Goal: Task Accomplishment & Management: Complete application form

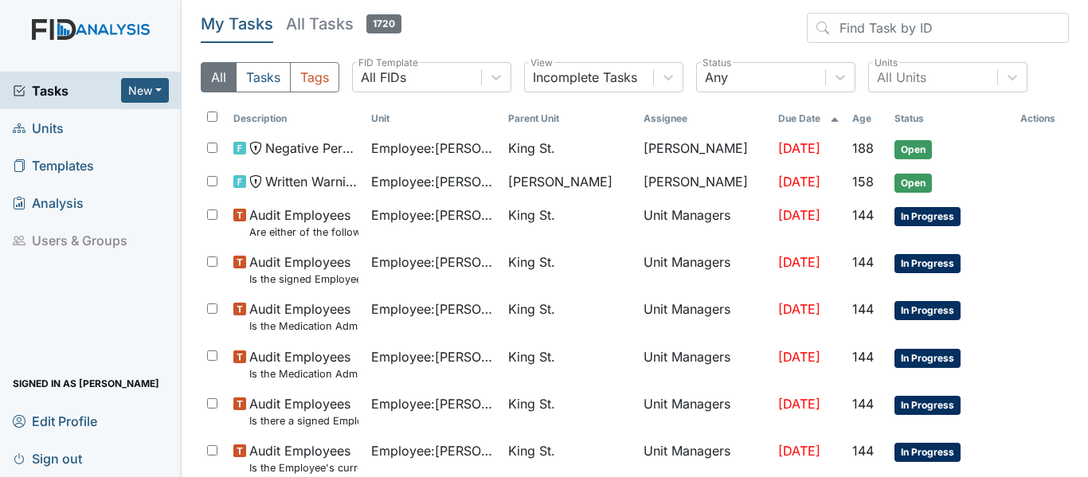
click at [41, 127] on span "Units" at bounding box center [38, 127] width 51 height 25
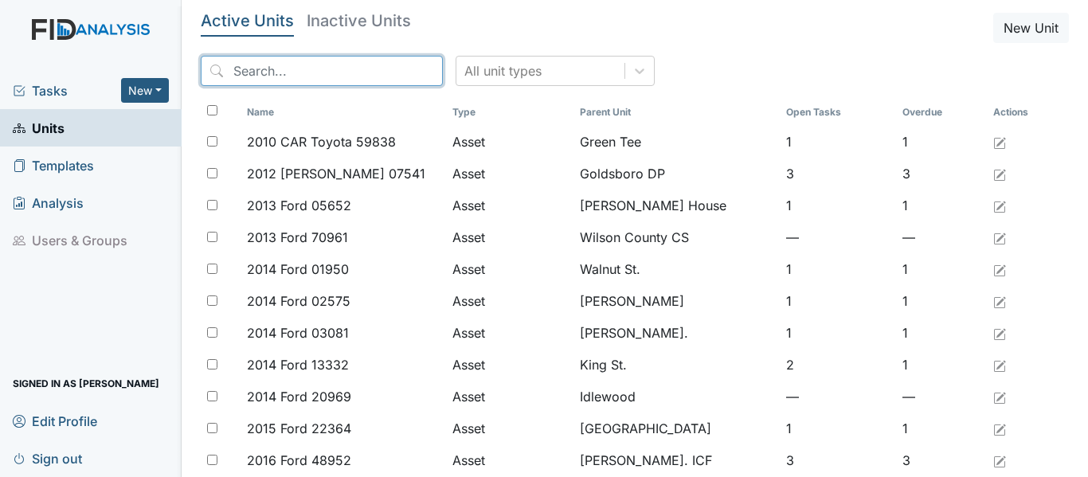
click at [302, 66] on input "search" at bounding box center [322, 71] width 242 height 30
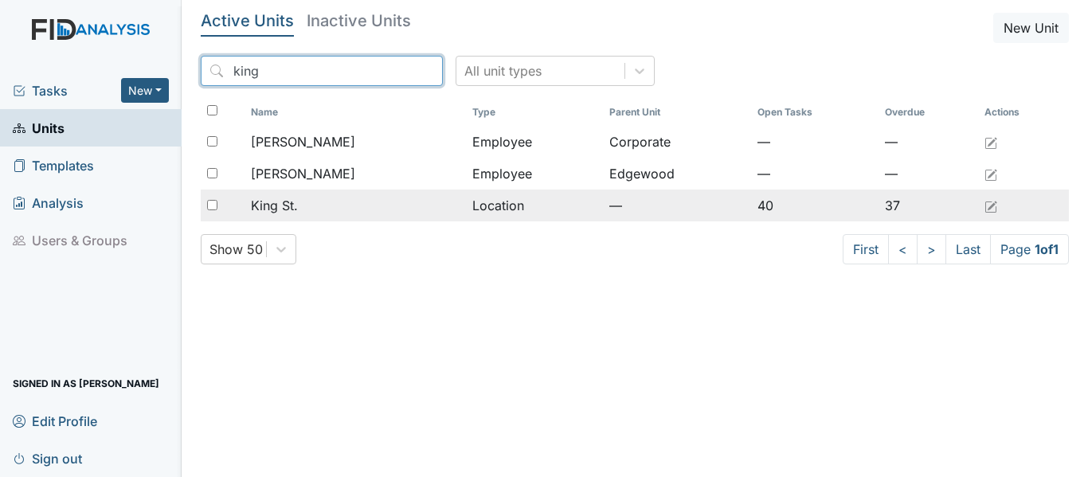
type input "king"
click at [298, 205] on span "King St." at bounding box center [274, 205] width 47 height 19
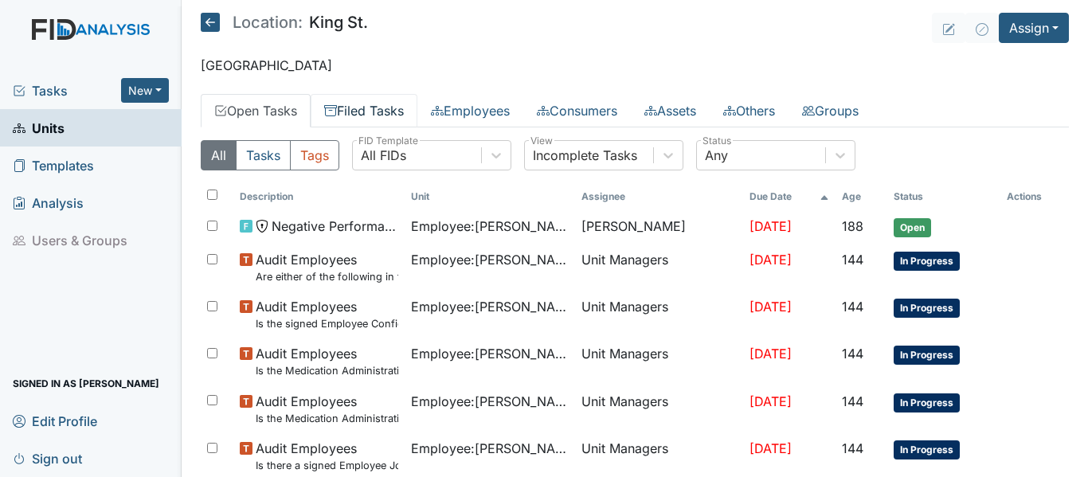
click at [396, 115] on link "Filed Tasks" at bounding box center [364, 110] width 107 height 33
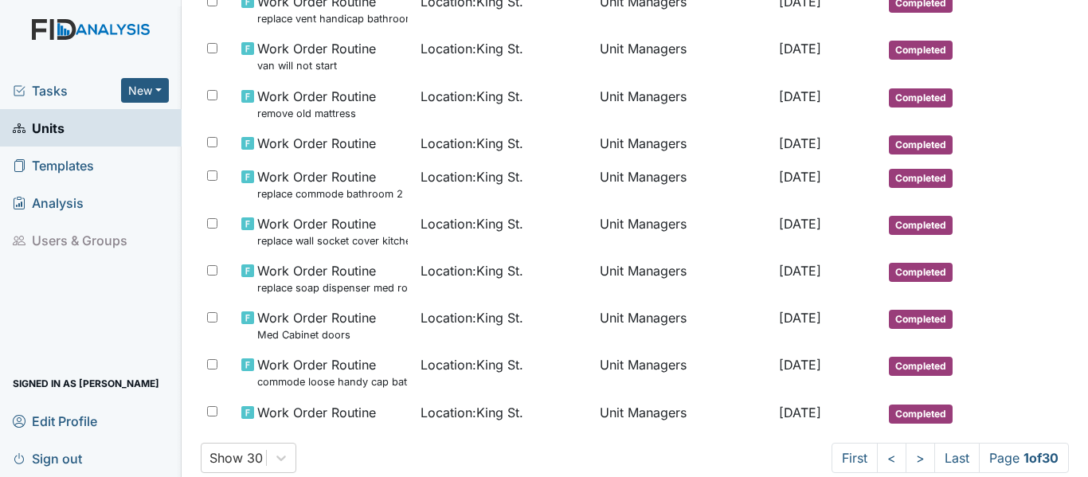
scroll to position [970, 0]
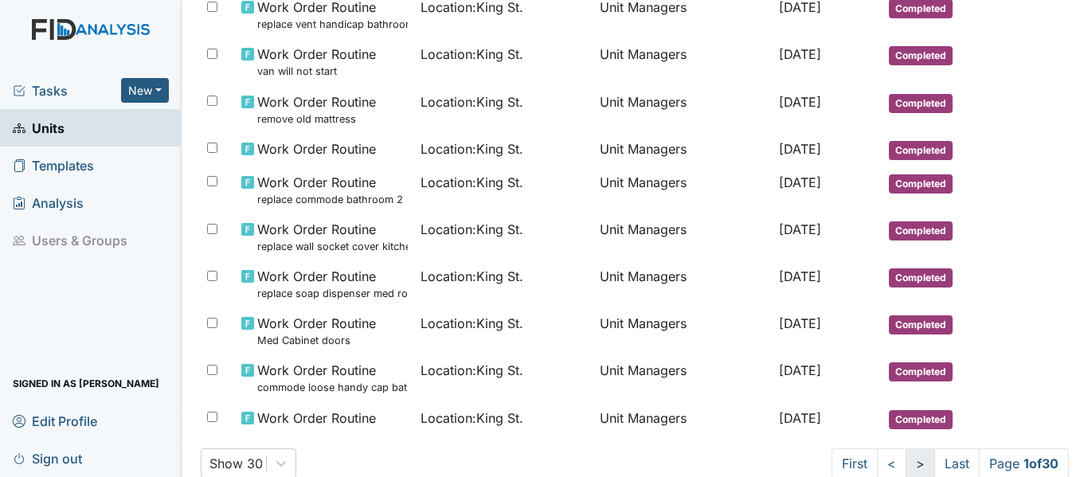
click at [907, 468] on link ">" at bounding box center [920, 463] width 29 height 30
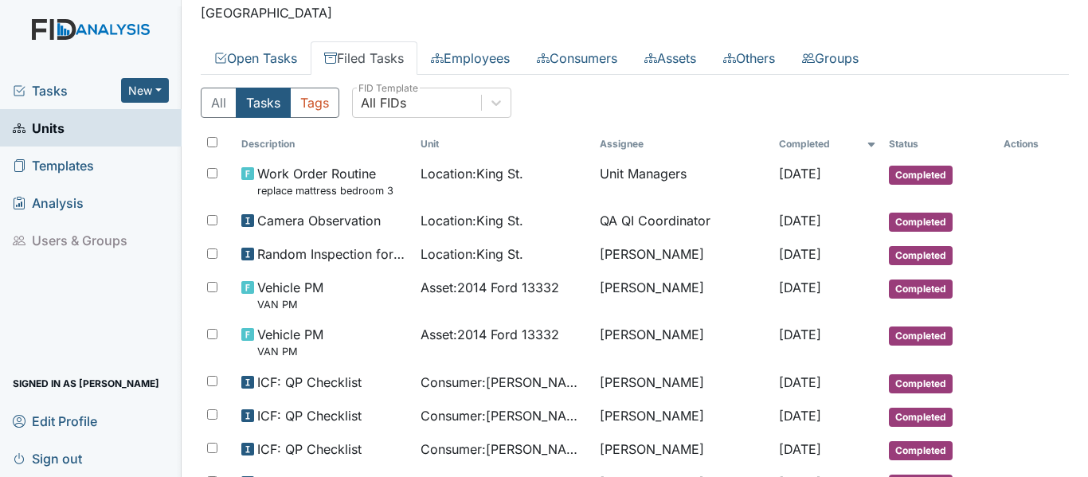
scroll to position [0, 0]
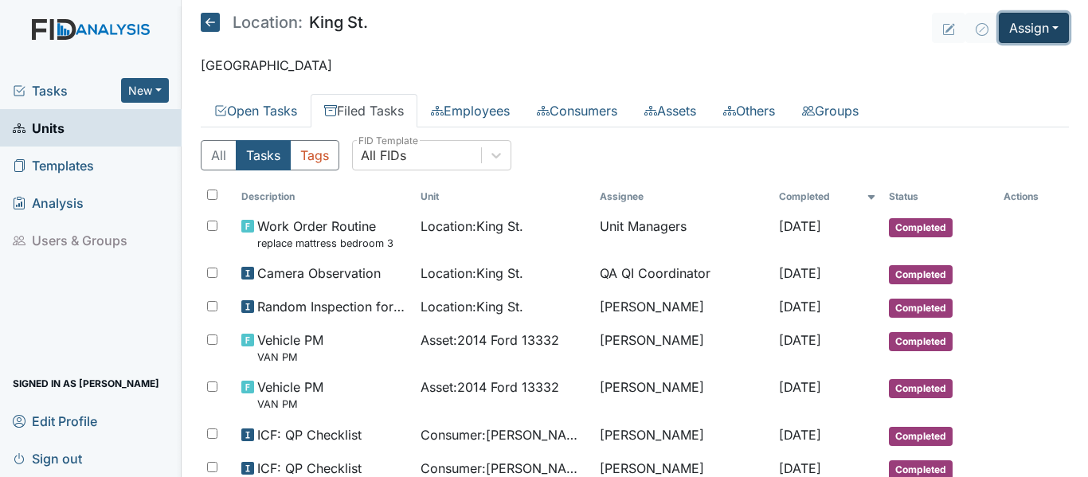
click at [1011, 22] on button "Assign" at bounding box center [1034, 28] width 70 height 30
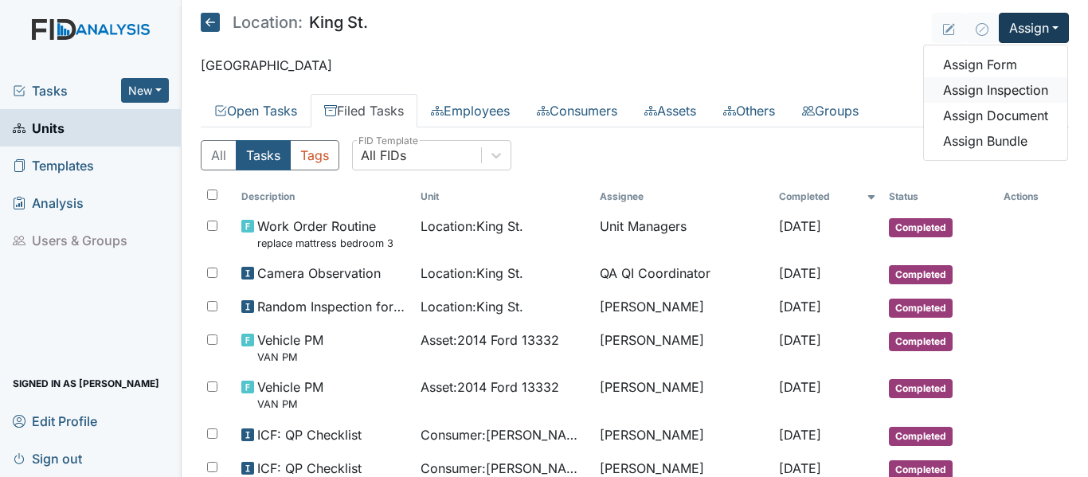
click at [975, 89] on link "Assign Inspection" at bounding box center [995, 89] width 143 height 25
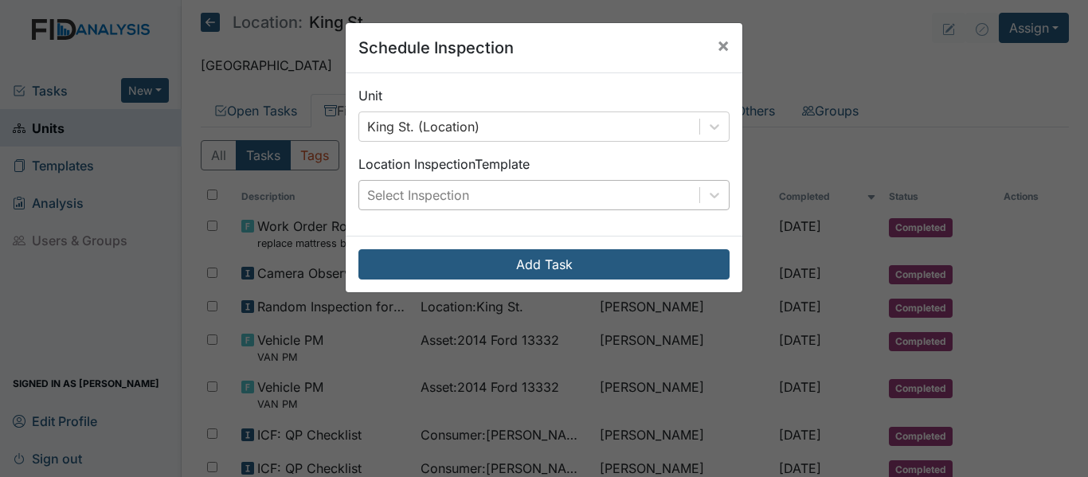
click at [564, 201] on div "Select Inspection" at bounding box center [529, 195] width 340 height 29
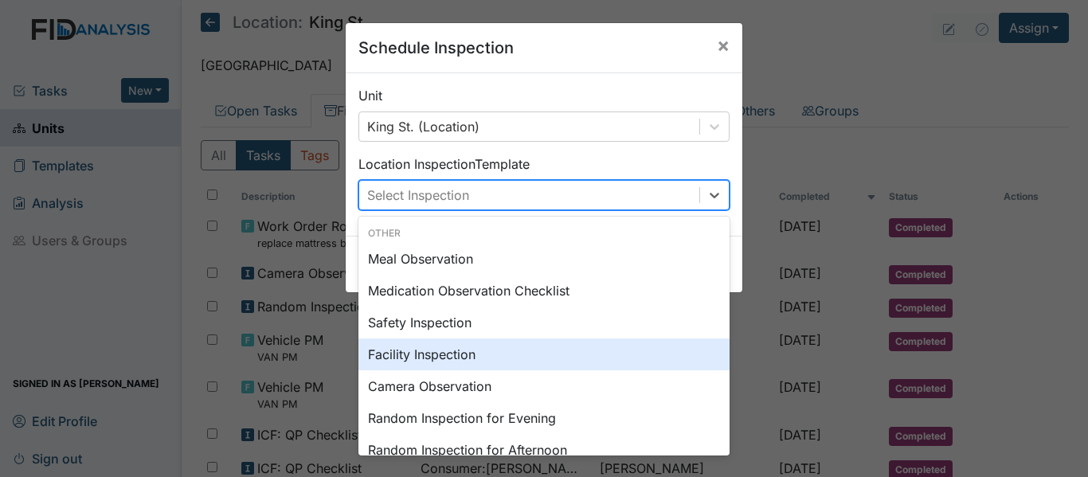
click at [440, 358] on div "Facility Inspection" at bounding box center [543, 354] width 371 height 32
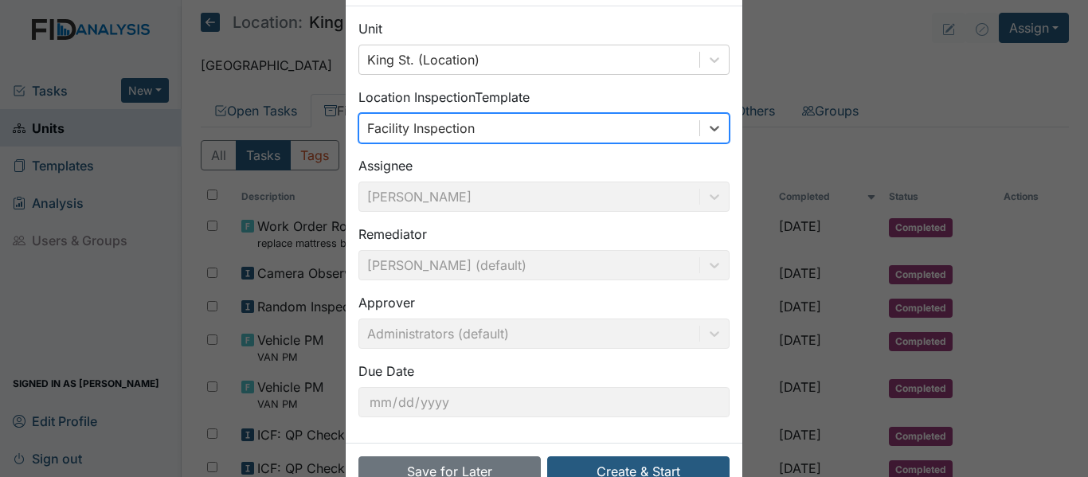
scroll to position [112, 0]
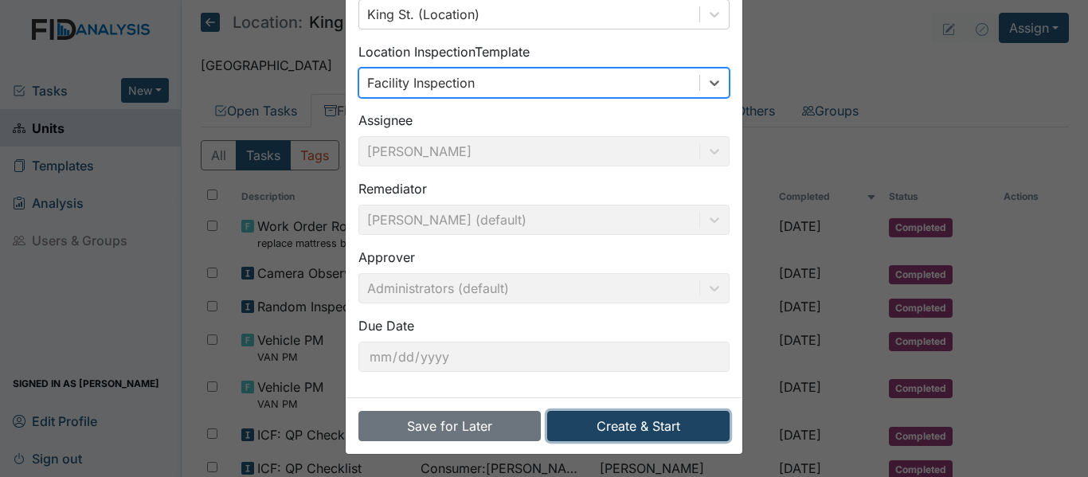
click at [627, 420] on button "Create & Start" at bounding box center [638, 426] width 182 height 30
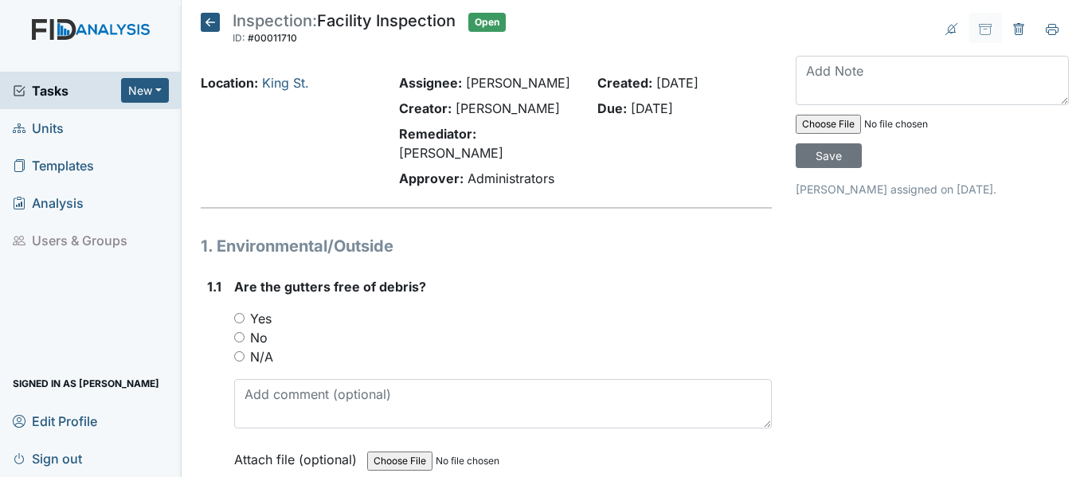
click at [257, 328] on label "No" at bounding box center [259, 337] width 18 height 19
click at [245, 332] on input "No" at bounding box center [239, 337] width 10 height 10
radio input "true"
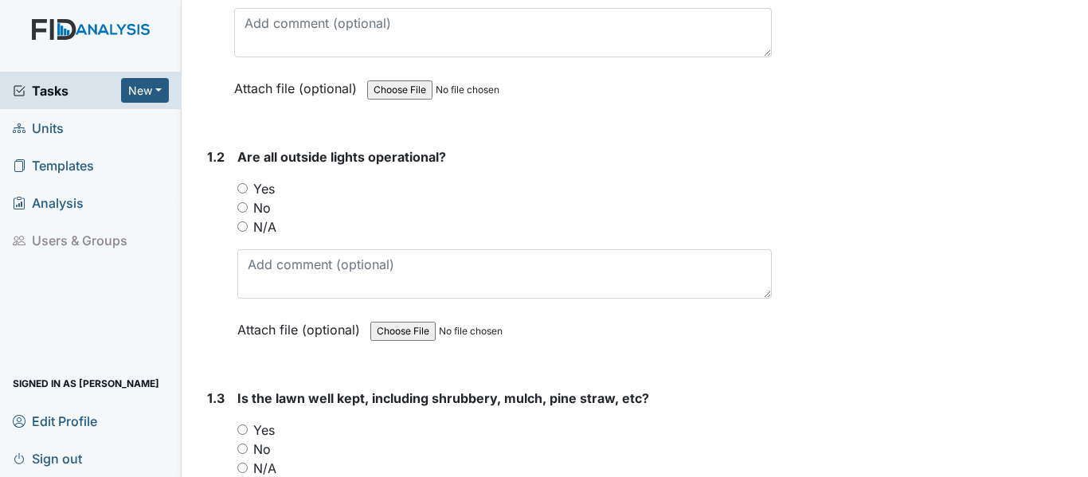
scroll to position [393, 0]
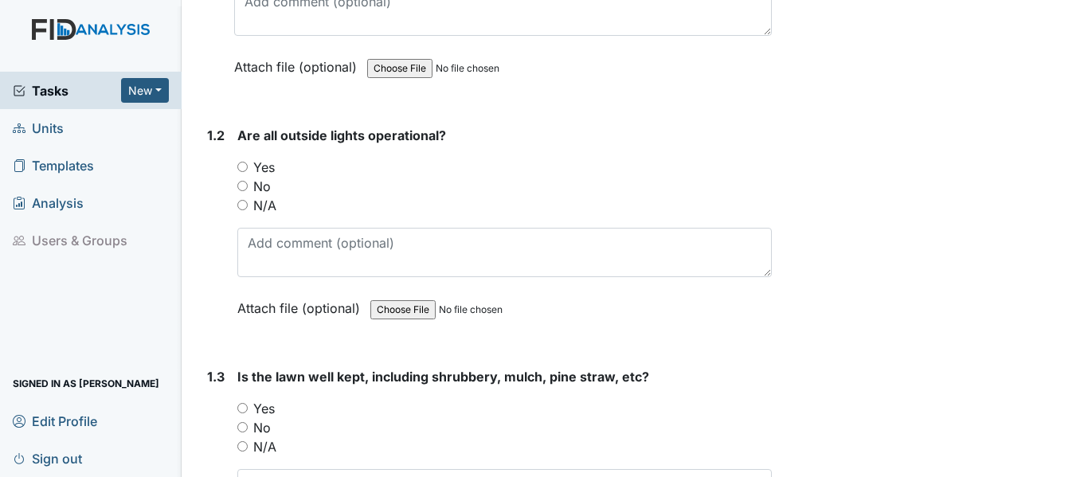
click at [260, 177] on label "No" at bounding box center [262, 186] width 18 height 19
click at [248, 181] on input "No" at bounding box center [242, 186] width 10 height 10
radio input "true"
click at [262, 399] on label "Yes" at bounding box center [264, 408] width 22 height 19
click at [248, 403] on input "Yes" at bounding box center [242, 408] width 10 height 10
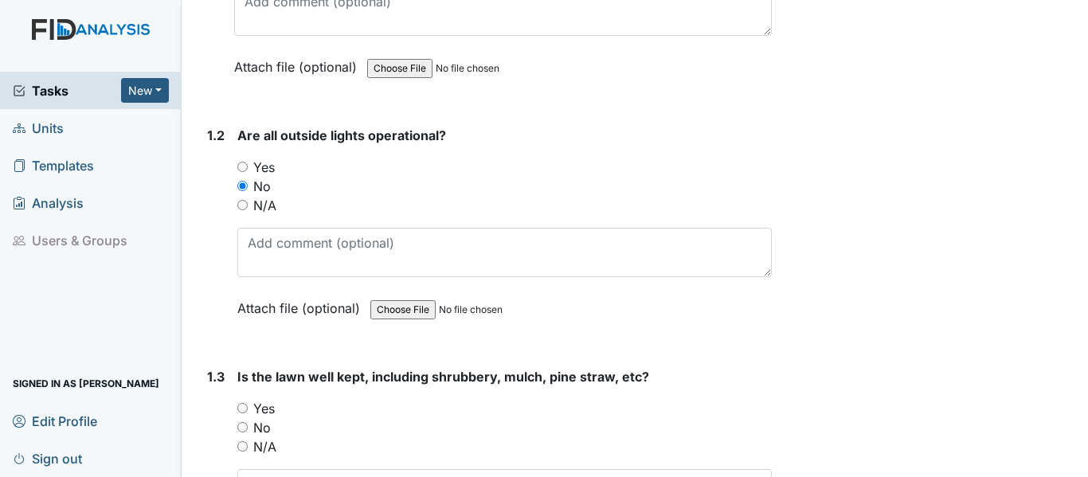
radio input "true"
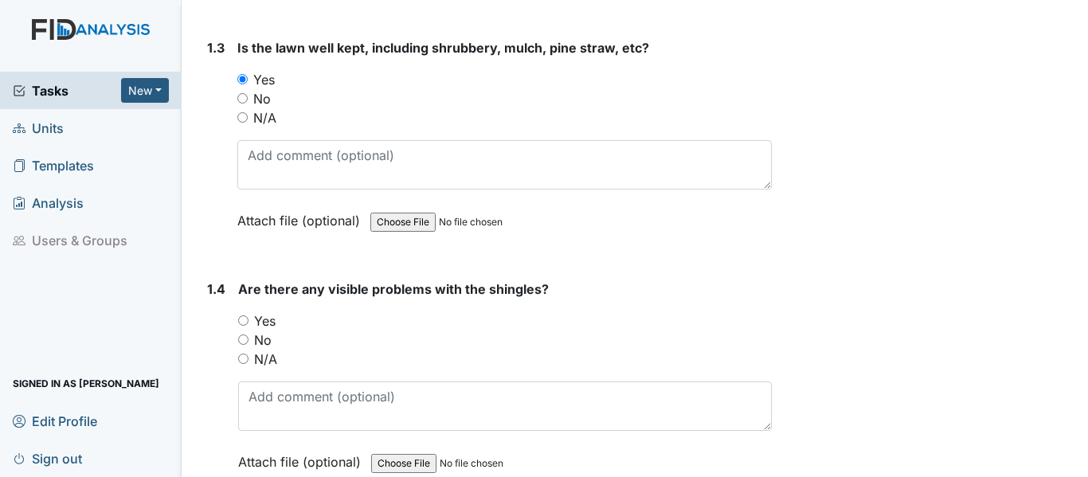
scroll to position [870, 0]
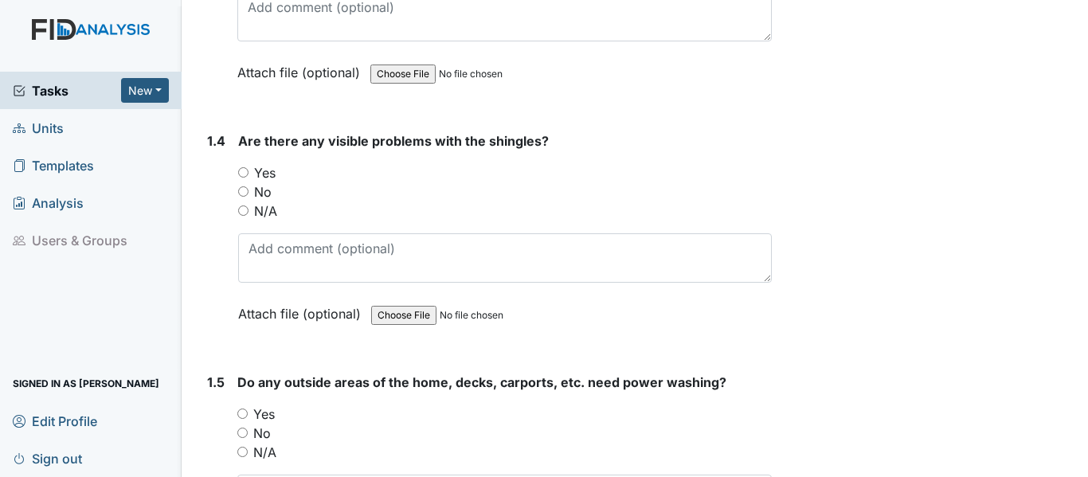
click at [264, 182] on label "No" at bounding box center [263, 191] width 18 height 19
click at [248, 186] on input "No" at bounding box center [243, 191] width 10 height 10
radio input "true"
click at [263, 405] on label "Yes" at bounding box center [264, 414] width 22 height 19
click at [248, 409] on input "Yes" at bounding box center [242, 414] width 10 height 10
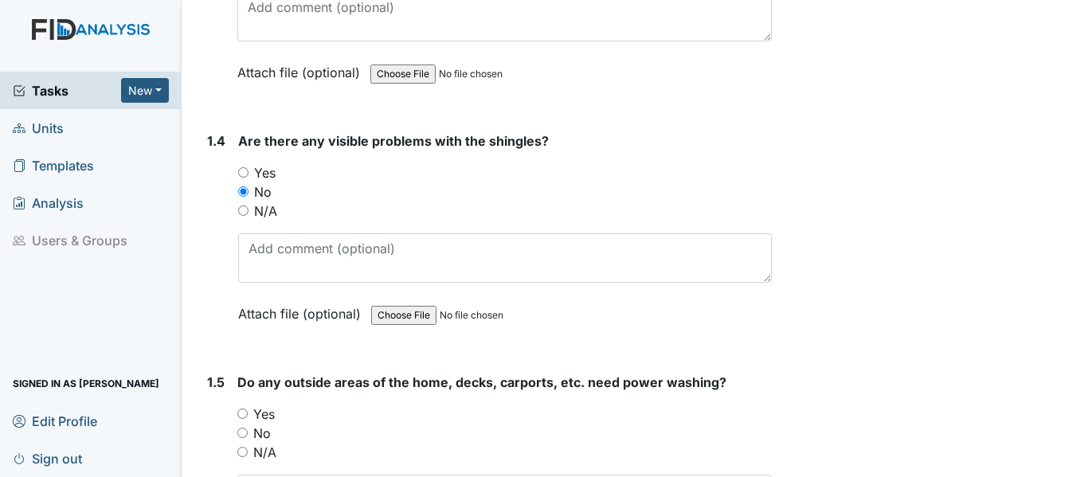
radio input "true"
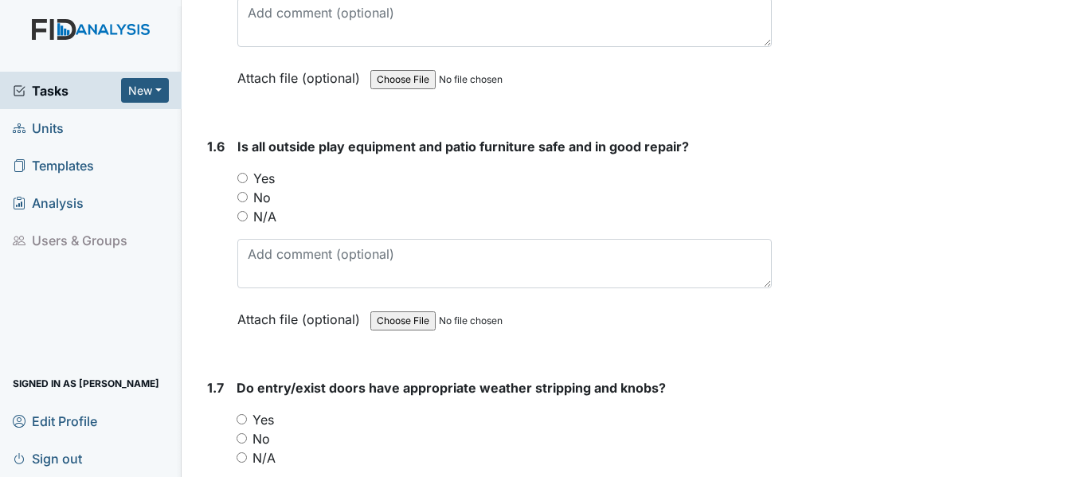
scroll to position [1390, 0]
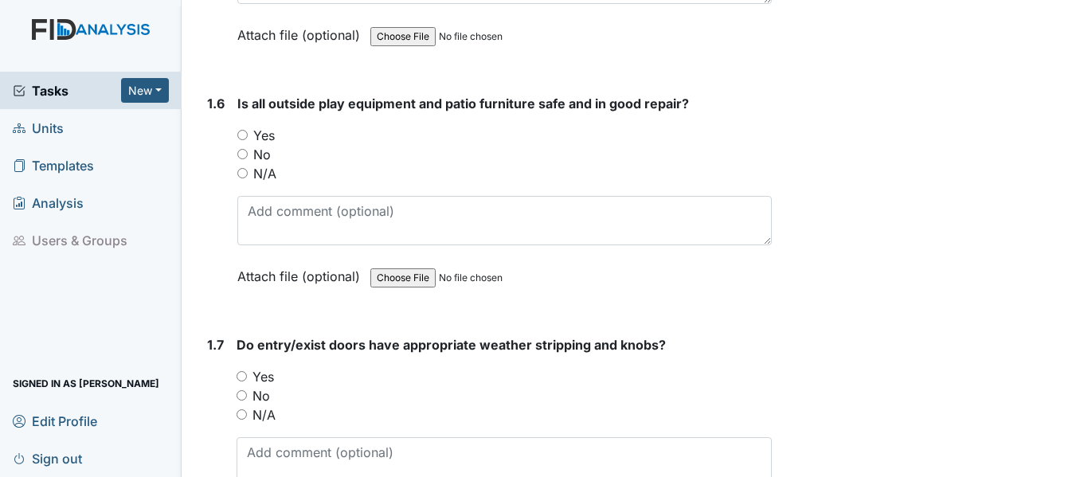
click at [266, 126] on label "Yes" at bounding box center [264, 135] width 22 height 19
click at [248, 130] on input "Yes" at bounding box center [242, 135] width 10 height 10
radio input "true"
click at [259, 367] on label "Yes" at bounding box center [263, 376] width 22 height 19
click at [247, 371] on input "Yes" at bounding box center [242, 376] width 10 height 10
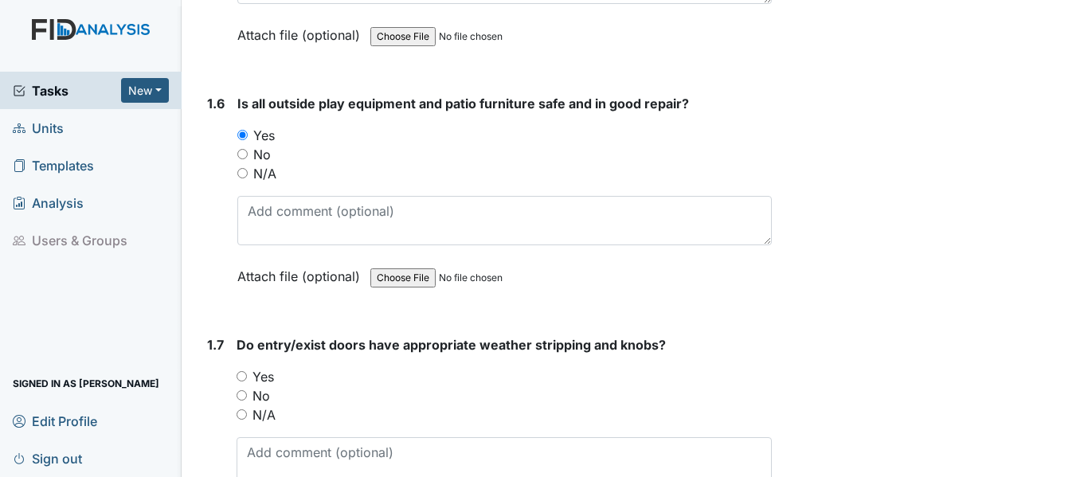
radio input "true"
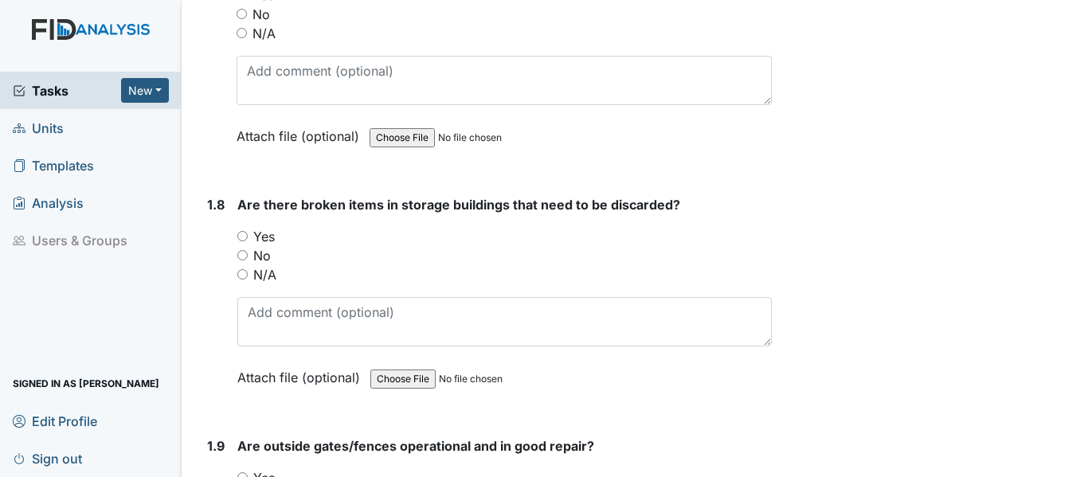
scroll to position [1813, 0]
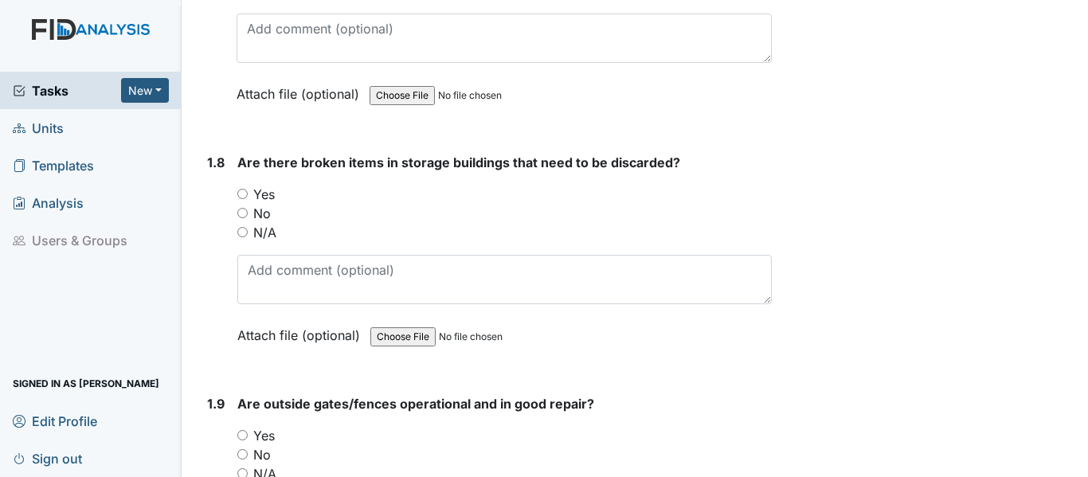
click at [260, 204] on label "No" at bounding box center [262, 213] width 18 height 19
click at [248, 208] on input "No" at bounding box center [242, 213] width 10 height 10
radio input "true"
click at [260, 464] on label "N/A" at bounding box center [264, 473] width 23 height 19
click at [248, 468] on input "N/A" at bounding box center [242, 473] width 10 height 10
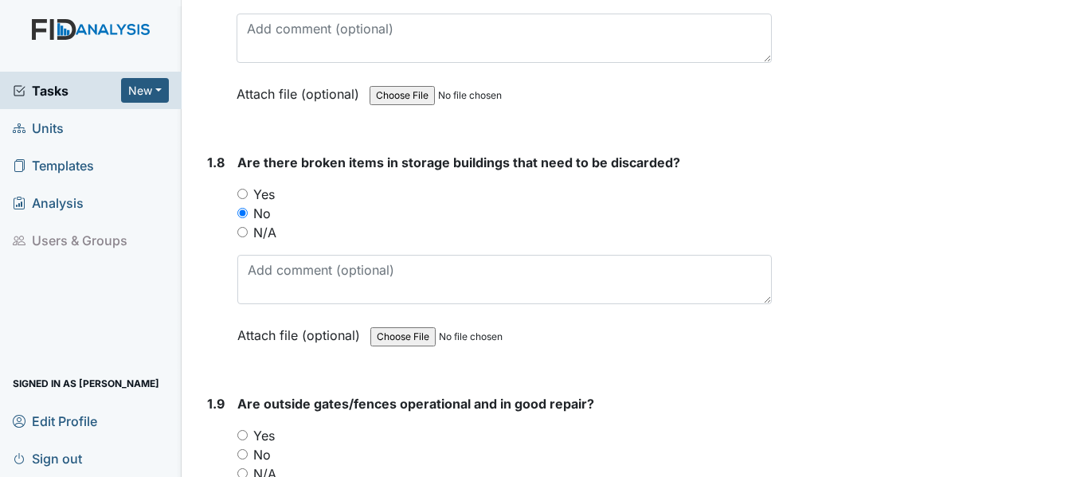
radio input "true"
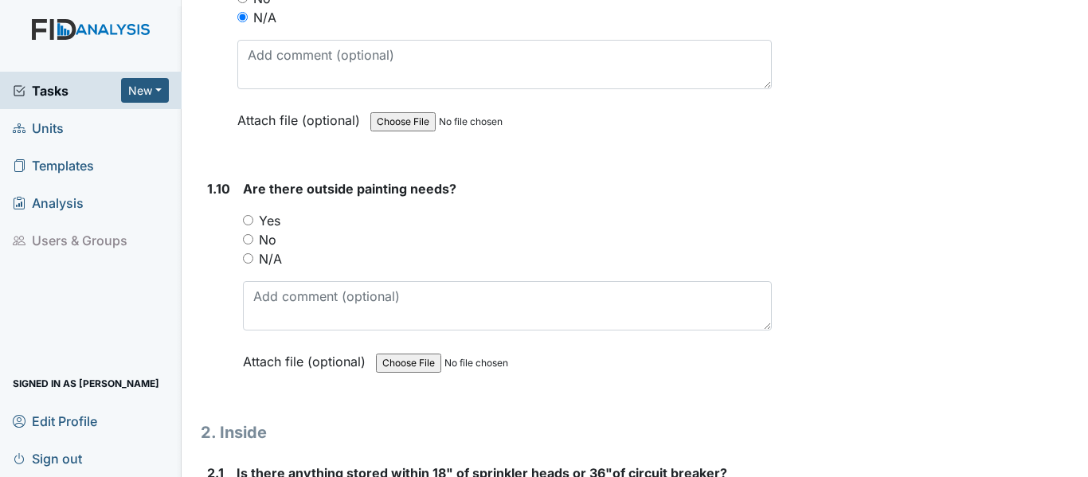
scroll to position [2322, 0]
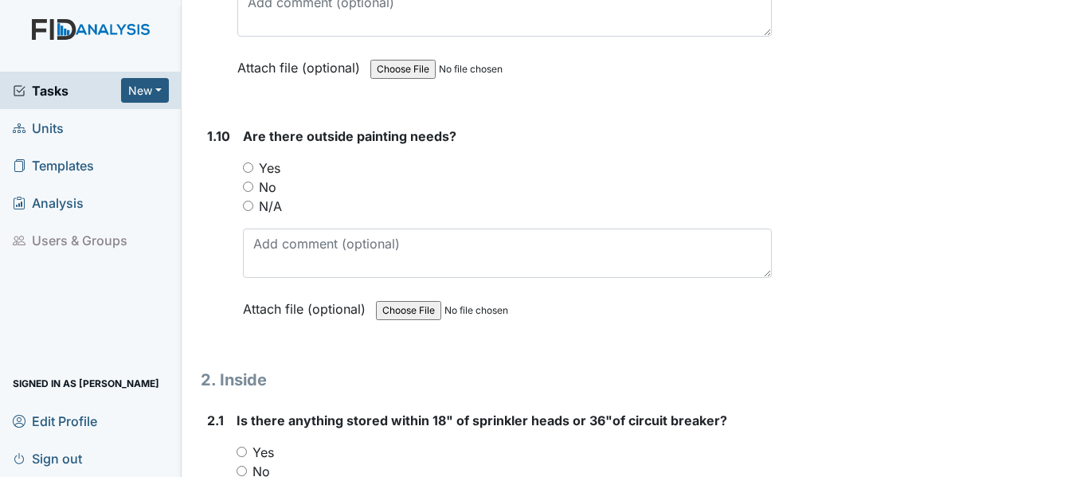
click at [270, 178] on label "No" at bounding box center [268, 187] width 18 height 19
click at [253, 182] on input "No" at bounding box center [248, 187] width 10 height 10
radio input "true"
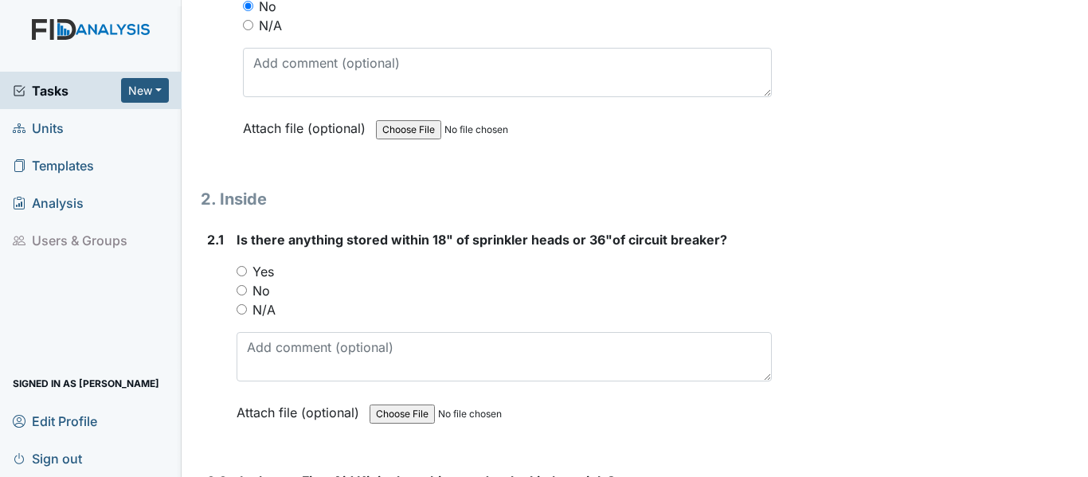
scroll to position [2535, 0]
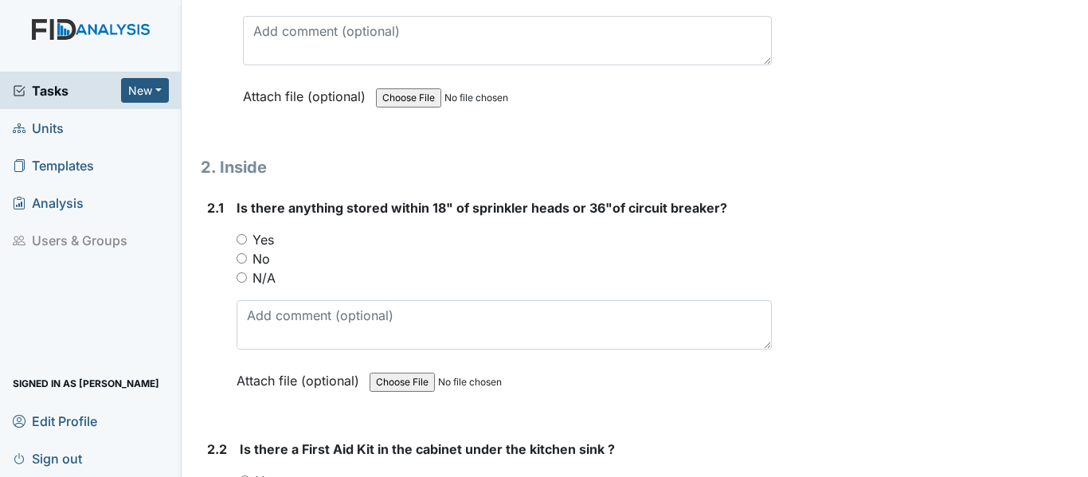
click at [264, 249] on label "No" at bounding box center [261, 258] width 18 height 19
click at [247, 253] on input "No" at bounding box center [242, 258] width 10 height 10
radio input "true"
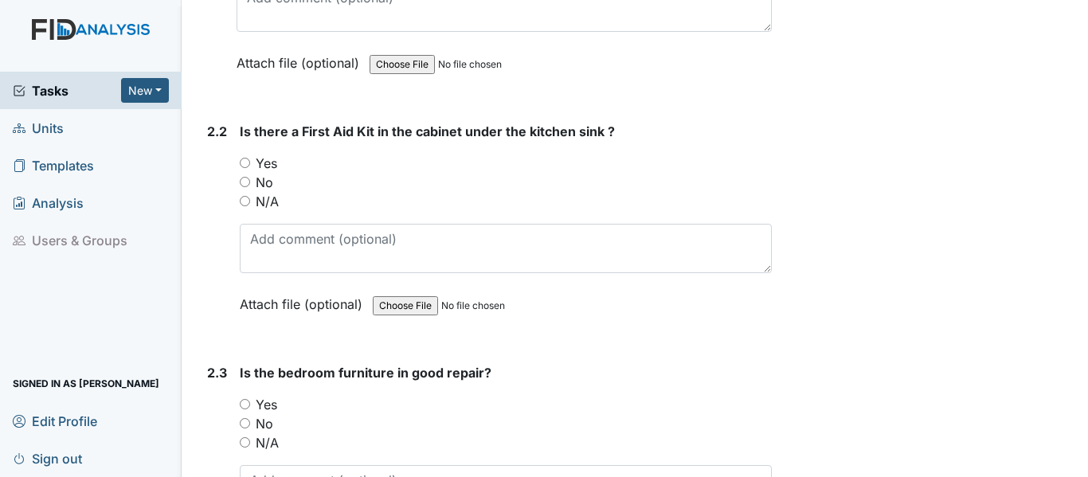
scroll to position [2874, 0]
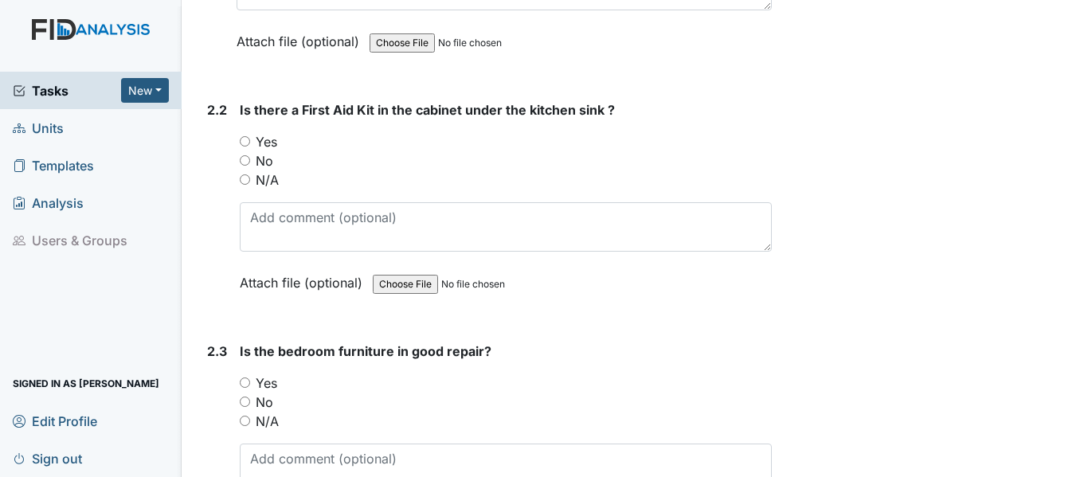
click at [265, 132] on label "Yes" at bounding box center [267, 141] width 22 height 19
click at [250, 136] on input "Yes" at bounding box center [245, 141] width 10 height 10
radio input "true"
click at [263, 374] on label "Yes" at bounding box center [267, 383] width 22 height 19
click at [250, 378] on input "Yes" at bounding box center [245, 383] width 10 height 10
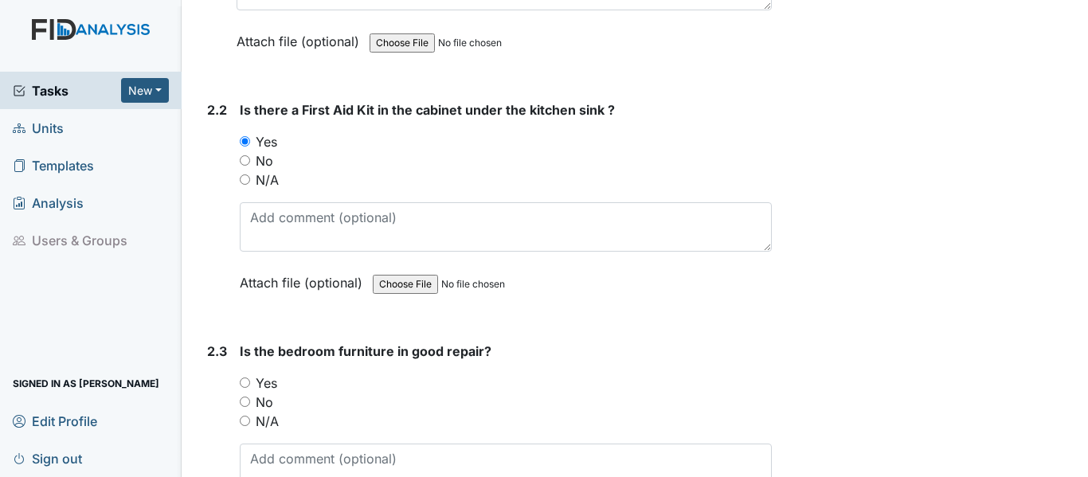
radio input "true"
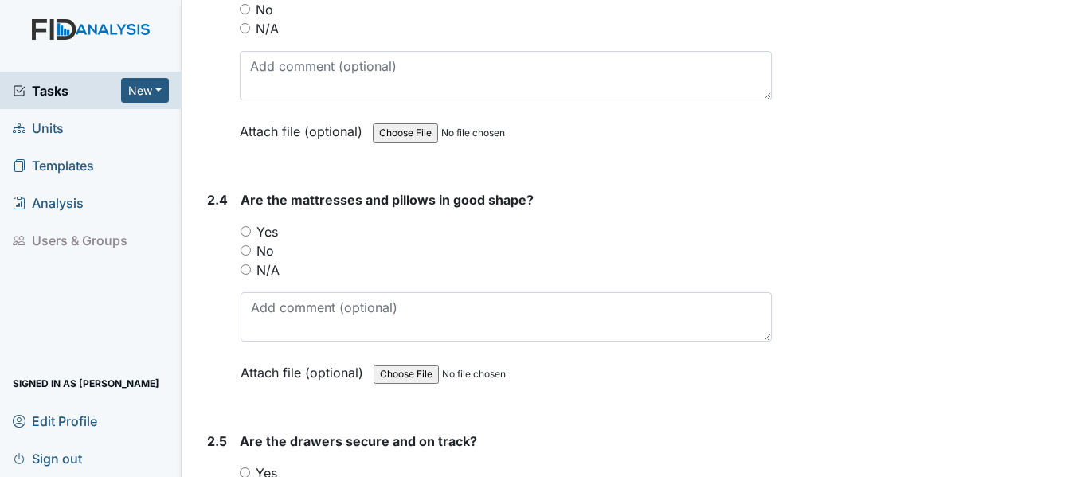
scroll to position [3309, 0]
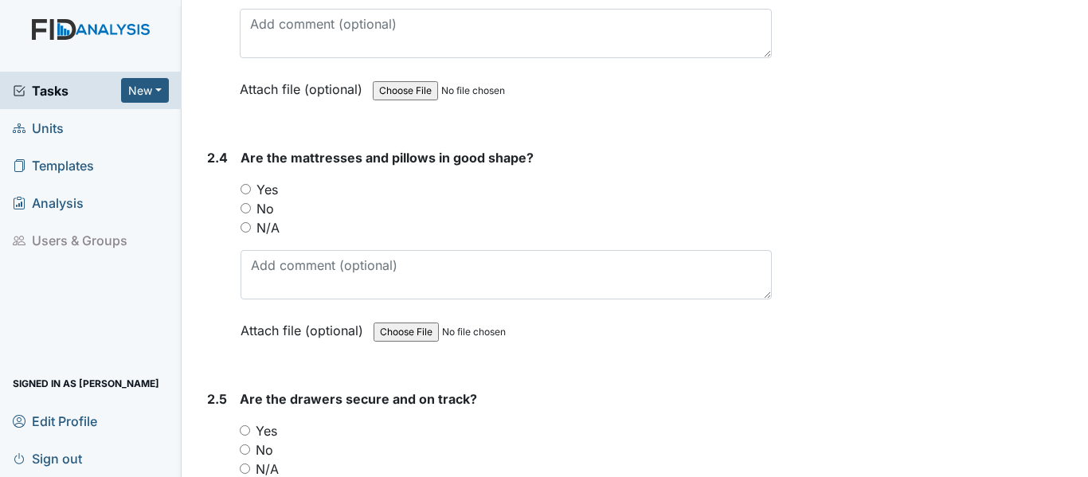
click at [267, 180] on label "Yes" at bounding box center [267, 189] width 22 height 19
click at [251, 184] on input "Yes" at bounding box center [246, 189] width 10 height 10
radio input "true"
click at [268, 421] on label "Yes" at bounding box center [267, 430] width 22 height 19
click at [250, 425] on input "Yes" at bounding box center [245, 430] width 10 height 10
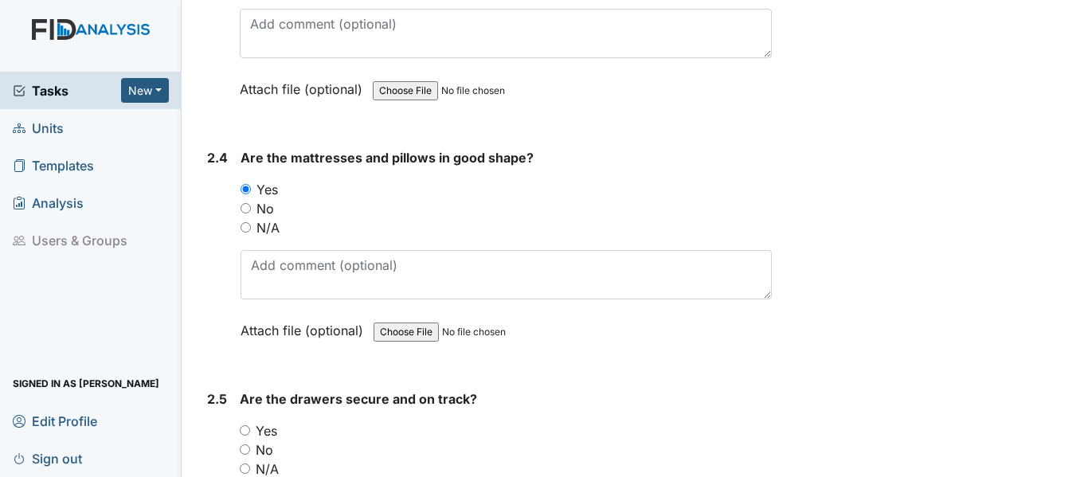
radio input "true"
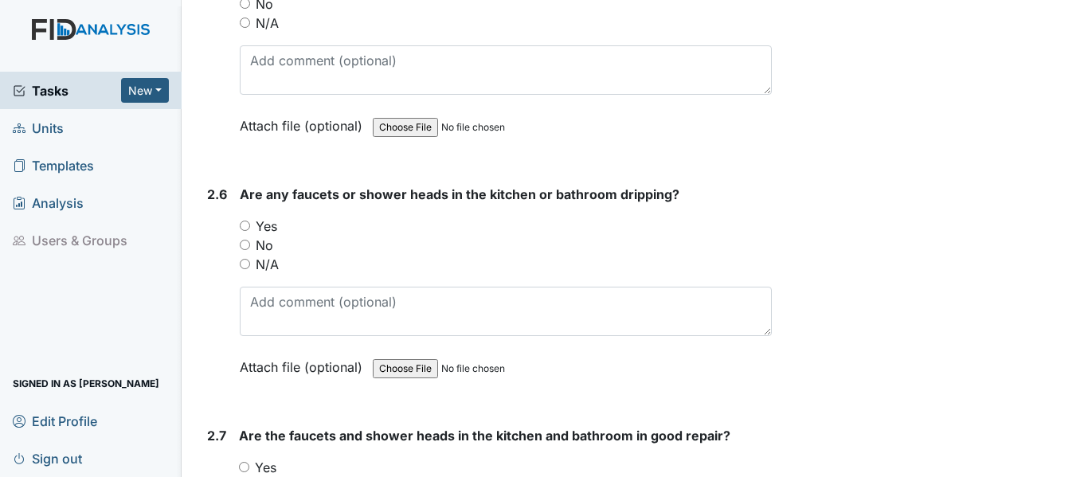
scroll to position [3840, 0]
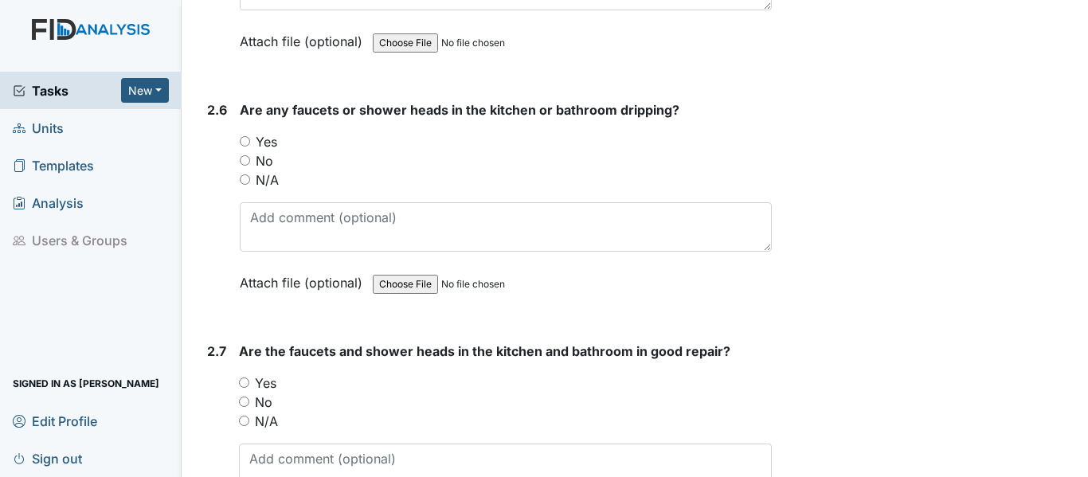
click at [260, 151] on label "No" at bounding box center [265, 160] width 18 height 19
click at [250, 155] on input "No" at bounding box center [245, 160] width 10 height 10
radio input "true"
click at [269, 374] on label "Yes" at bounding box center [266, 383] width 22 height 19
click at [249, 378] on input "Yes" at bounding box center [244, 383] width 10 height 10
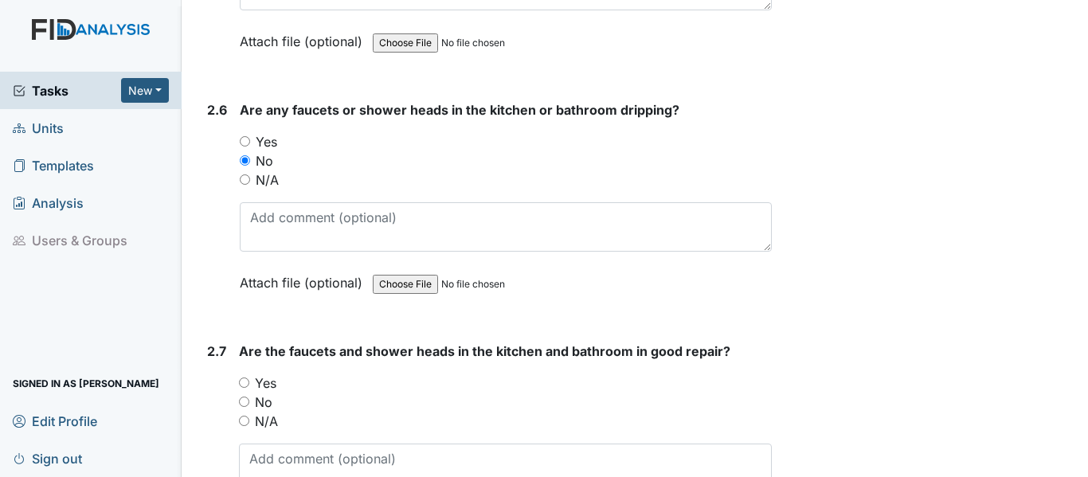
radio input "true"
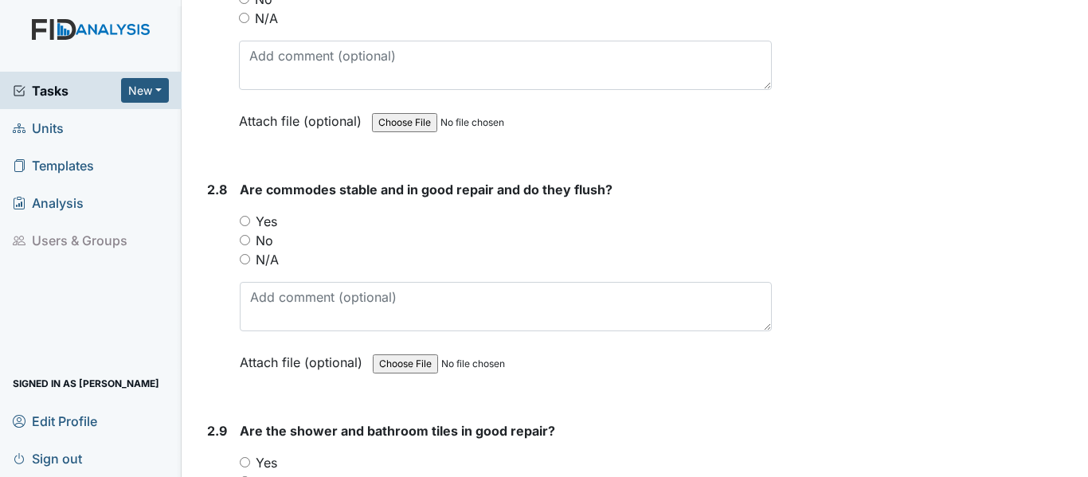
scroll to position [4296, 0]
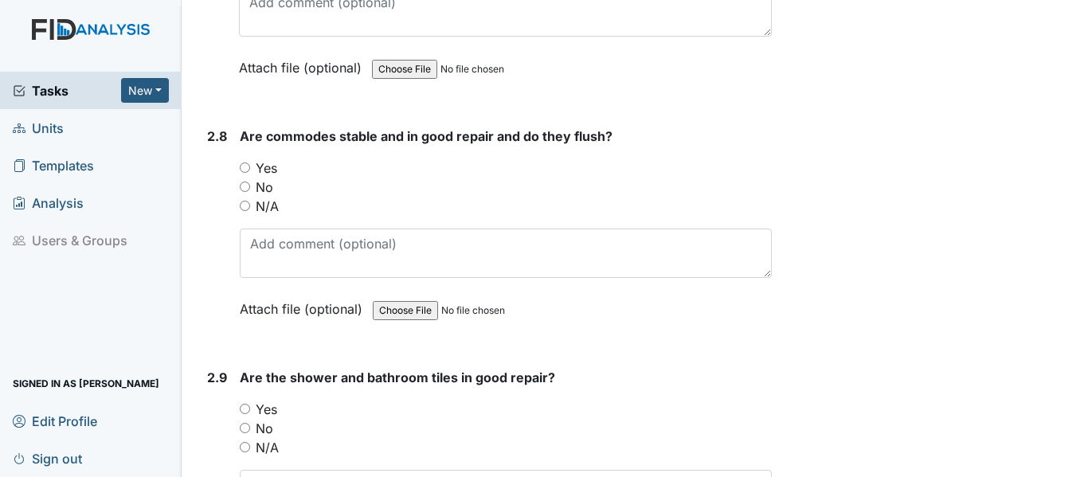
click at [268, 158] on label "Yes" at bounding box center [267, 167] width 22 height 19
click at [250, 162] on input "Yes" at bounding box center [245, 167] width 10 height 10
radio input "true"
click at [269, 400] on label "Yes" at bounding box center [267, 409] width 22 height 19
click at [250, 404] on input "Yes" at bounding box center [245, 409] width 10 height 10
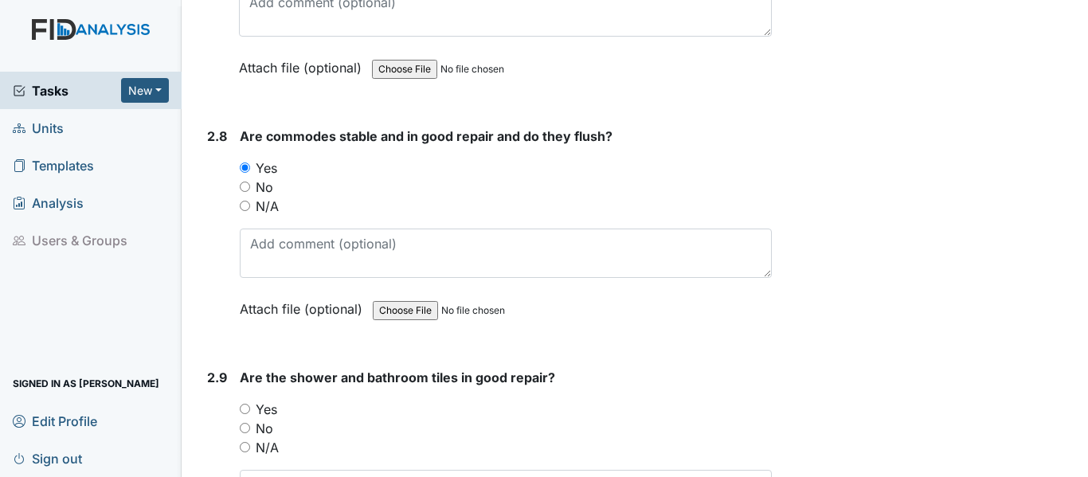
radio input "true"
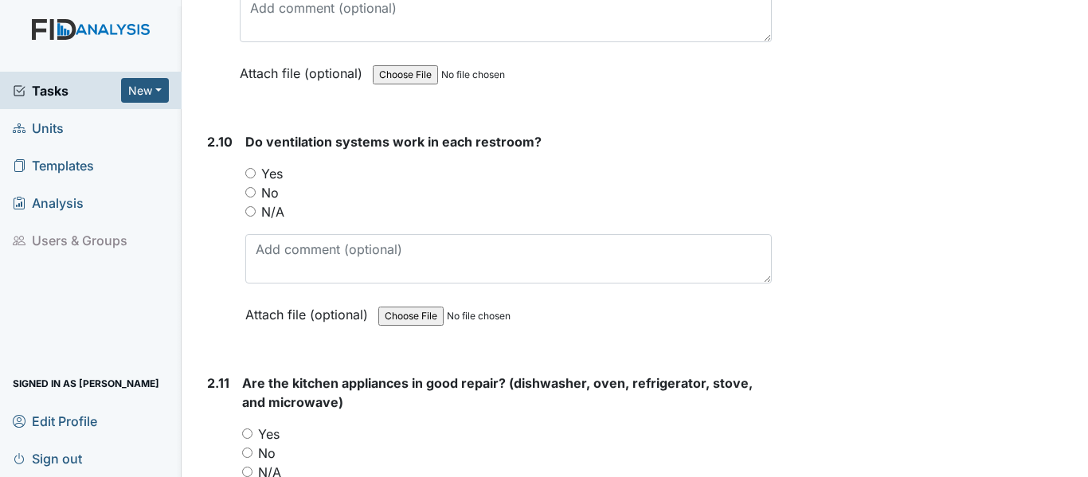
scroll to position [4784, 0]
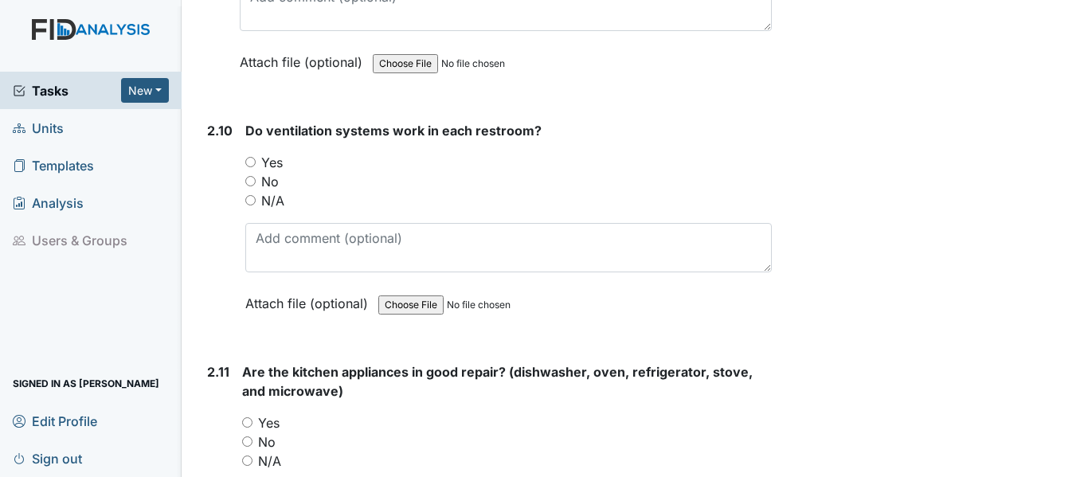
click at [272, 153] on label "Yes" at bounding box center [272, 162] width 22 height 19
click at [256, 157] on input "Yes" at bounding box center [250, 162] width 10 height 10
radio input "true"
click at [269, 413] on label "Yes" at bounding box center [269, 422] width 22 height 19
click at [252, 417] on input "Yes" at bounding box center [247, 422] width 10 height 10
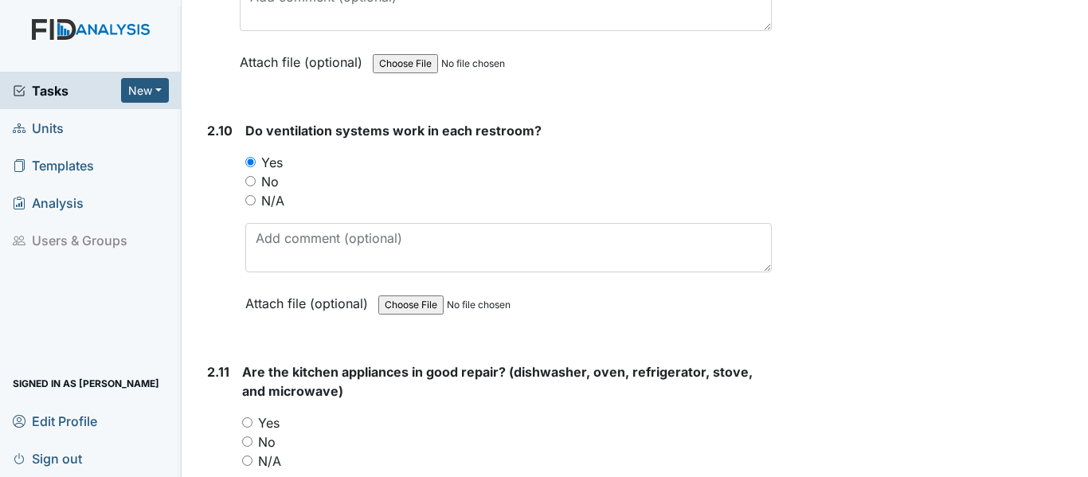
radio input "true"
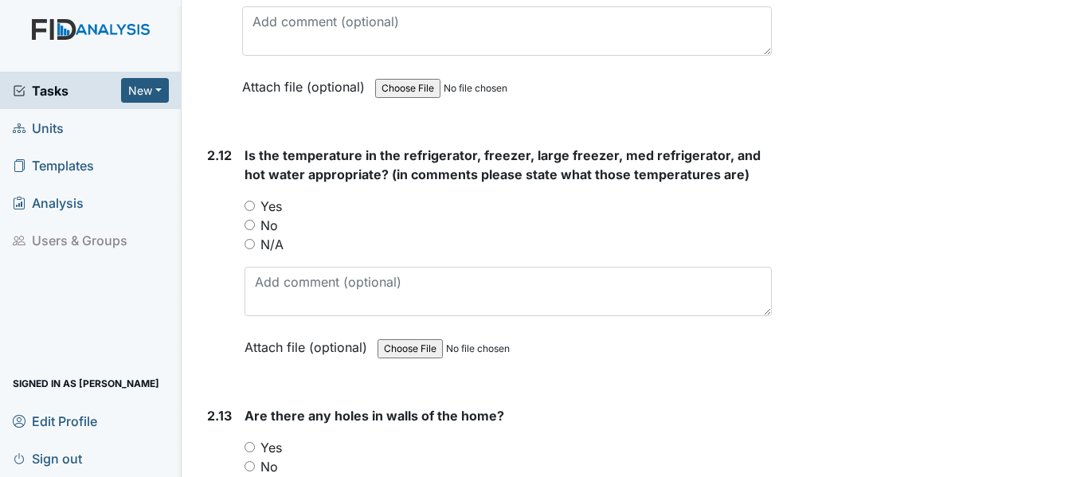
scroll to position [5325, 0]
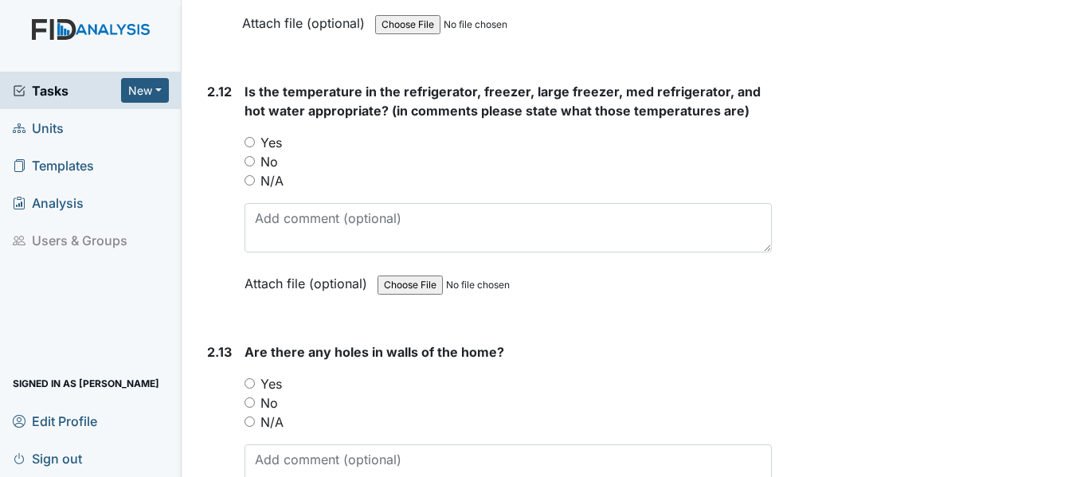
click at [273, 133] on label "Yes" at bounding box center [271, 142] width 22 height 19
click at [255, 137] on input "Yes" at bounding box center [250, 142] width 10 height 10
radio input "true"
click at [276, 374] on label "Yes" at bounding box center [271, 383] width 22 height 19
click at [255, 378] on input "Yes" at bounding box center [250, 383] width 10 height 10
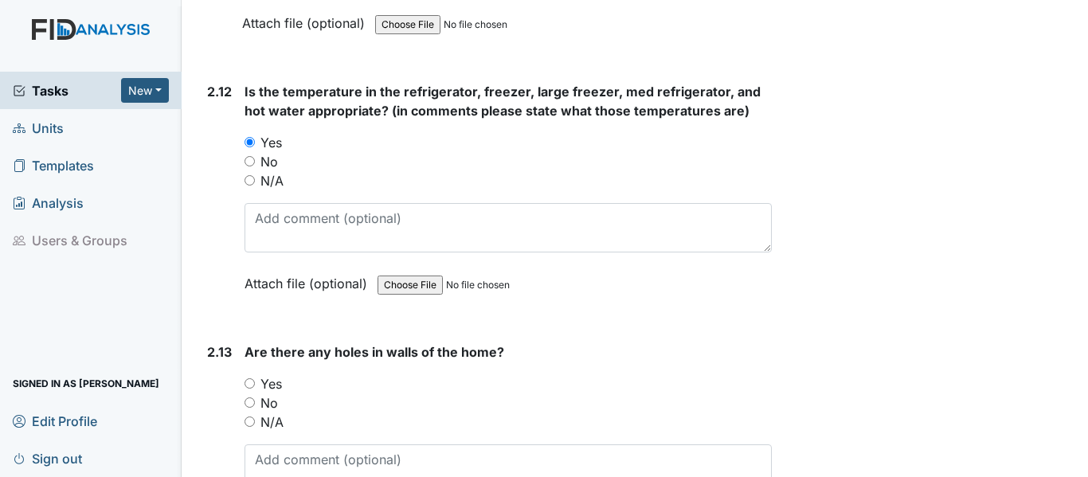
radio input "true"
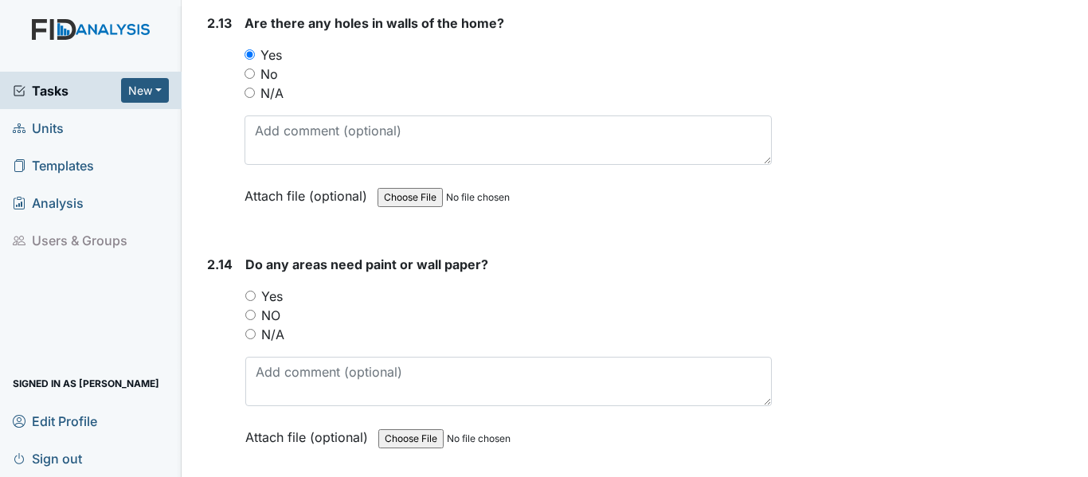
scroll to position [5802, 0]
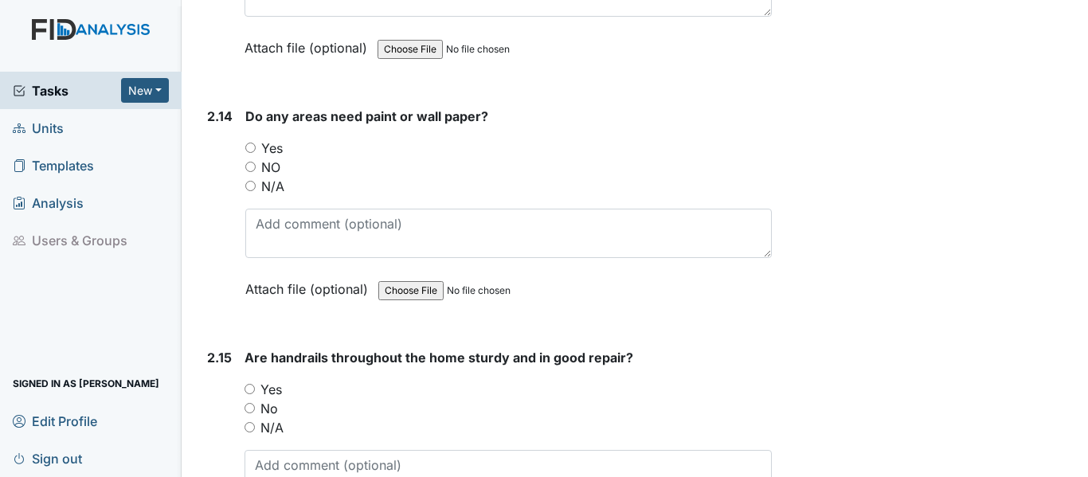
click at [272, 139] on label "Yes" at bounding box center [272, 148] width 22 height 19
click at [256, 143] on input "Yes" at bounding box center [250, 148] width 10 height 10
radio input "true"
click at [272, 380] on label "Yes" at bounding box center [271, 389] width 22 height 19
click at [255, 384] on input "Yes" at bounding box center [250, 389] width 10 height 10
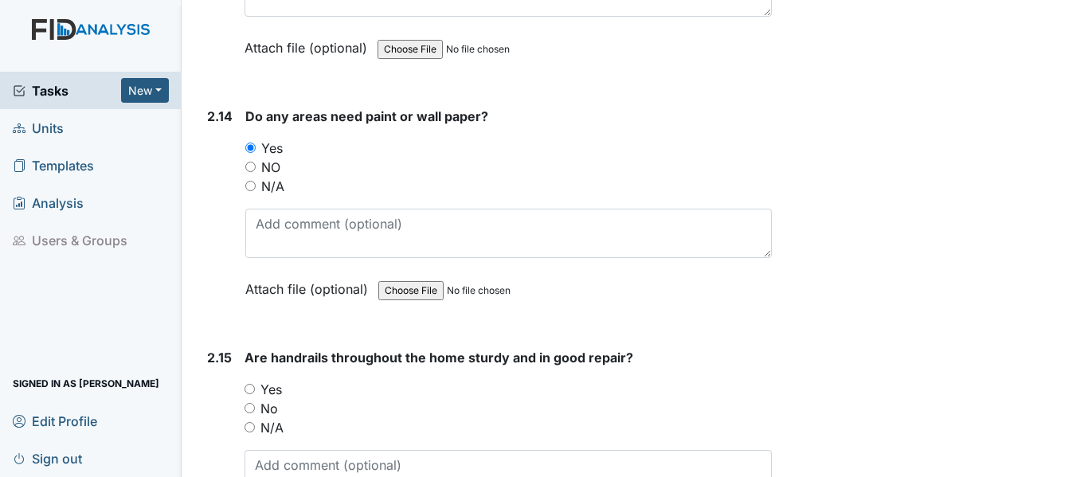
radio input "true"
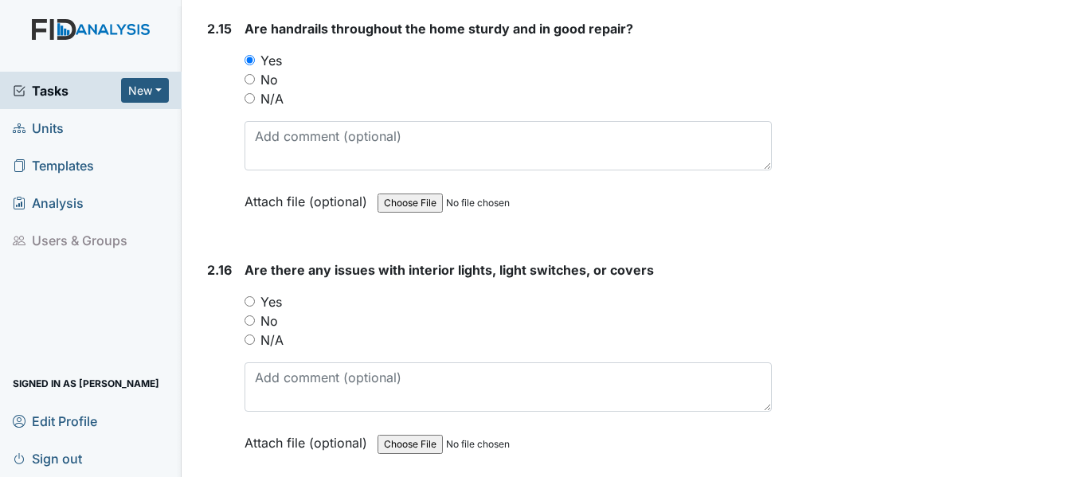
scroll to position [6258, 0]
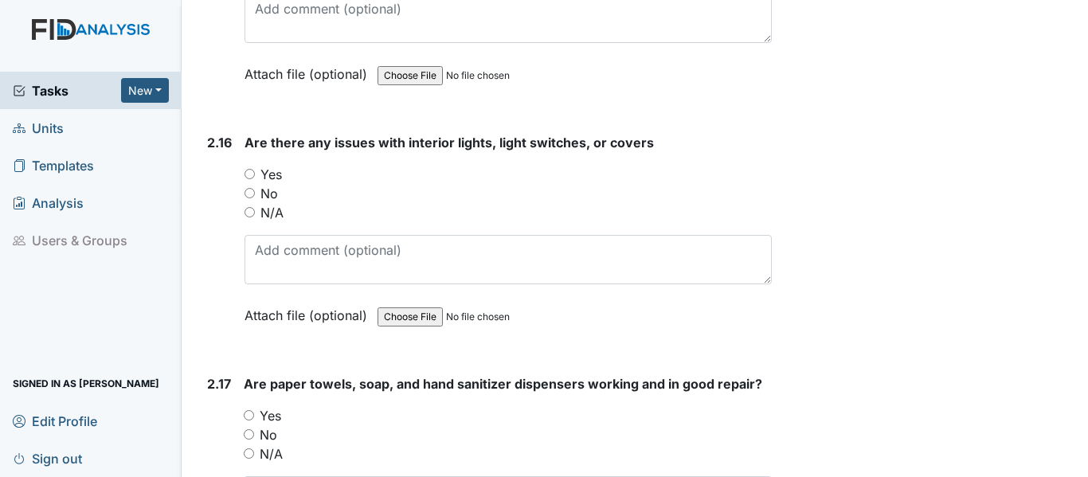
click at [264, 184] on label "No" at bounding box center [269, 193] width 18 height 19
click at [255, 188] on input "No" at bounding box center [250, 193] width 10 height 10
radio input "true"
click at [270, 406] on label "Yes" at bounding box center [271, 415] width 22 height 19
click at [254, 410] on input "Yes" at bounding box center [249, 415] width 10 height 10
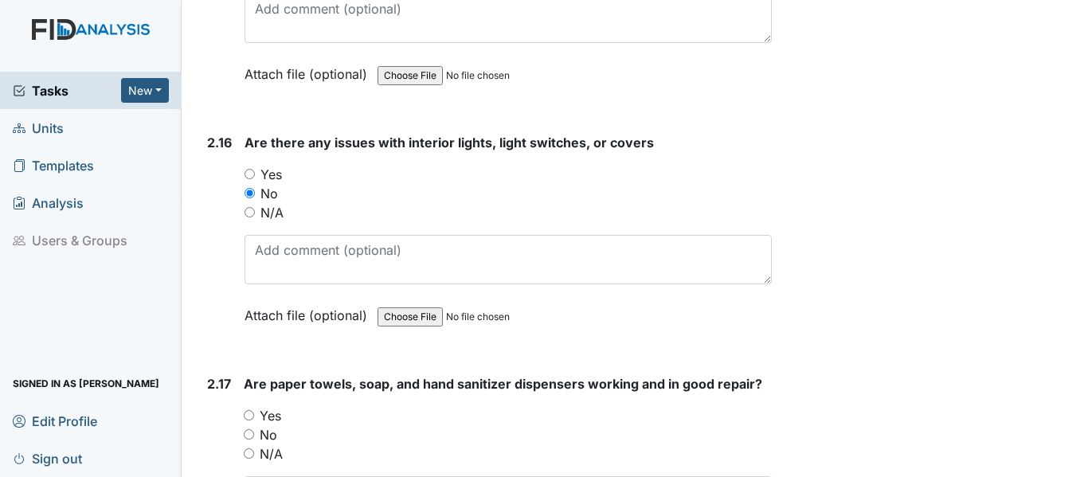
radio input "true"
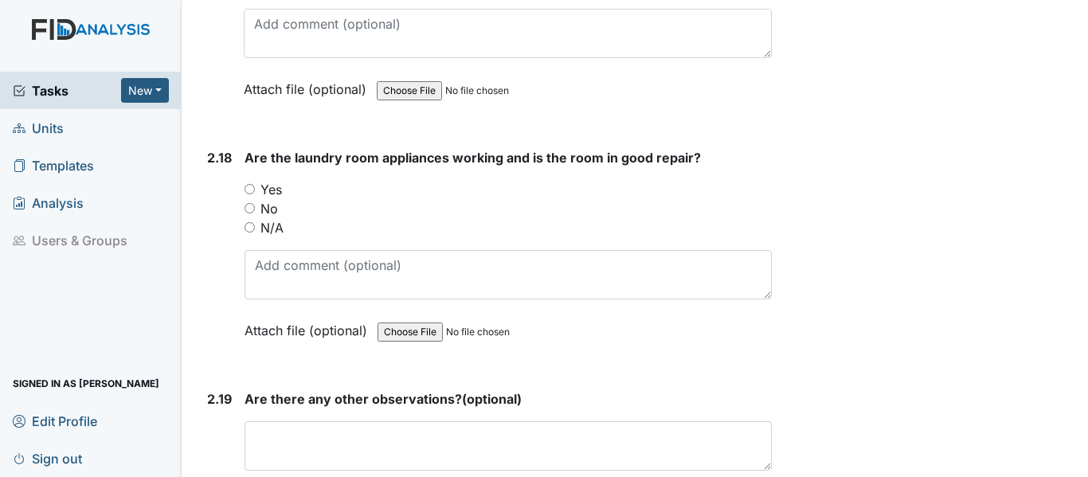
scroll to position [6758, 0]
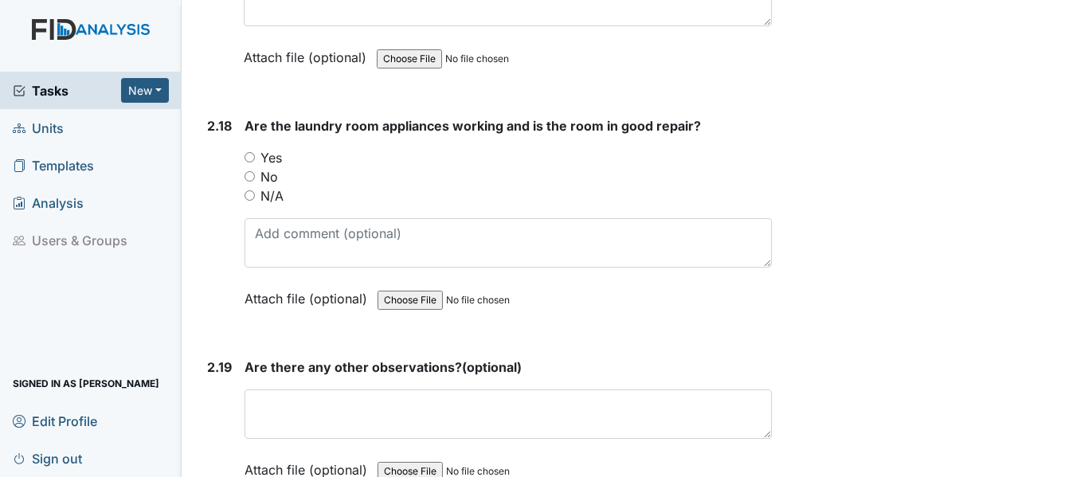
click at [275, 148] on label "Yes" at bounding box center [271, 157] width 22 height 19
click at [255, 152] on input "Yes" at bounding box center [250, 157] width 10 height 10
radio input "true"
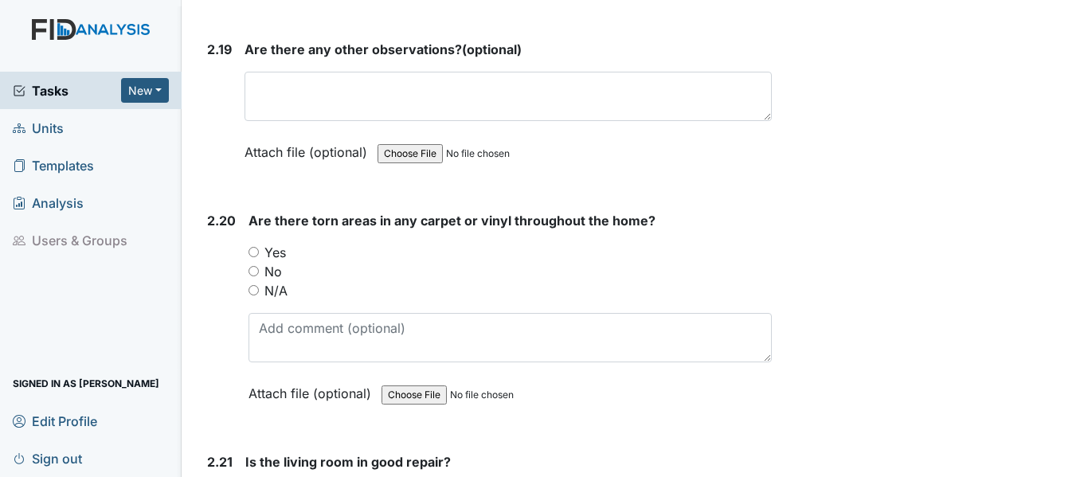
scroll to position [7181, 0]
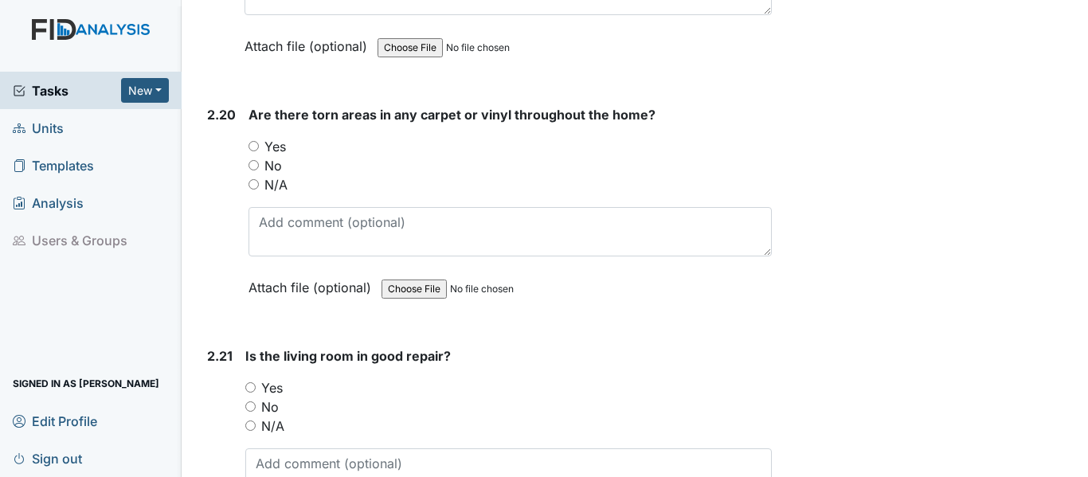
click at [272, 156] on label "No" at bounding box center [273, 165] width 18 height 19
click at [259, 160] on input "No" at bounding box center [253, 165] width 10 height 10
radio input "true"
click at [270, 137] on label "Yes" at bounding box center [275, 146] width 22 height 19
click at [259, 141] on input "Yes" at bounding box center [253, 146] width 10 height 10
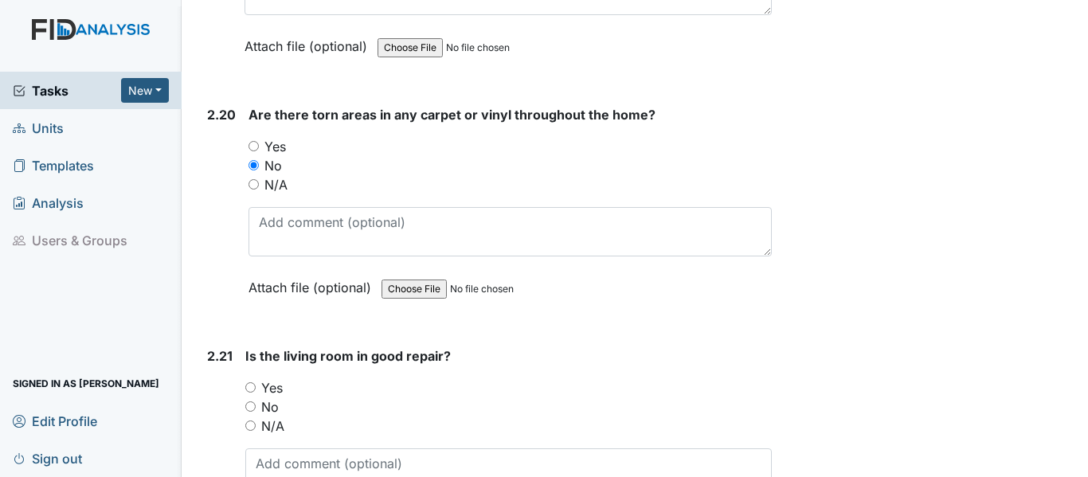
radio input "true"
click at [273, 378] on label "Yes" at bounding box center [272, 387] width 22 height 19
click at [256, 382] on input "Yes" at bounding box center [250, 387] width 10 height 10
radio input "true"
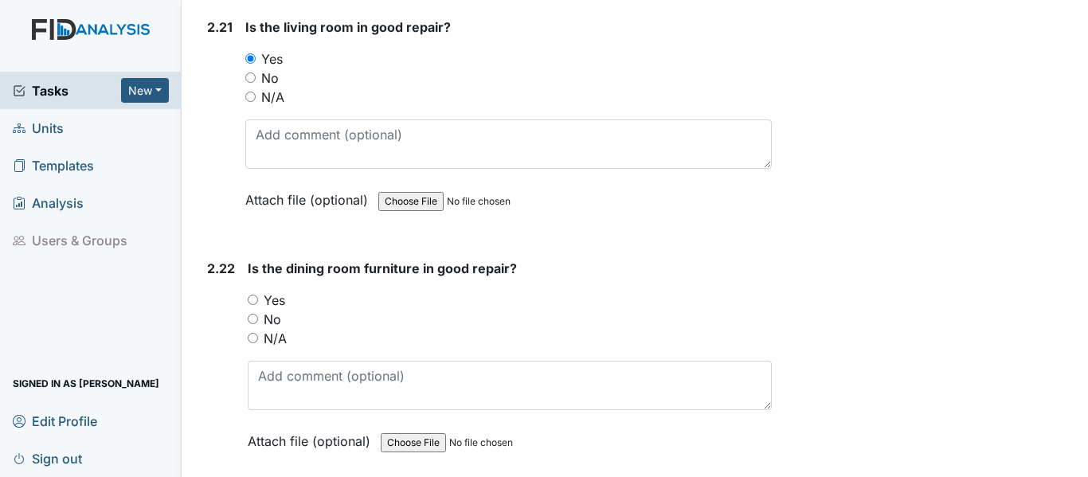
scroll to position [7553, 0]
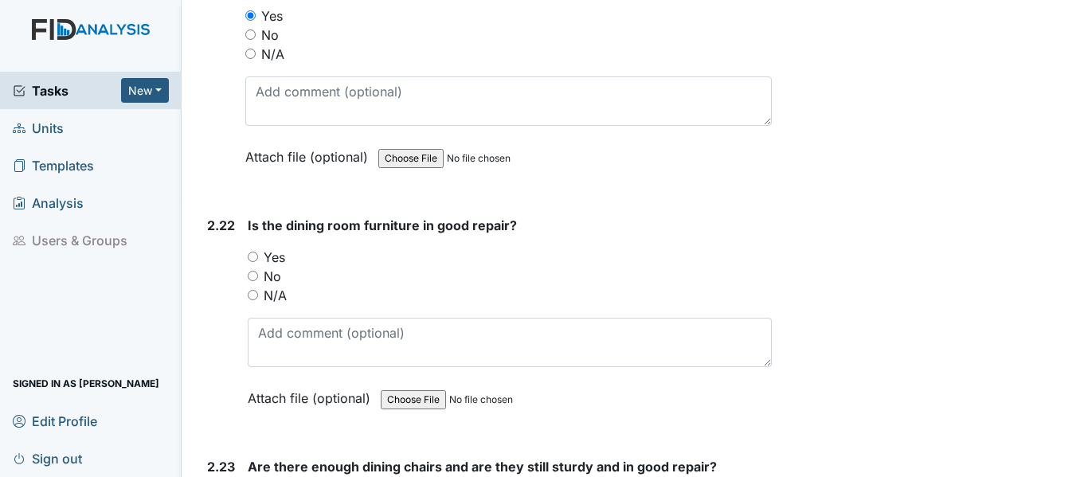
click at [276, 248] on label "Yes" at bounding box center [275, 257] width 22 height 19
click at [258, 252] on input "Yes" at bounding box center [253, 257] width 10 height 10
radio input "true"
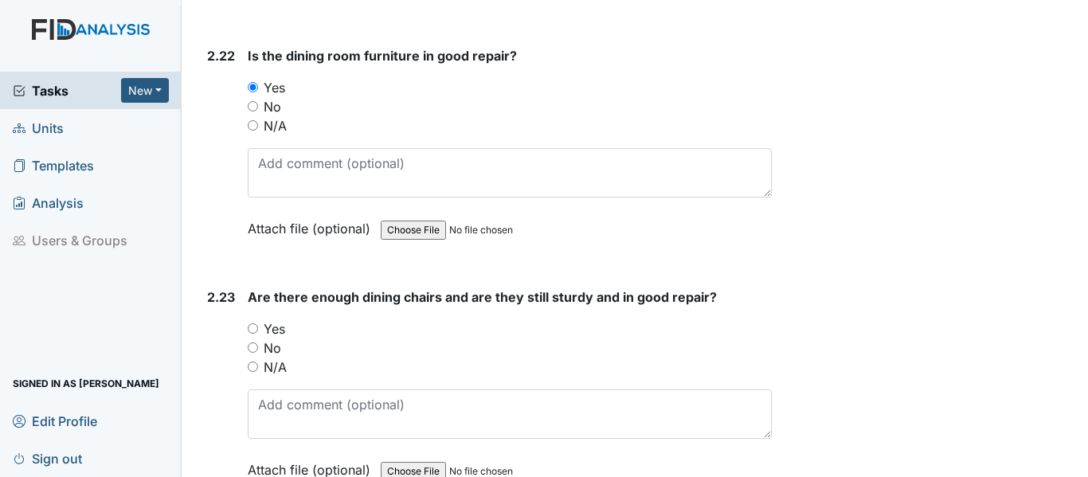
scroll to position [7872, 0]
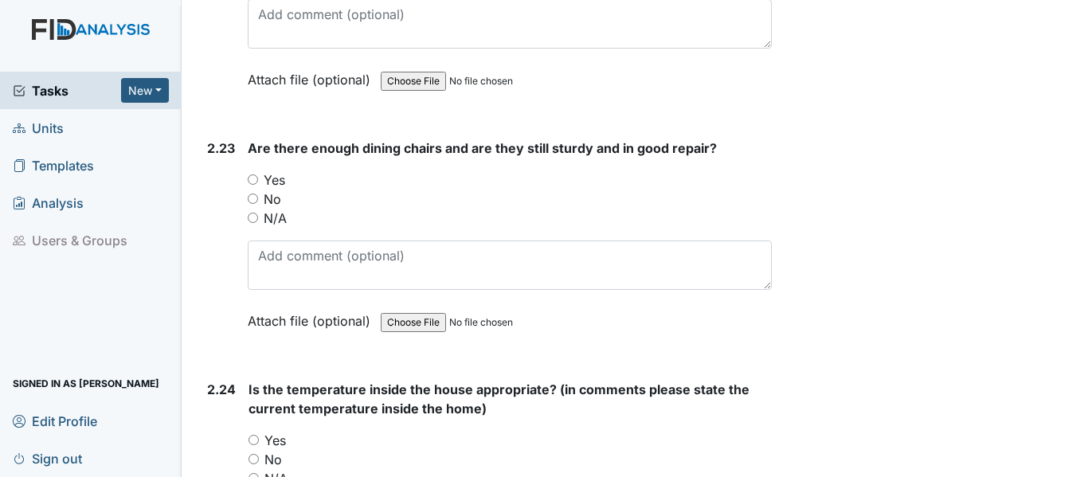
click at [279, 170] on label "Yes" at bounding box center [275, 179] width 22 height 19
click at [258, 174] on input "Yes" at bounding box center [253, 179] width 10 height 10
radio input "true"
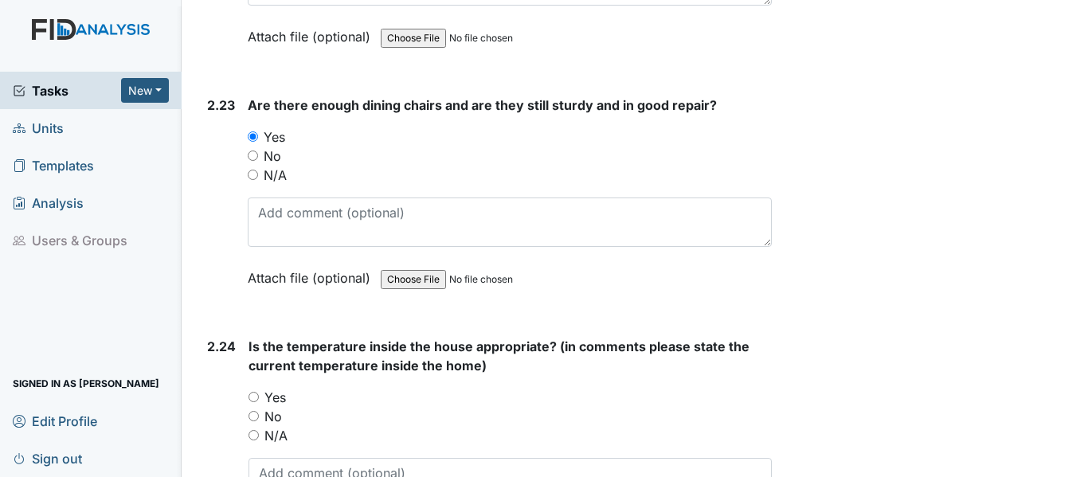
scroll to position [7952, 0]
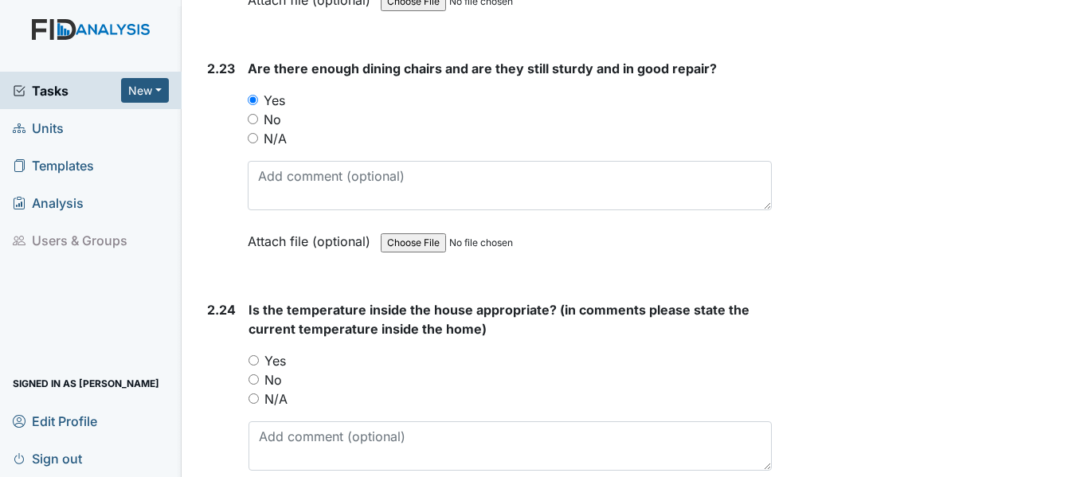
click at [280, 351] on label "Yes" at bounding box center [275, 360] width 22 height 19
click at [259, 355] on input "Yes" at bounding box center [253, 360] width 10 height 10
radio input "true"
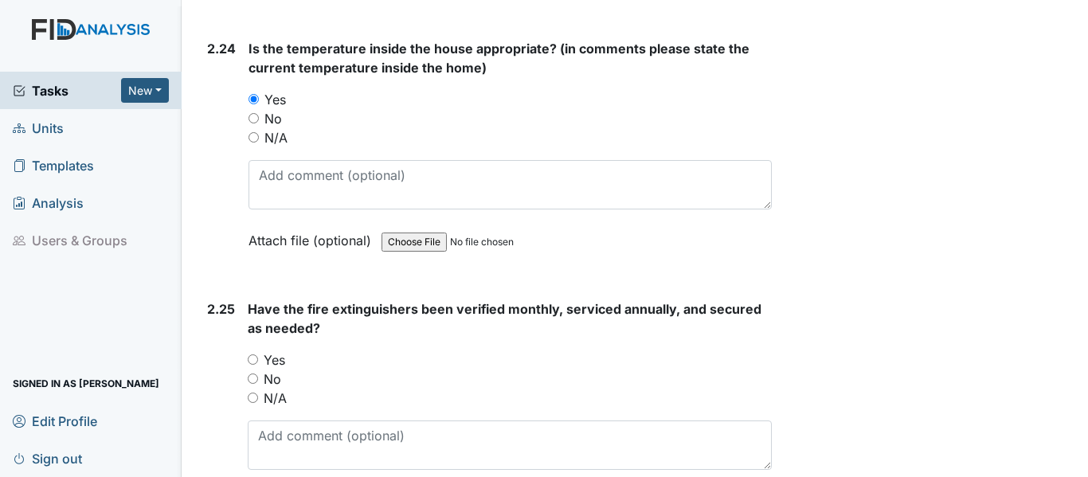
scroll to position [8270, 0]
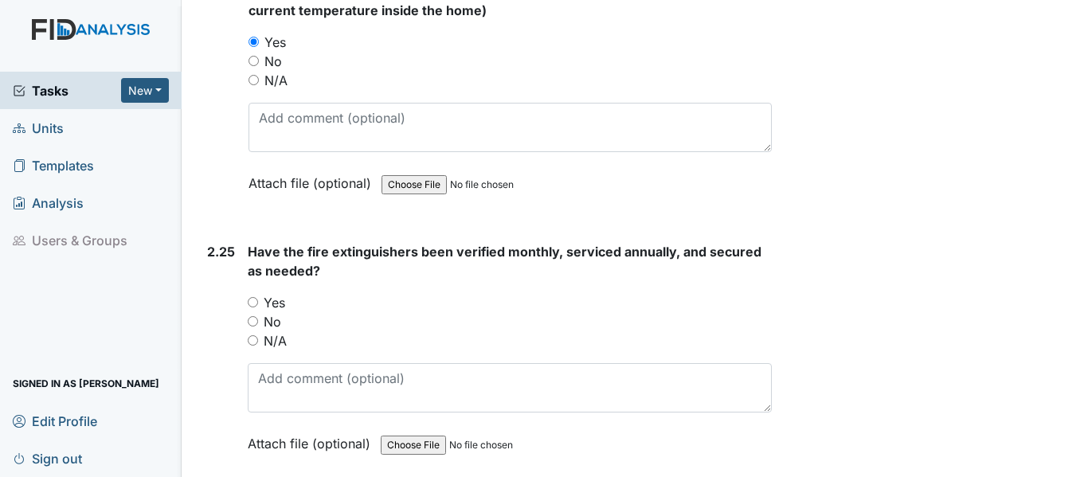
click at [276, 293] on label "Yes" at bounding box center [275, 302] width 22 height 19
click at [258, 297] on input "Yes" at bounding box center [253, 302] width 10 height 10
radio input "true"
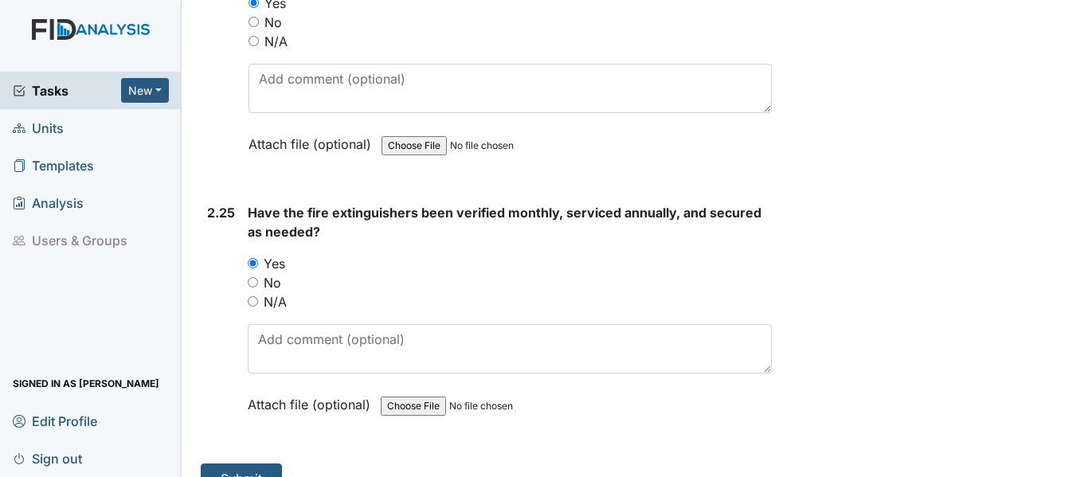
scroll to position [8320, 0]
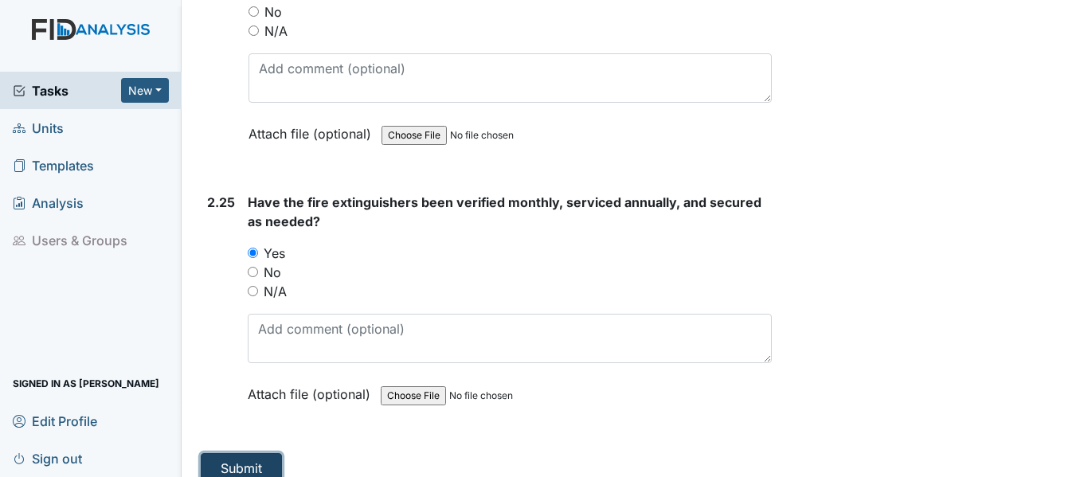
click at [265, 453] on button "Submit" at bounding box center [241, 468] width 81 height 30
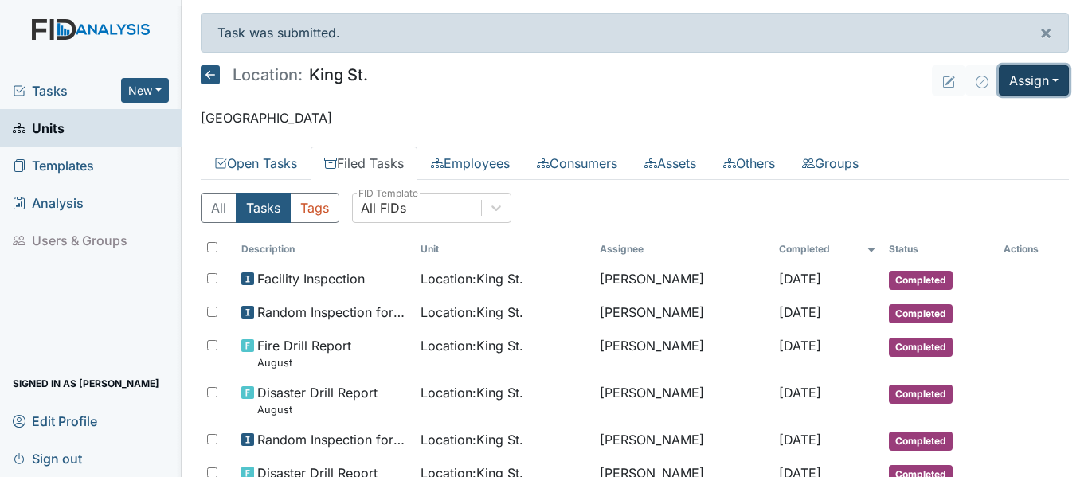
click at [1026, 72] on button "Assign" at bounding box center [1034, 80] width 70 height 30
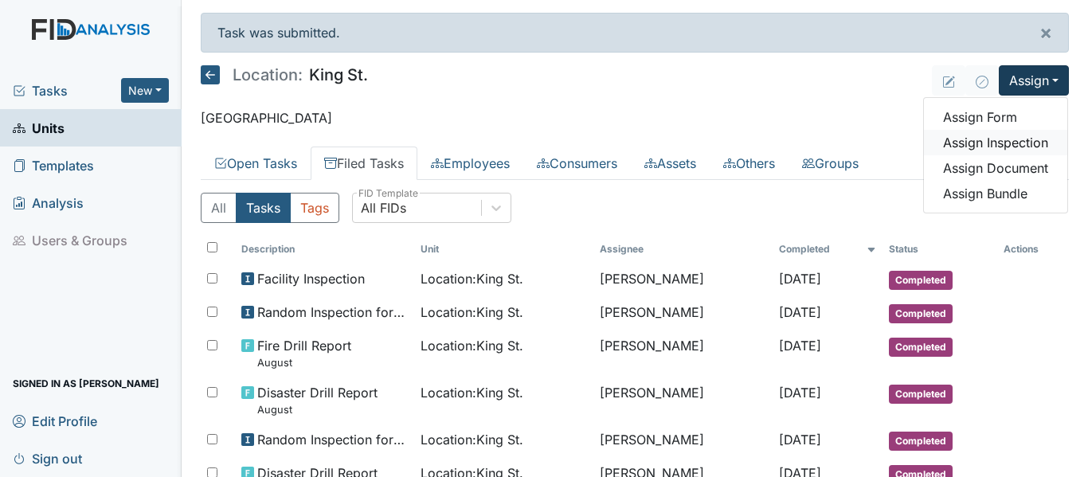
click at [969, 143] on link "Assign Inspection" at bounding box center [995, 142] width 143 height 25
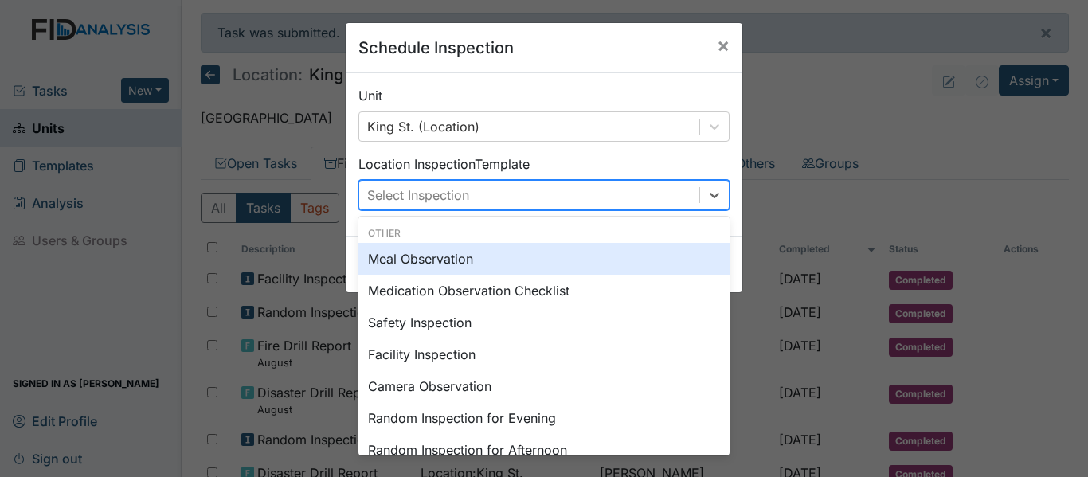
click at [578, 194] on div "Select Inspection" at bounding box center [529, 195] width 340 height 29
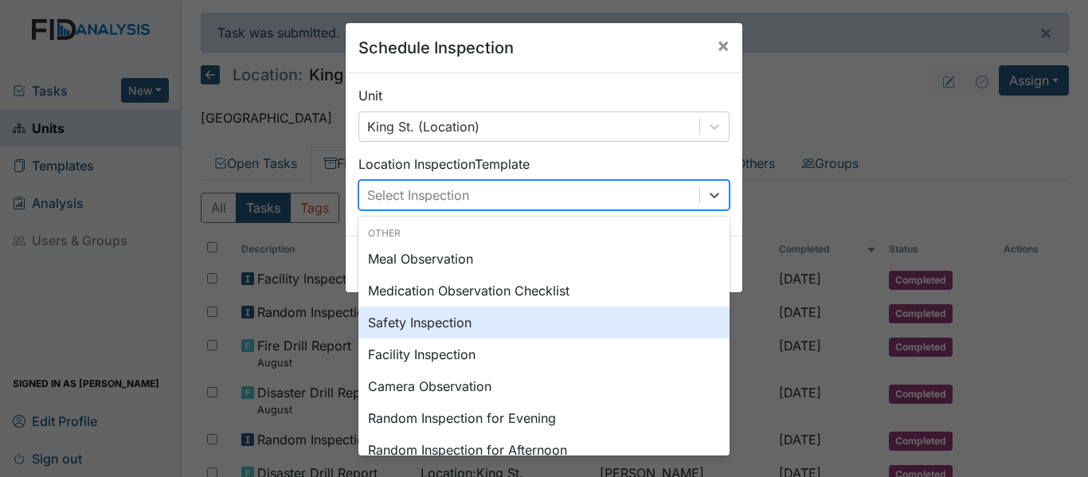
click at [454, 331] on div "Safety Inspection" at bounding box center [543, 323] width 371 height 32
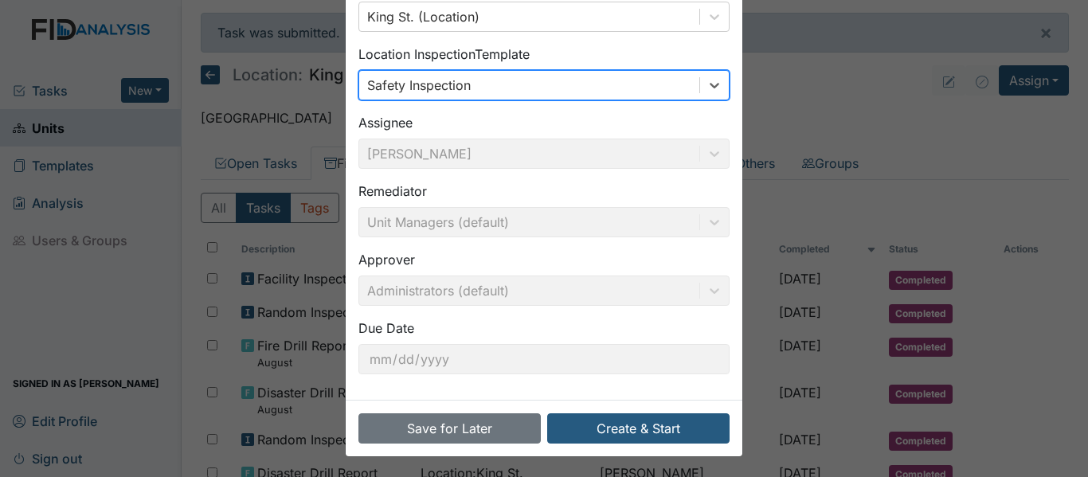
scroll to position [112, 0]
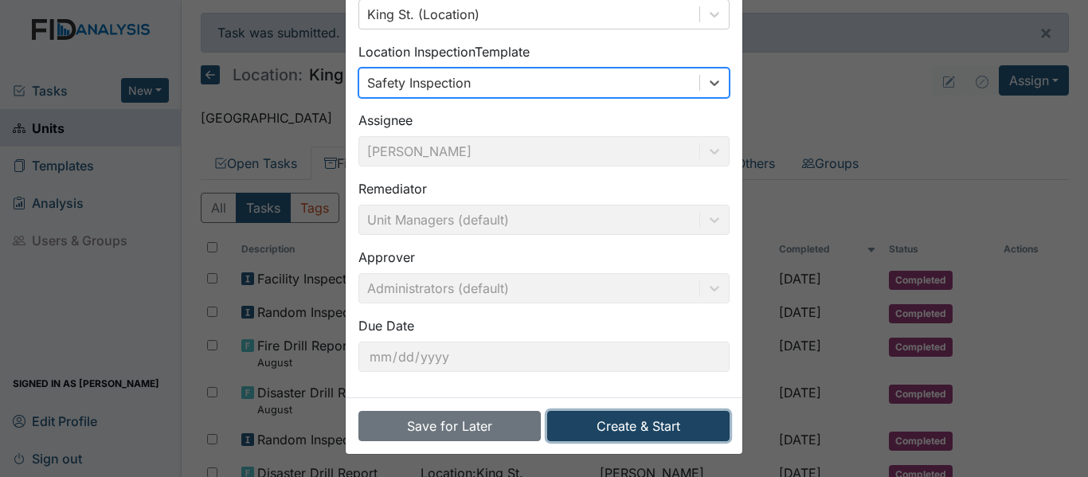
click at [620, 430] on button "Create & Start" at bounding box center [638, 426] width 182 height 30
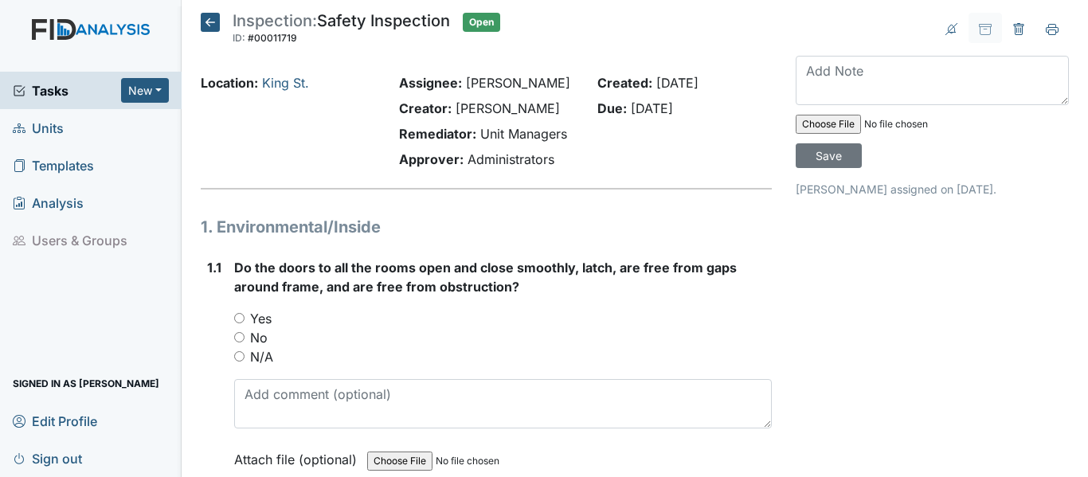
click at [261, 315] on label "Yes" at bounding box center [261, 318] width 22 height 19
click at [245, 315] on input "Yes" at bounding box center [239, 318] width 10 height 10
radio input "true"
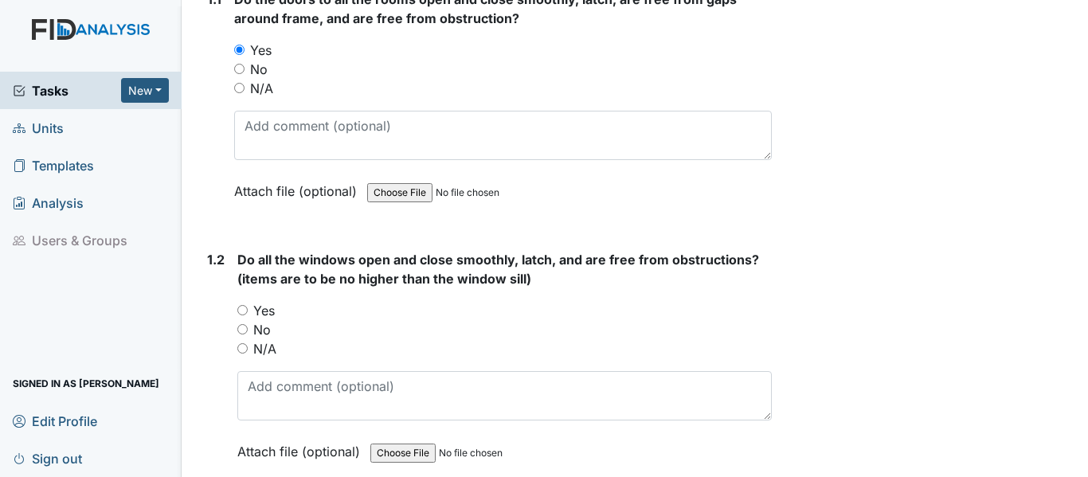
scroll to position [319, 0]
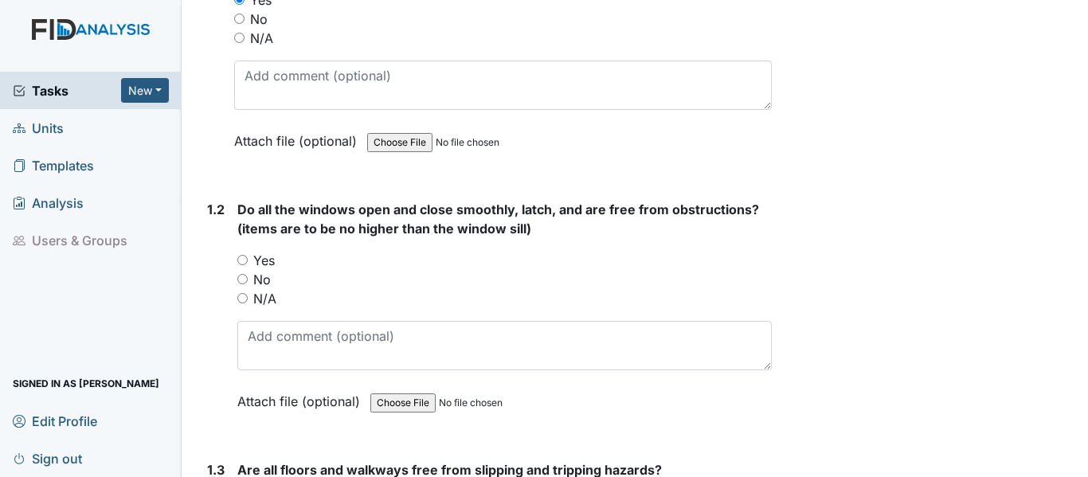
click at [266, 263] on label "Yes" at bounding box center [264, 260] width 22 height 19
click at [248, 263] on input "Yes" at bounding box center [242, 260] width 10 height 10
radio input "true"
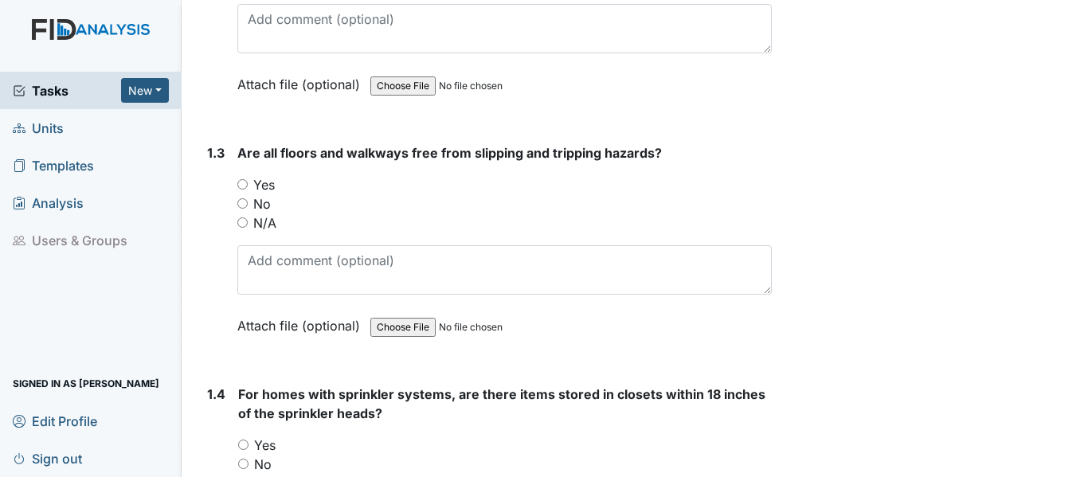
scroll to position [637, 0]
click at [268, 181] on label "Yes" at bounding box center [264, 183] width 22 height 19
click at [248, 181] on input "Yes" at bounding box center [242, 183] width 10 height 10
radio input "true"
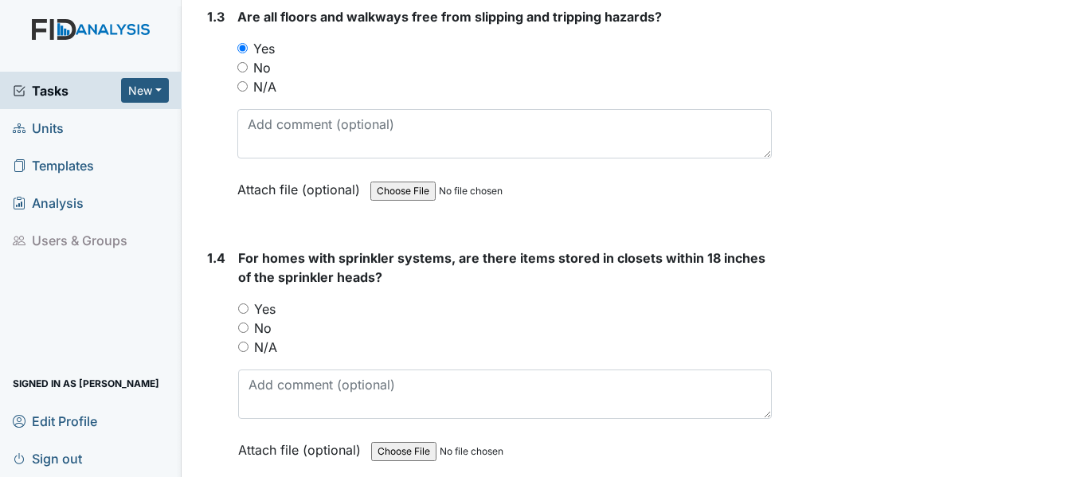
scroll to position [796, 0]
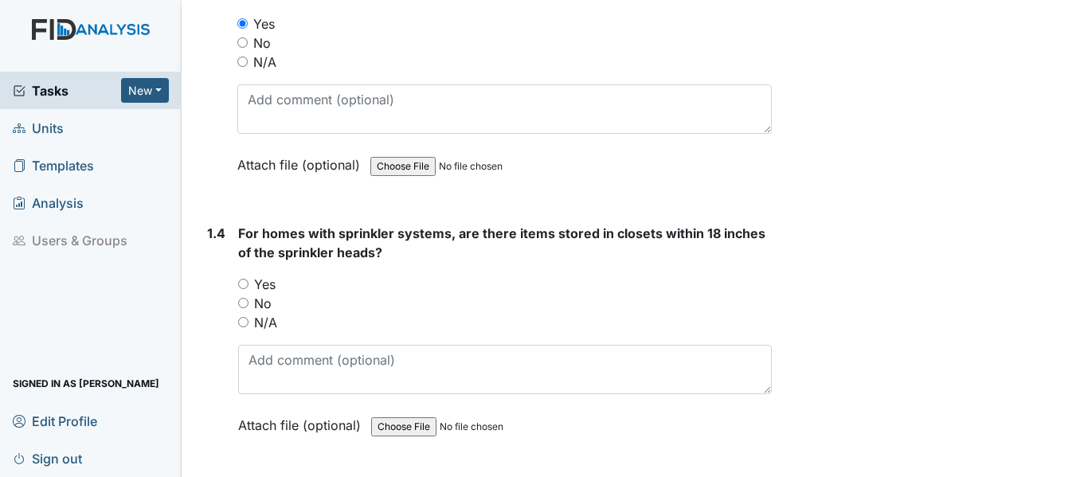
click at [263, 316] on label "N/A" at bounding box center [265, 322] width 23 height 19
click at [248, 317] on input "N/A" at bounding box center [243, 322] width 10 height 10
radio input "true"
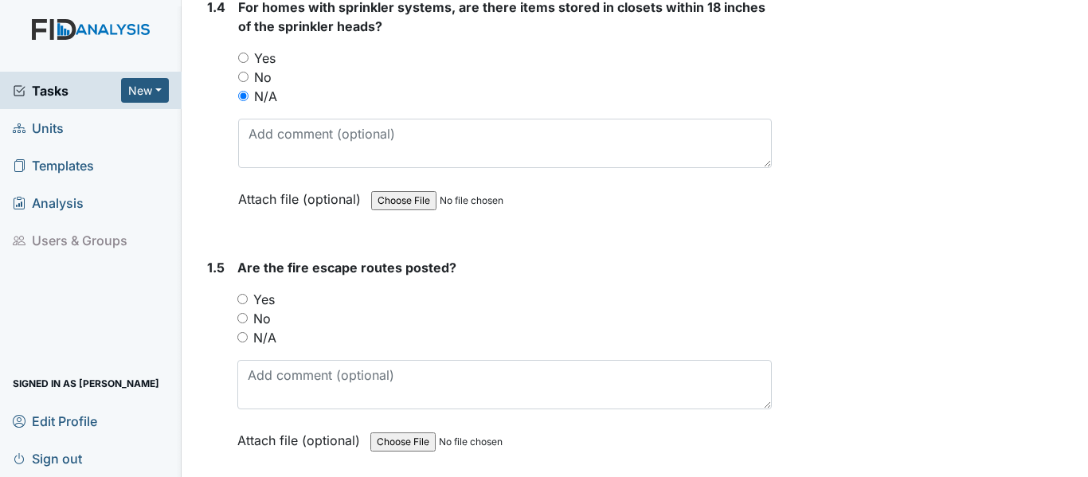
scroll to position [1035, 0]
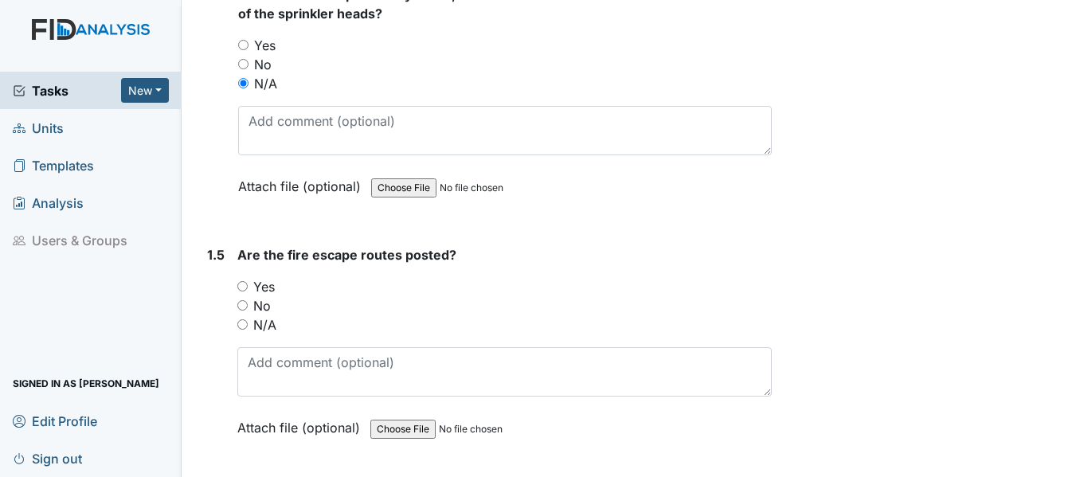
click at [264, 290] on label "Yes" at bounding box center [264, 286] width 22 height 19
click at [248, 290] on input "Yes" at bounding box center [242, 286] width 10 height 10
radio input "true"
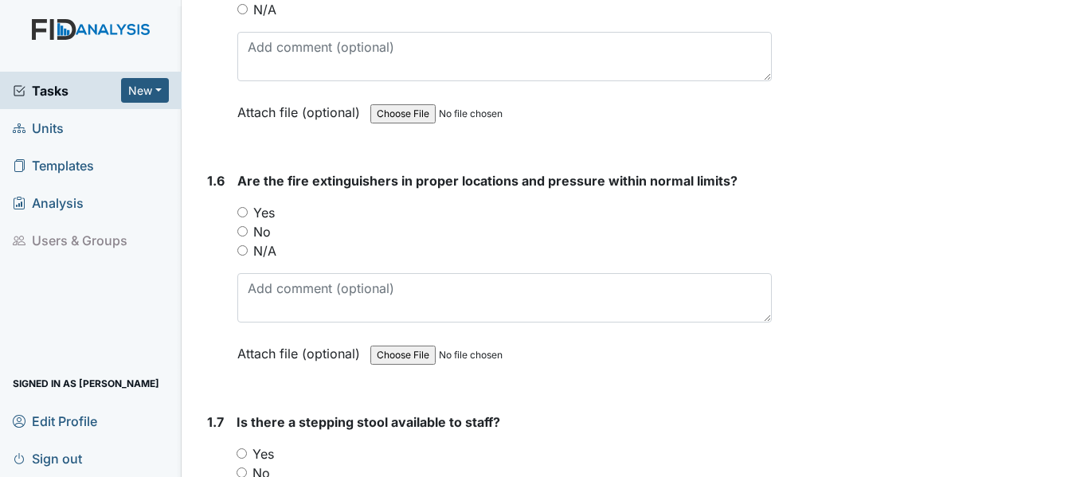
scroll to position [1354, 0]
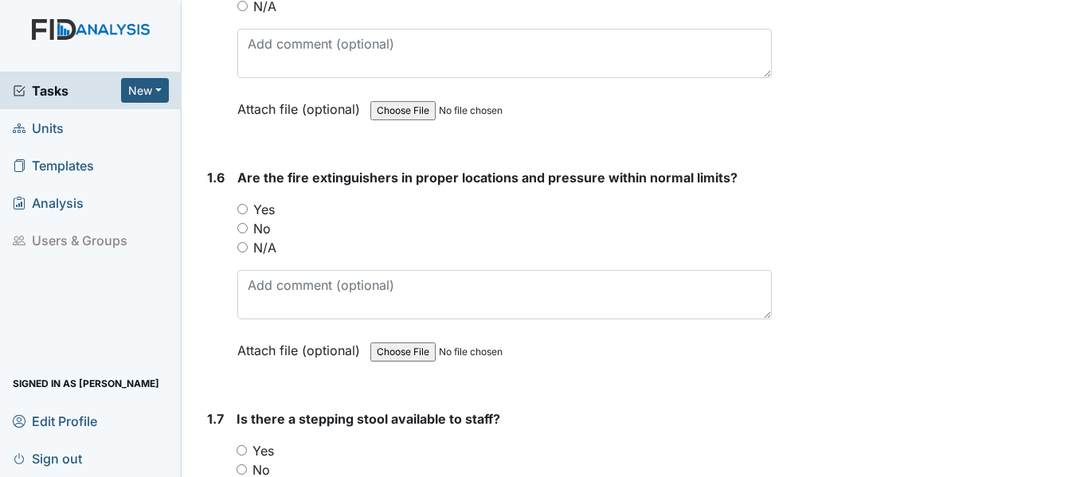
click at [262, 204] on label "Yes" at bounding box center [264, 209] width 22 height 19
click at [248, 204] on input "Yes" at bounding box center [242, 209] width 10 height 10
radio input "true"
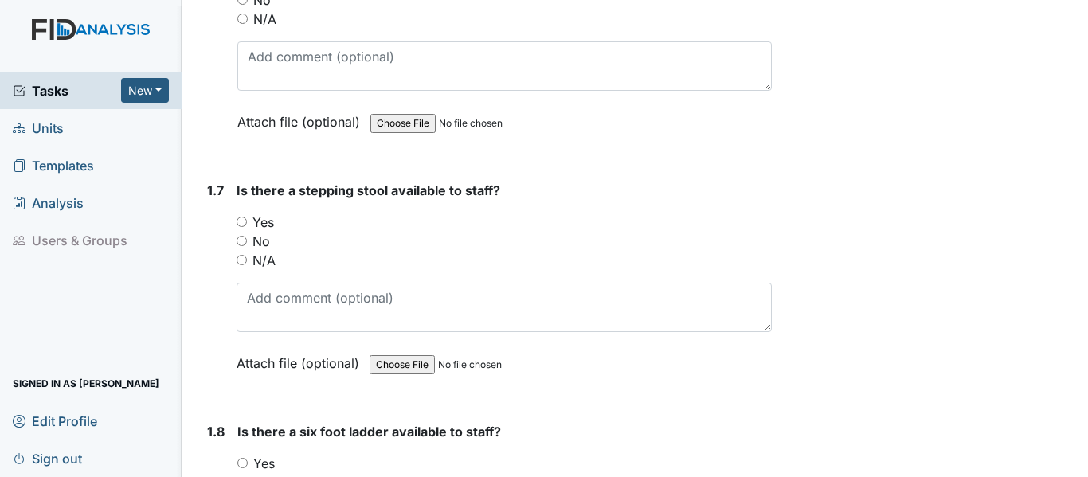
scroll to position [1593, 0]
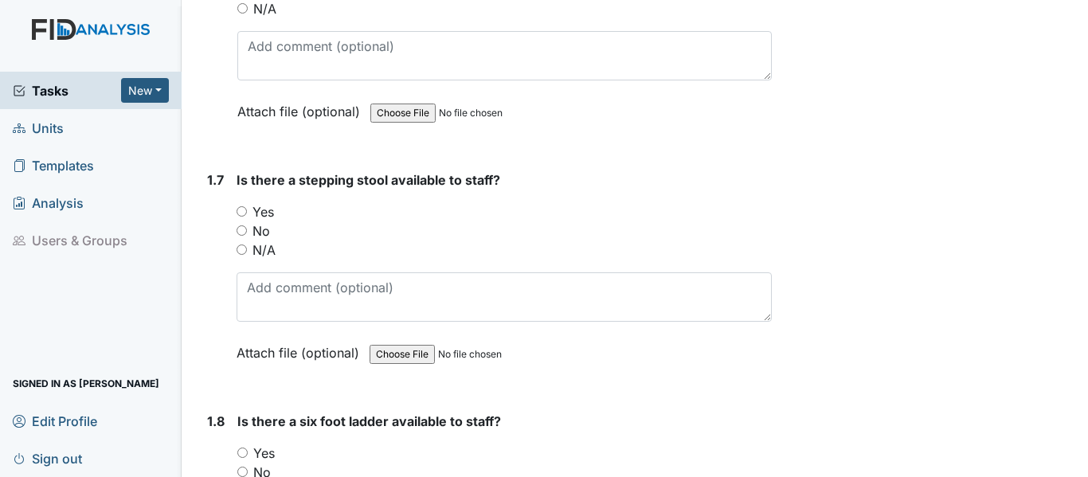
click at [266, 210] on label "Yes" at bounding box center [263, 211] width 22 height 19
click at [247, 210] on input "Yes" at bounding box center [242, 211] width 10 height 10
radio input "true"
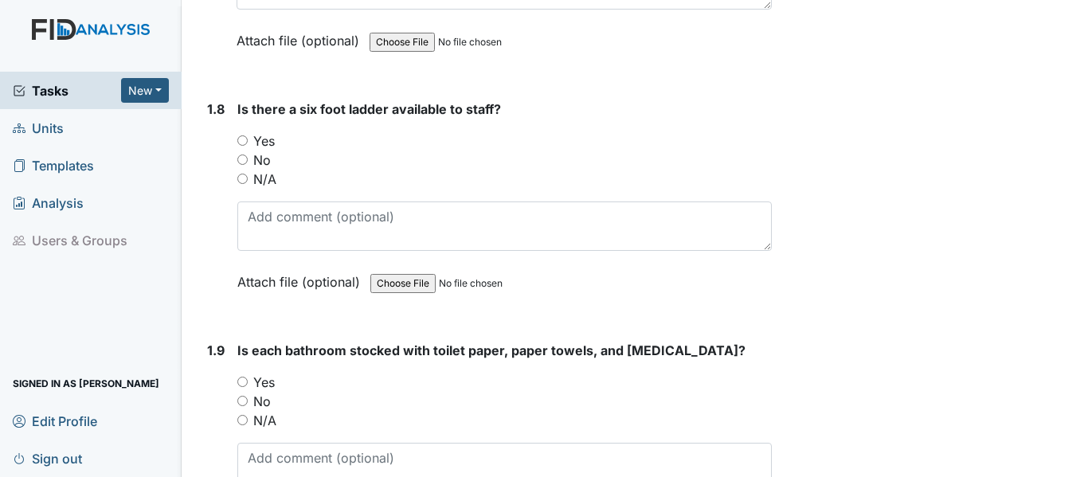
scroll to position [1911, 0]
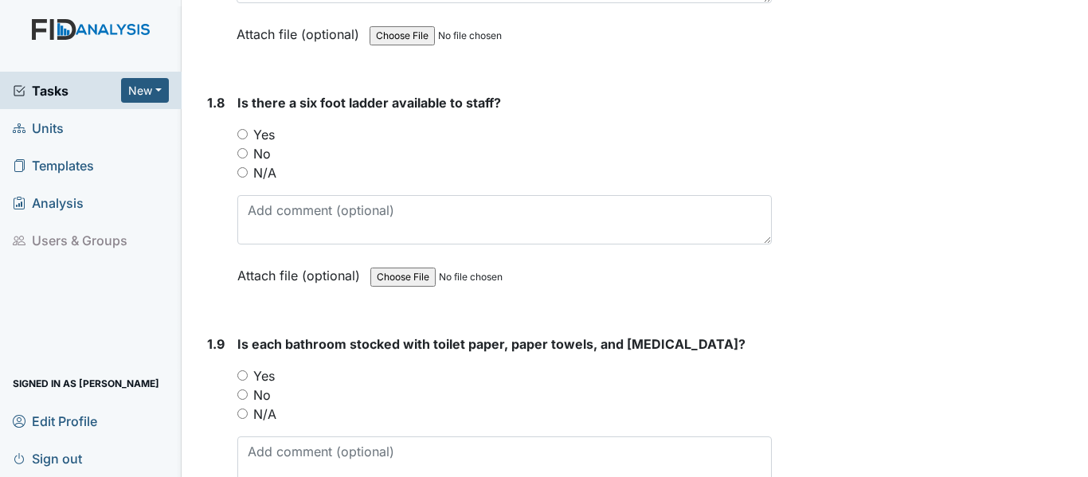
click at [261, 134] on label "Yes" at bounding box center [264, 134] width 22 height 19
click at [248, 134] on input "Yes" at bounding box center [242, 134] width 10 height 10
radio input "true"
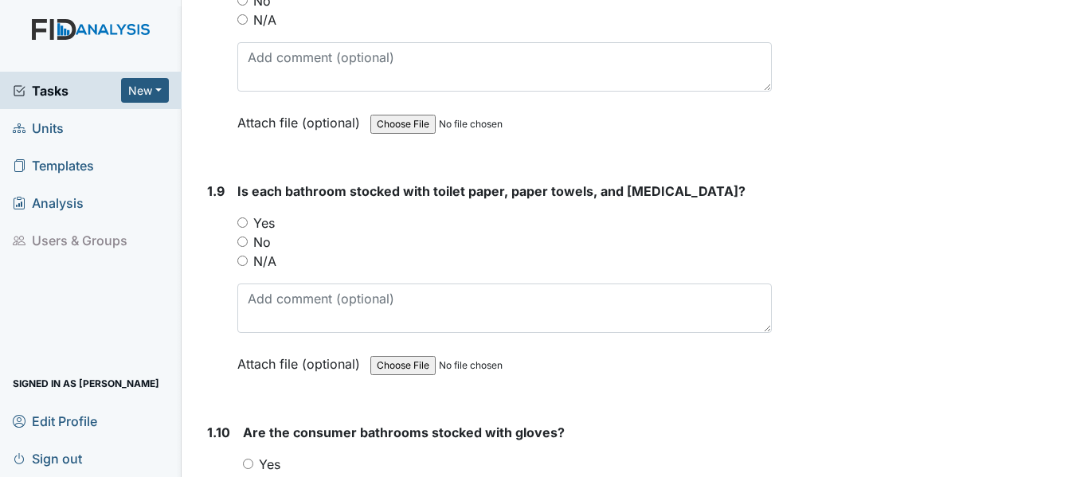
scroll to position [2071, 0]
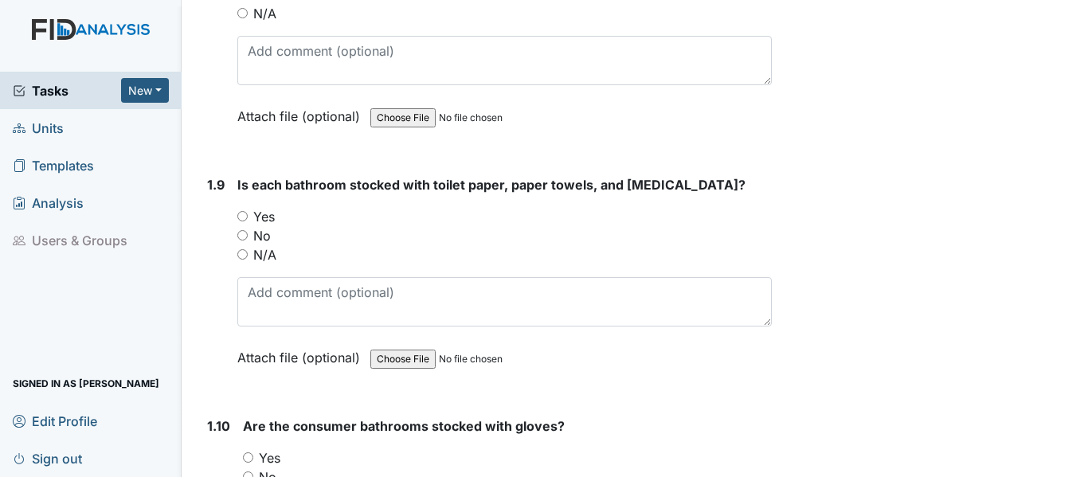
click at [263, 223] on label "Yes" at bounding box center [264, 216] width 22 height 19
click at [248, 221] on input "Yes" at bounding box center [242, 216] width 10 height 10
radio input "true"
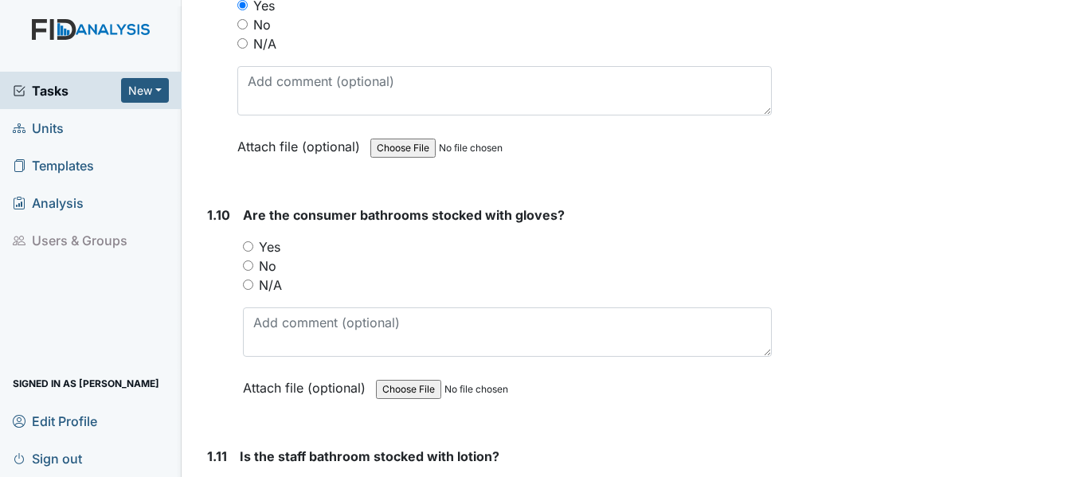
scroll to position [2310, 0]
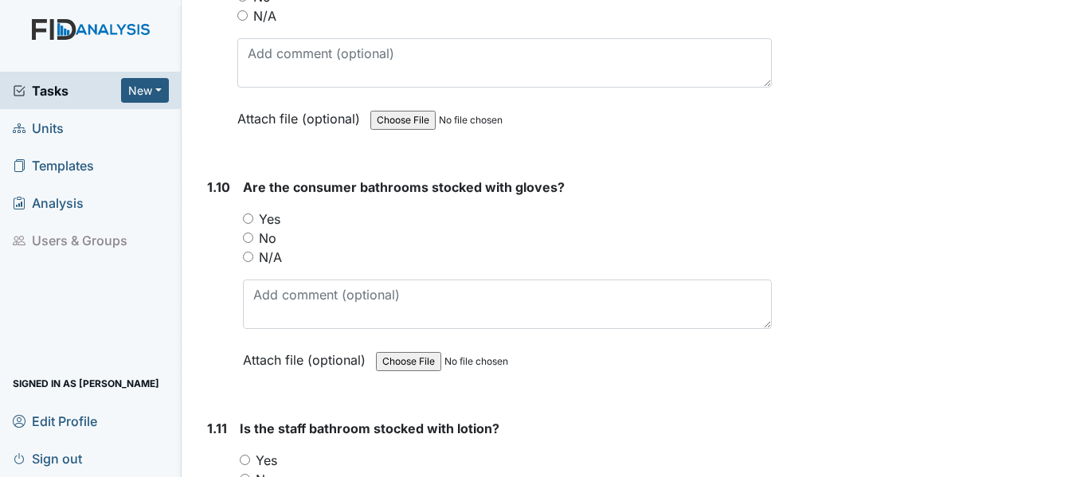
click at [270, 221] on label "Yes" at bounding box center [270, 218] width 22 height 19
click at [253, 221] on input "Yes" at bounding box center [248, 218] width 10 height 10
radio input "true"
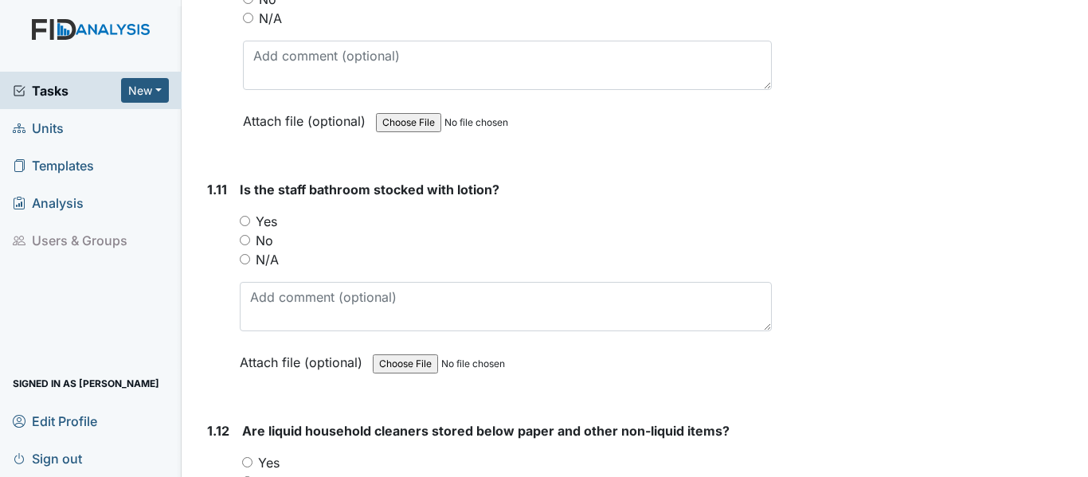
click at [270, 221] on label "Yes" at bounding box center [267, 221] width 22 height 19
click at [250, 221] on input "Yes" at bounding box center [245, 221] width 10 height 10
radio input "true"
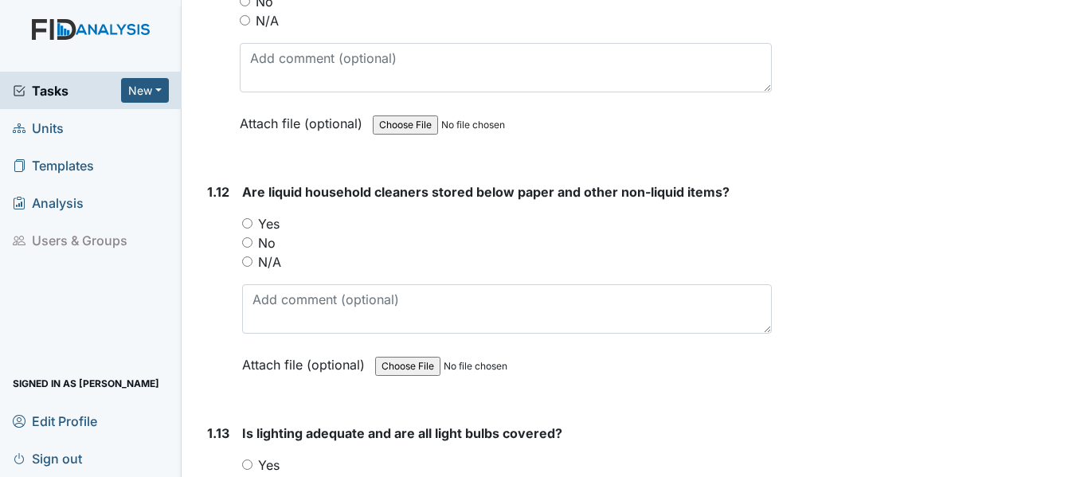
click at [270, 221] on label "Yes" at bounding box center [269, 223] width 22 height 19
click at [252, 221] on input "Yes" at bounding box center [247, 223] width 10 height 10
radio input "true"
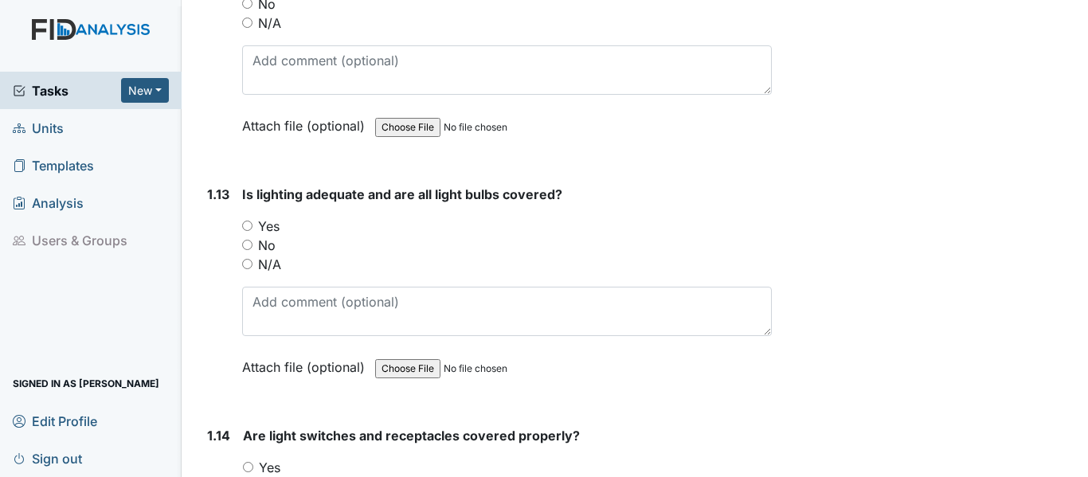
scroll to position [3106, 0]
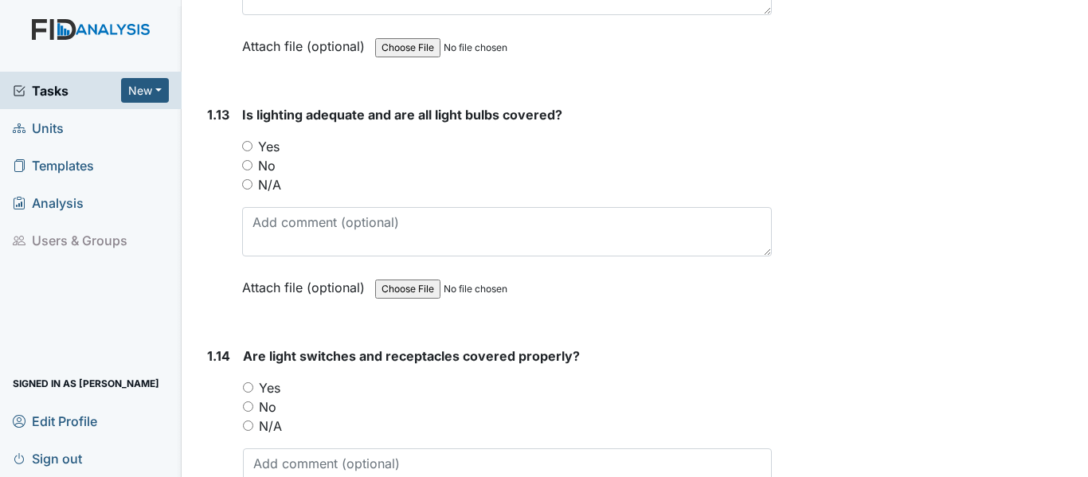
click at [265, 145] on label "Yes" at bounding box center [269, 146] width 22 height 19
click at [252, 145] on input "Yes" at bounding box center [247, 146] width 10 height 10
radio input "true"
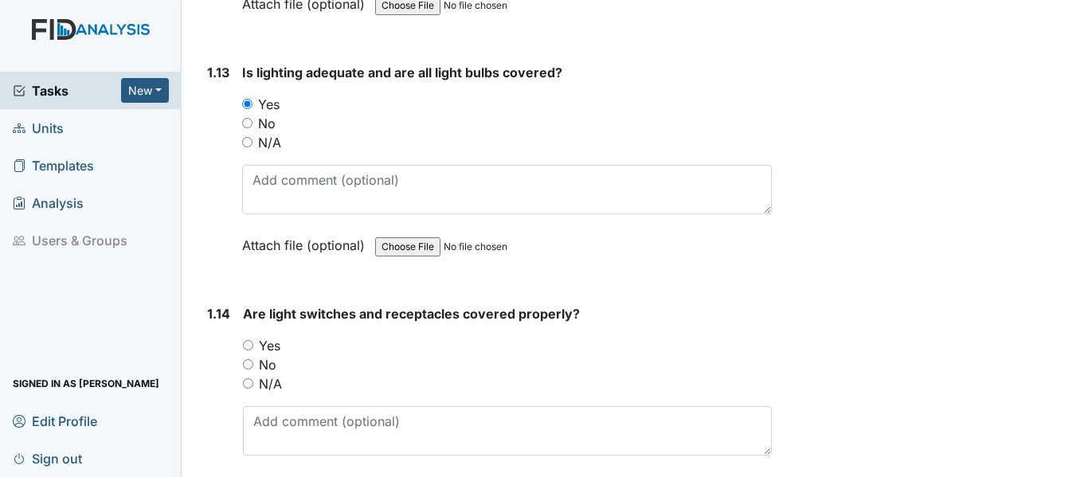
scroll to position [3186, 0]
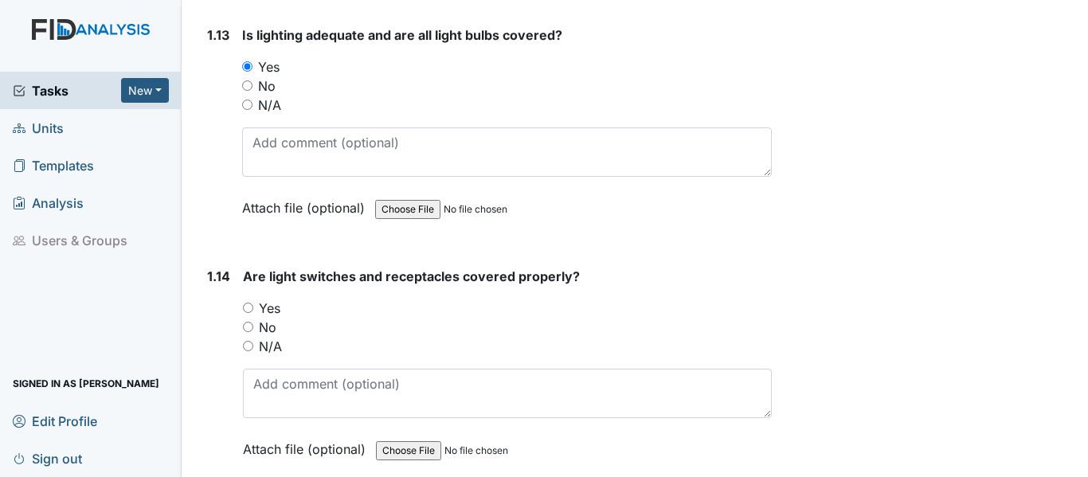
click at [268, 312] on label "Yes" at bounding box center [270, 308] width 22 height 19
click at [253, 312] on input "Yes" at bounding box center [248, 308] width 10 height 10
radio input "true"
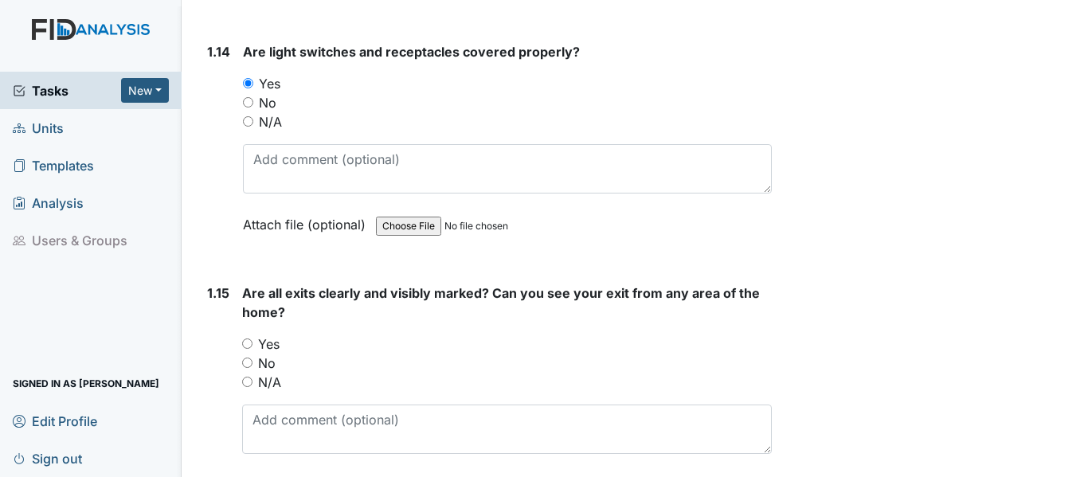
scroll to position [3504, 0]
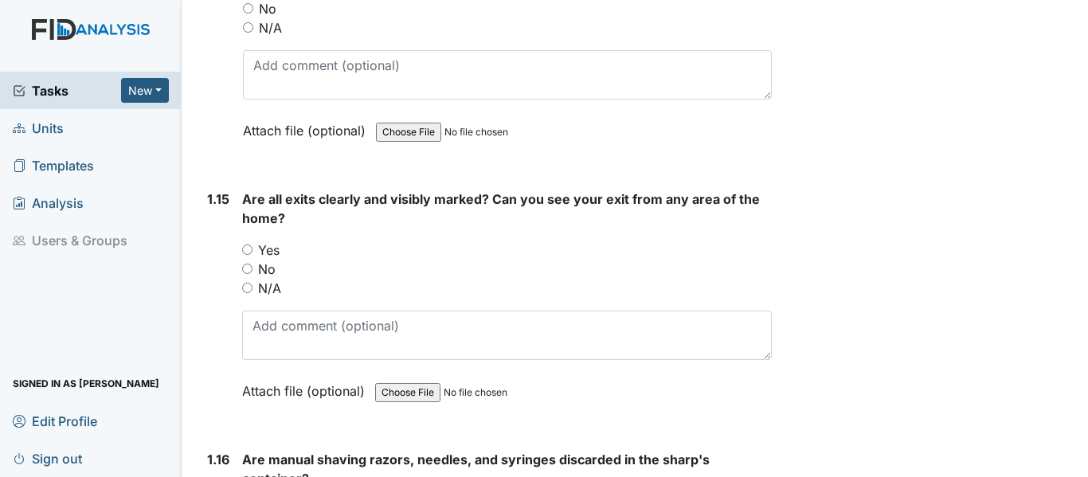
click at [259, 245] on label "Yes" at bounding box center [269, 250] width 22 height 19
click at [273, 245] on label "Yes" at bounding box center [269, 250] width 22 height 19
click at [252, 245] on input "Yes" at bounding box center [247, 250] width 10 height 10
radio input "true"
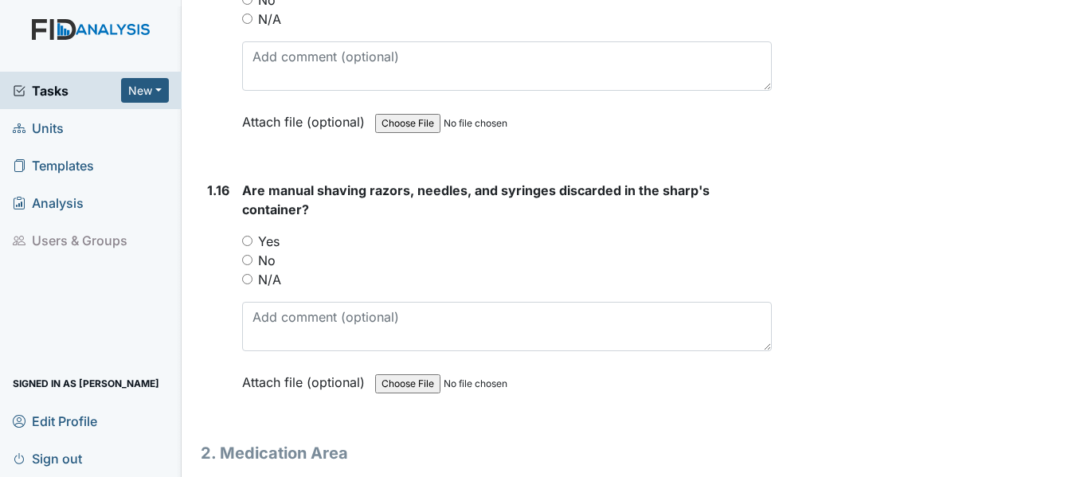
scroll to position [3823, 0]
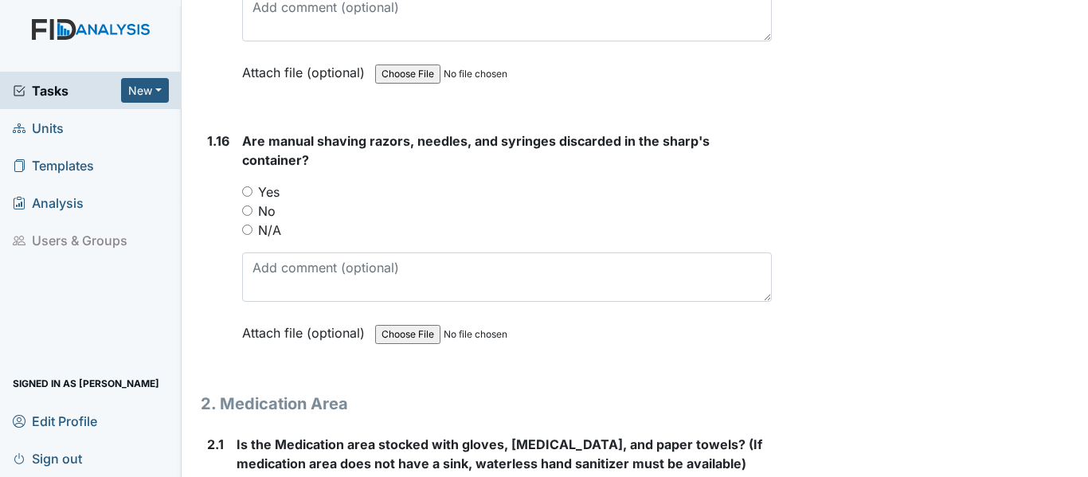
click at [256, 185] on div "Yes" at bounding box center [507, 191] width 530 height 19
click at [272, 190] on label "Yes" at bounding box center [269, 191] width 22 height 19
click at [252, 190] on input "Yes" at bounding box center [247, 191] width 10 height 10
radio input "true"
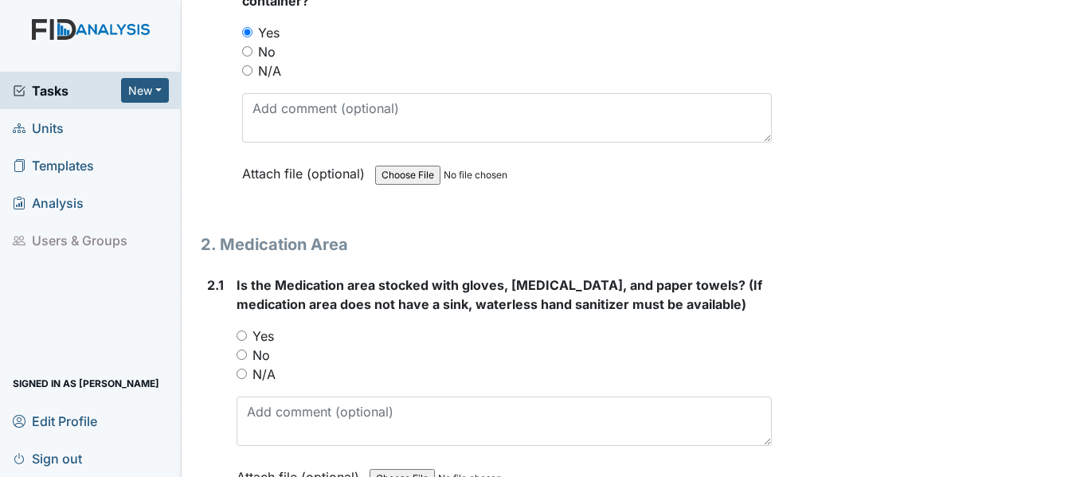
scroll to position [4062, 0]
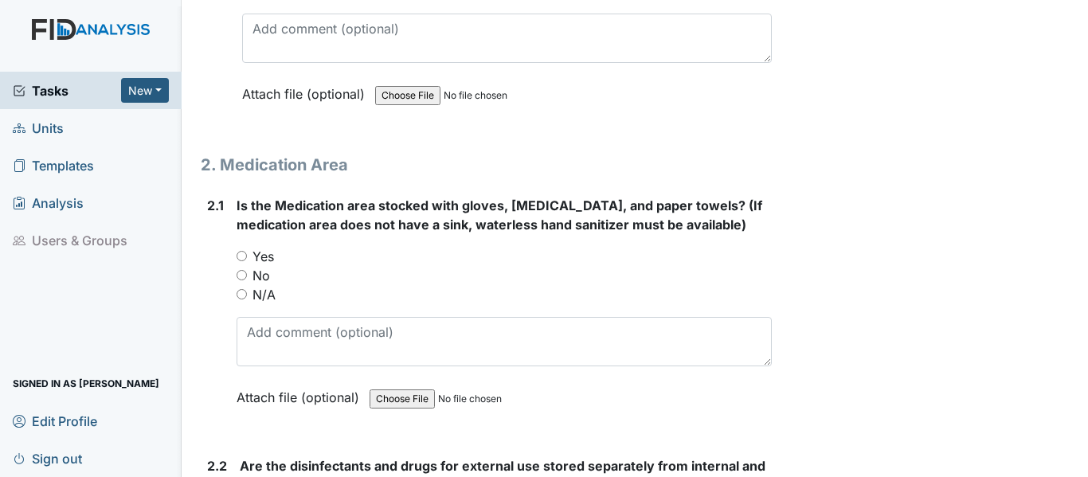
click at [267, 251] on label "Yes" at bounding box center [263, 256] width 22 height 19
click at [247, 251] on input "Yes" at bounding box center [242, 256] width 10 height 10
radio input "true"
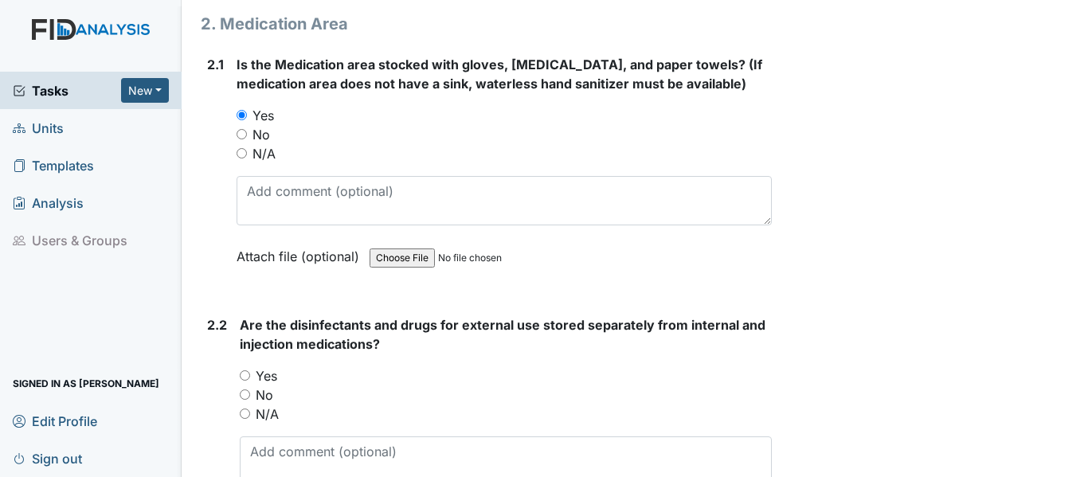
scroll to position [4301, 0]
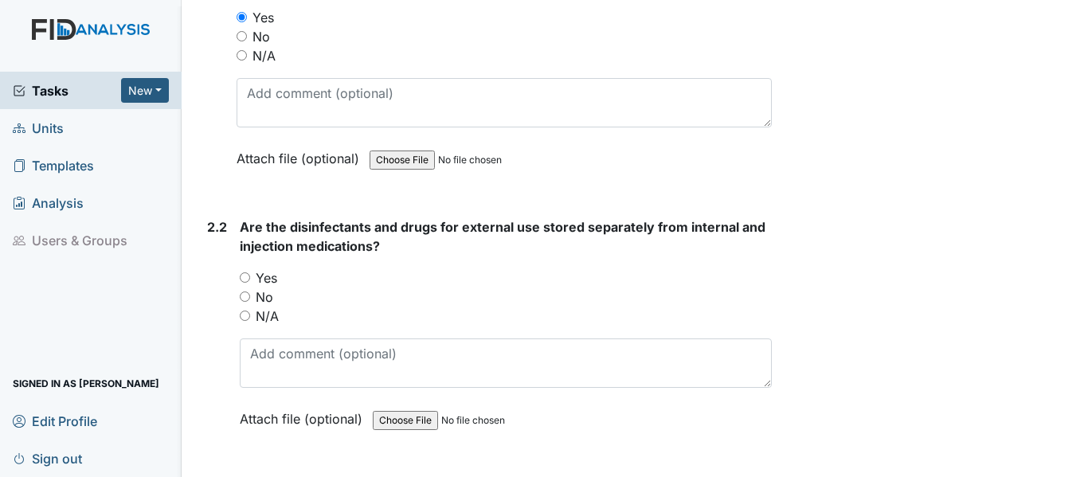
click at [265, 280] on label "Yes" at bounding box center [267, 277] width 22 height 19
click at [250, 280] on input "Yes" at bounding box center [245, 277] width 10 height 10
radio input "true"
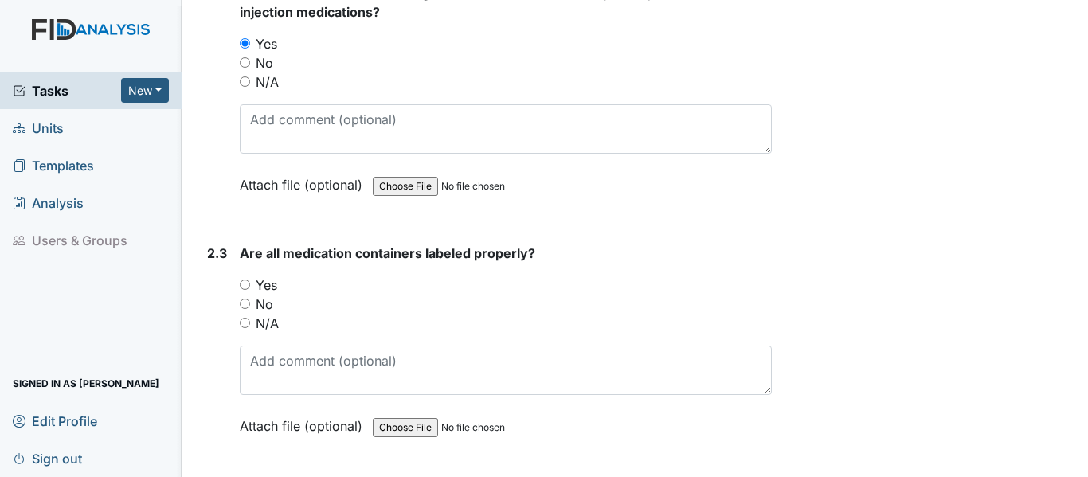
scroll to position [4540, 0]
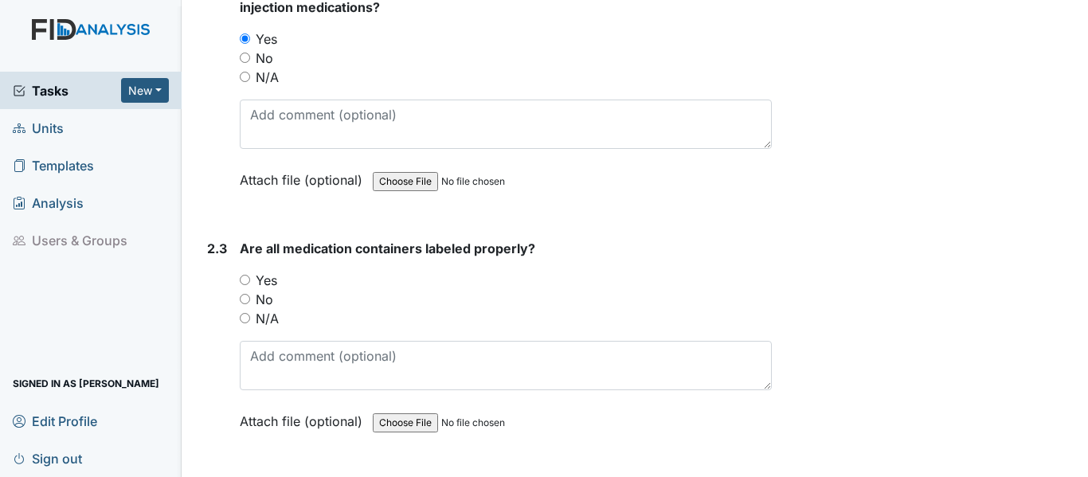
click at [265, 280] on label "Yes" at bounding box center [267, 280] width 22 height 19
click at [250, 280] on input "Yes" at bounding box center [245, 280] width 10 height 10
radio input "true"
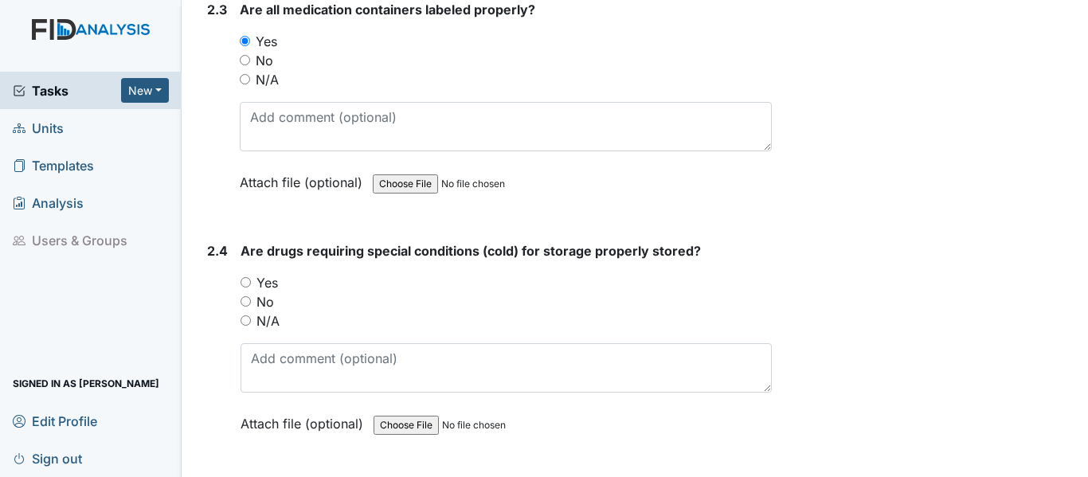
click at [265, 280] on label "Yes" at bounding box center [267, 282] width 22 height 19
click at [251, 280] on input "Yes" at bounding box center [246, 282] width 10 height 10
radio input "true"
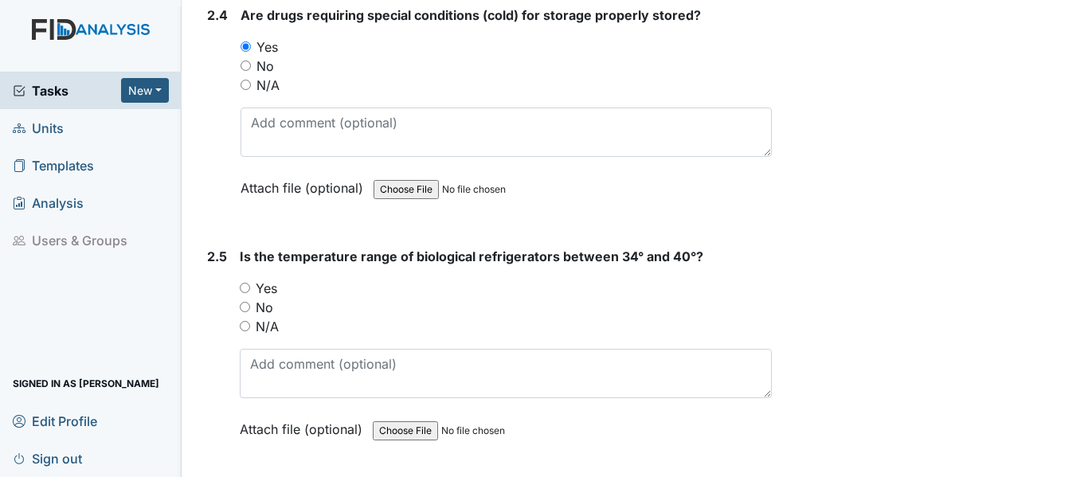
scroll to position [5018, 0]
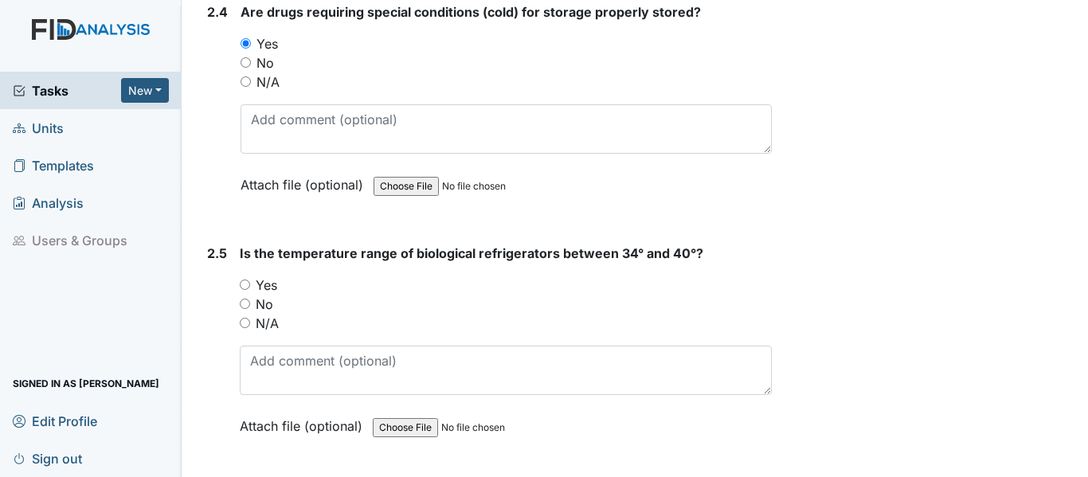
click at [265, 280] on label "Yes" at bounding box center [267, 285] width 22 height 19
click at [250, 280] on input "Yes" at bounding box center [245, 285] width 10 height 10
radio input "true"
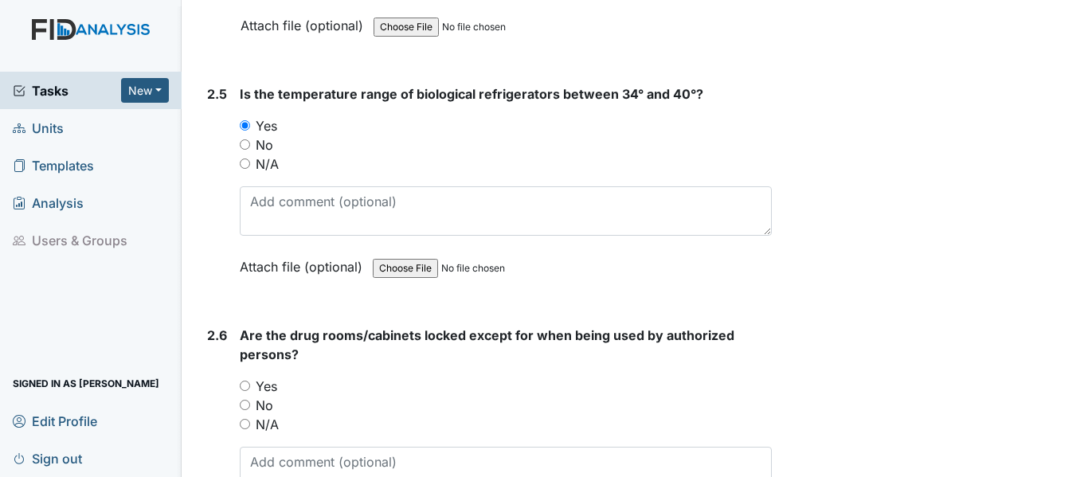
scroll to position [5256, 0]
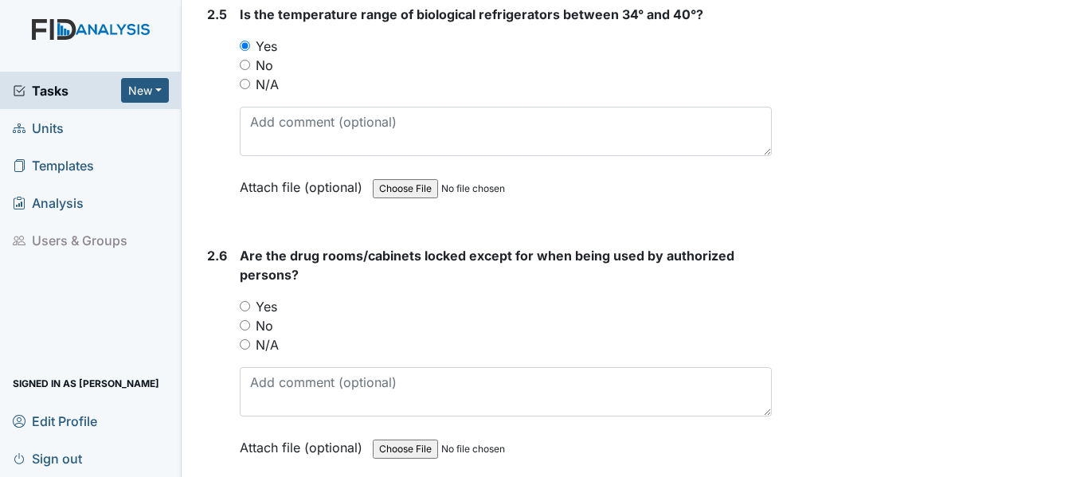
click at [268, 306] on label "Yes" at bounding box center [267, 306] width 22 height 19
click at [250, 306] on input "Yes" at bounding box center [245, 306] width 10 height 10
radio input "true"
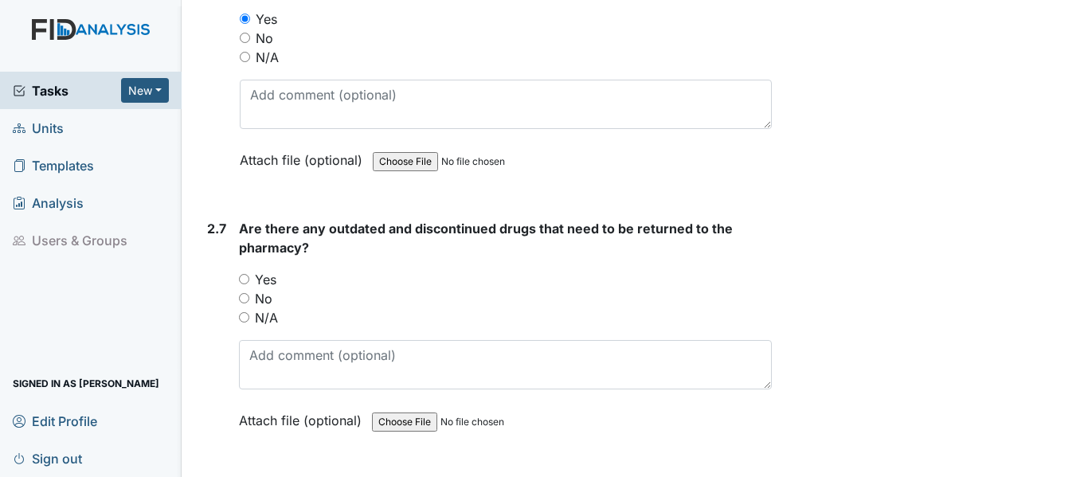
scroll to position [5575, 0]
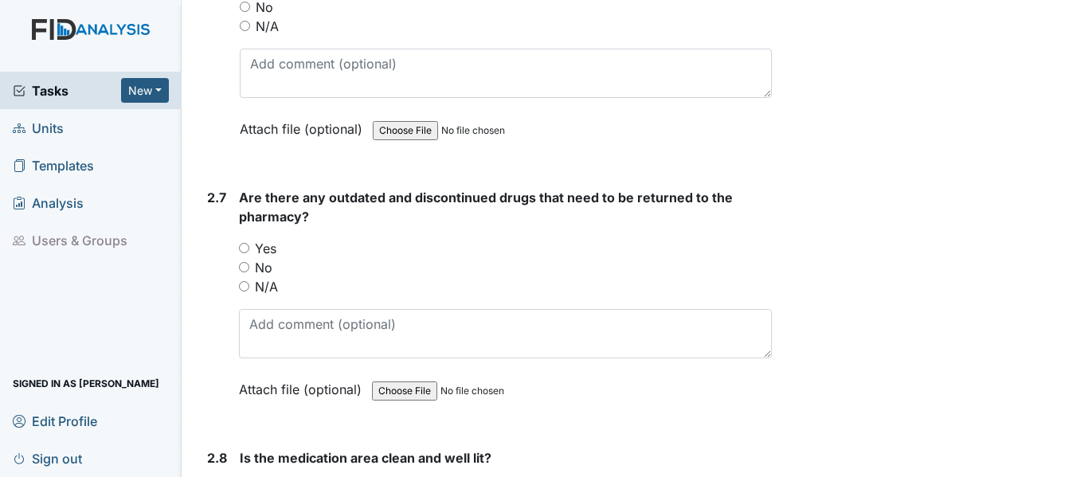
click at [261, 243] on label "Yes" at bounding box center [266, 248] width 22 height 19
click at [249, 243] on input "Yes" at bounding box center [244, 248] width 10 height 10
radio input "true"
click at [264, 264] on label "No" at bounding box center [264, 267] width 18 height 19
click at [249, 264] on input "No" at bounding box center [244, 267] width 10 height 10
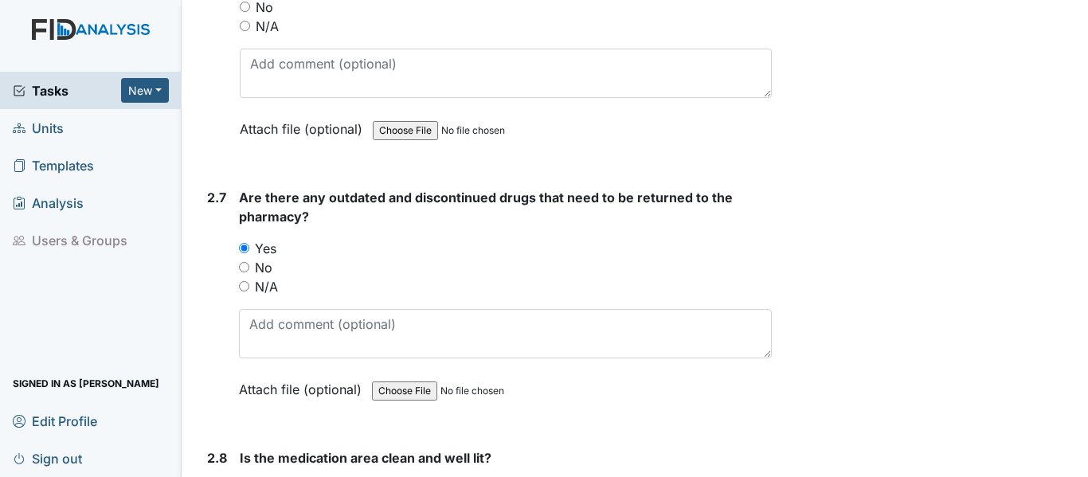
radio input "true"
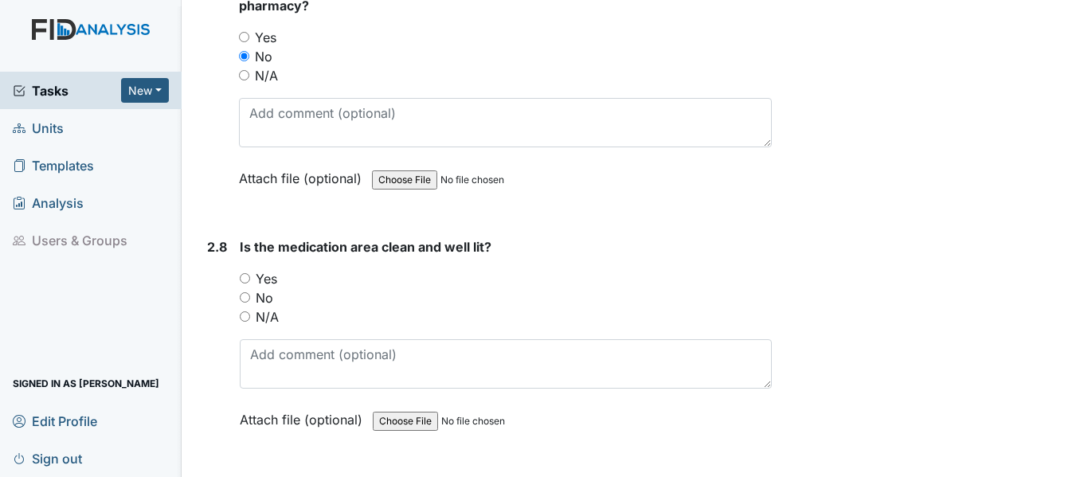
scroll to position [5814, 0]
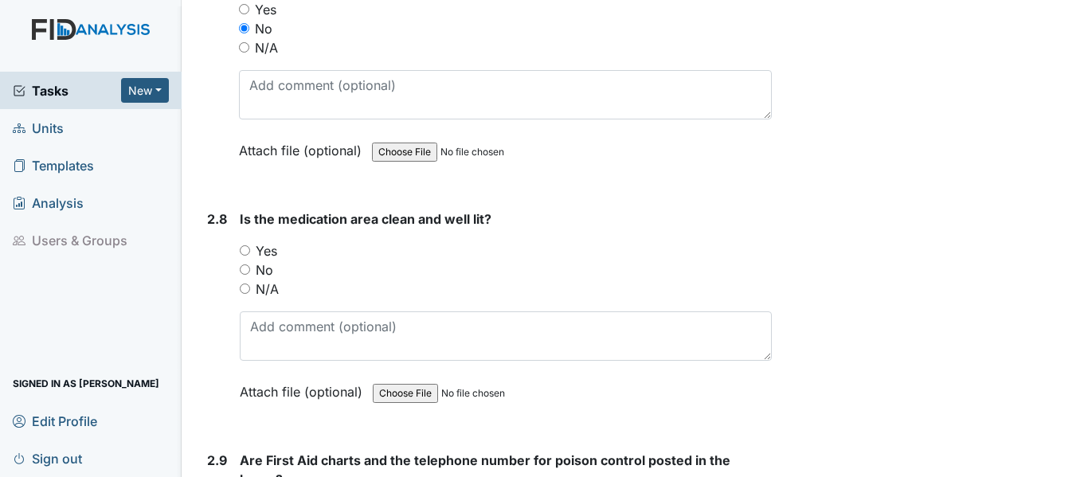
click at [263, 257] on label "Yes" at bounding box center [267, 250] width 22 height 19
click at [250, 256] on input "Yes" at bounding box center [245, 250] width 10 height 10
radio input "true"
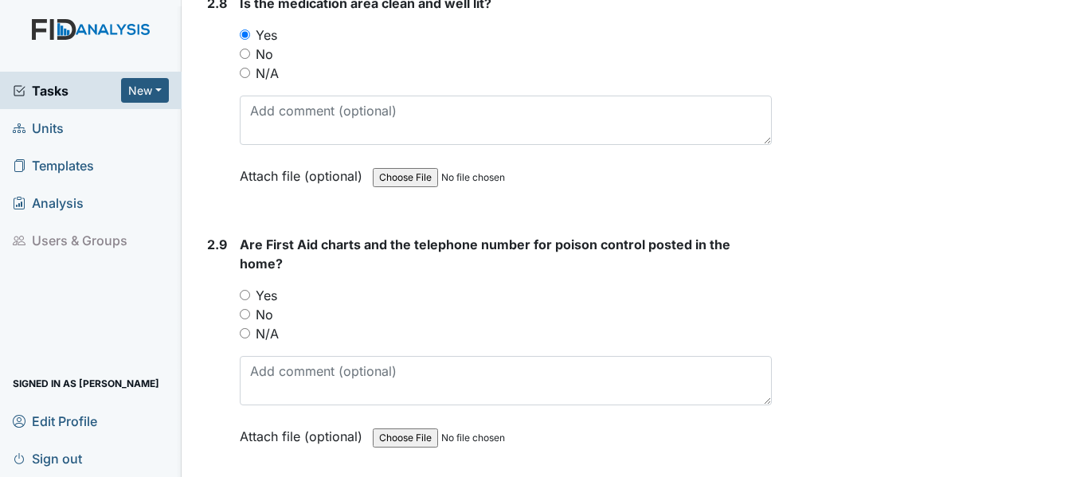
scroll to position [6053, 0]
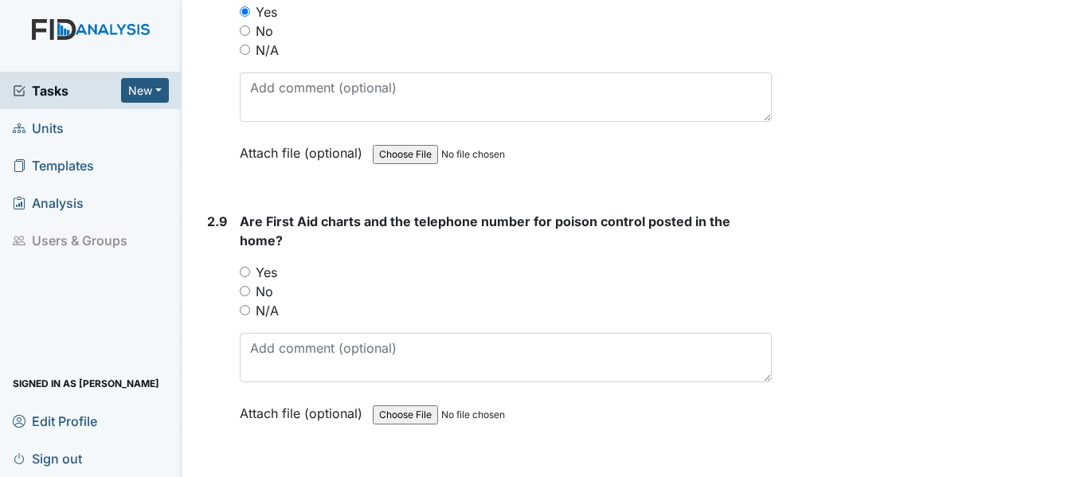
click at [260, 266] on label "Yes" at bounding box center [267, 272] width 22 height 19
click at [250, 267] on input "Yes" at bounding box center [245, 272] width 10 height 10
radio input "true"
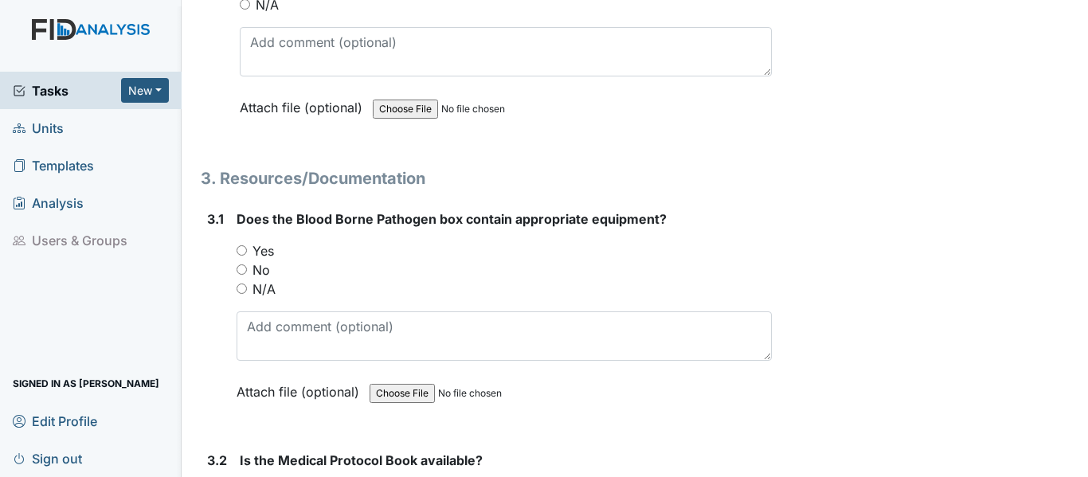
scroll to position [6372, 0]
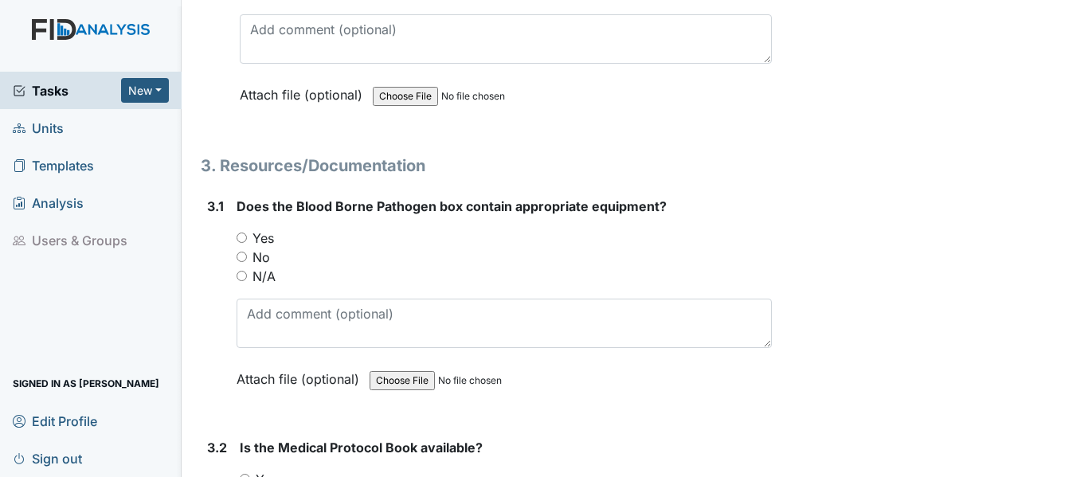
click at [256, 233] on label "Yes" at bounding box center [263, 238] width 22 height 19
click at [247, 233] on input "Yes" at bounding box center [242, 238] width 10 height 10
radio input "true"
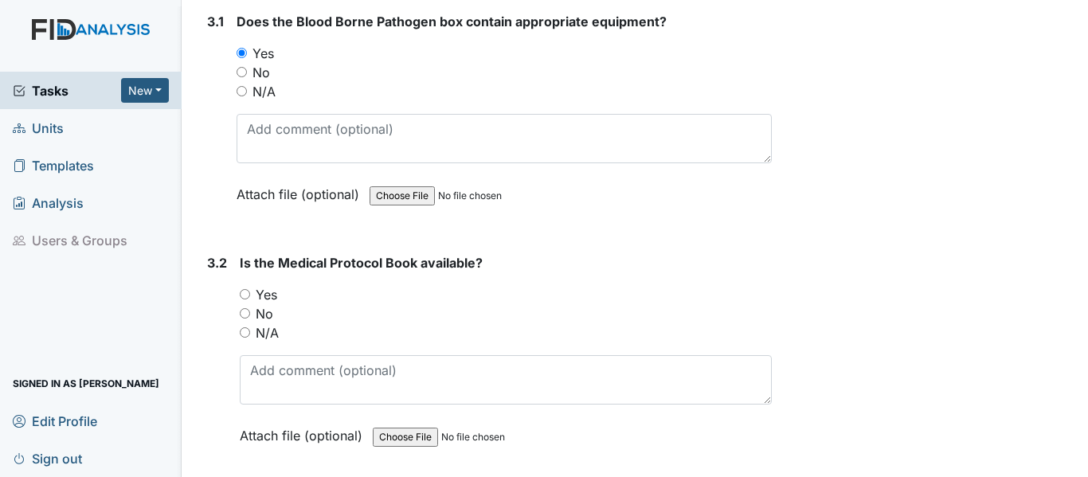
scroll to position [6690, 0]
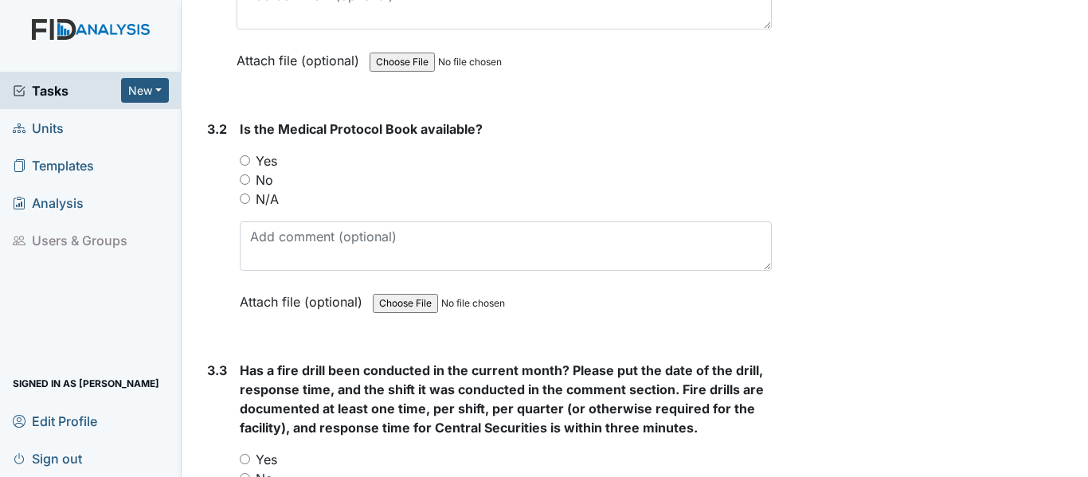
click at [261, 162] on label "Yes" at bounding box center [267, 160] width 22 height 19
click at [250, 162] on input "Yes" at bounding box center [245, 160] width 10 height 10
radio input "true"
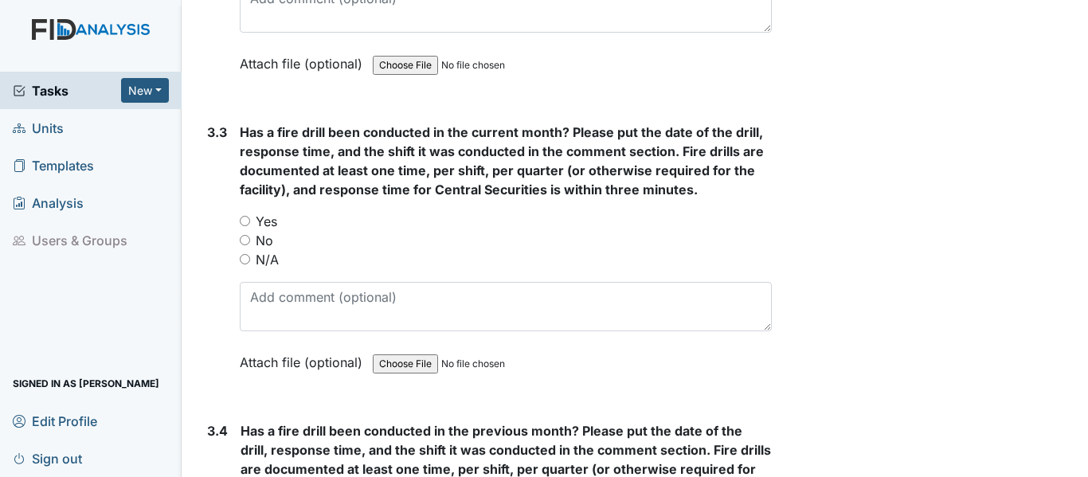
scroll to position [6929, 0]
click at [267, 219] on label "Yes" at bounding box center [267, 220] width 22 height 19
click at [250, 219] on input "Yes" at bounding box center [245, 220] width 10 height 10
radio input "true"
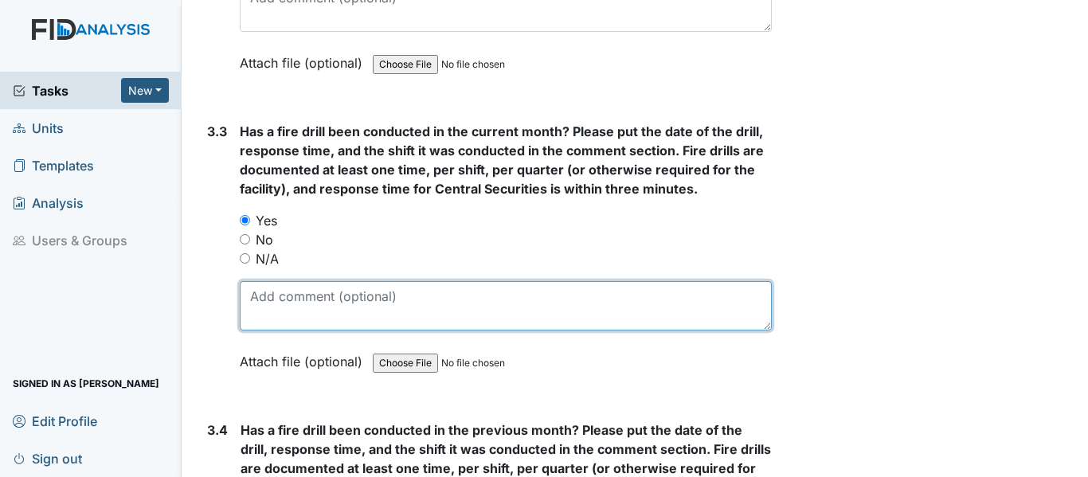
click at [309, 298] on textarea at bounding box center [506, 305] width 532 height 49
click at [330, 300] on textarea at bounding box center [506, 305] width 532 height 49
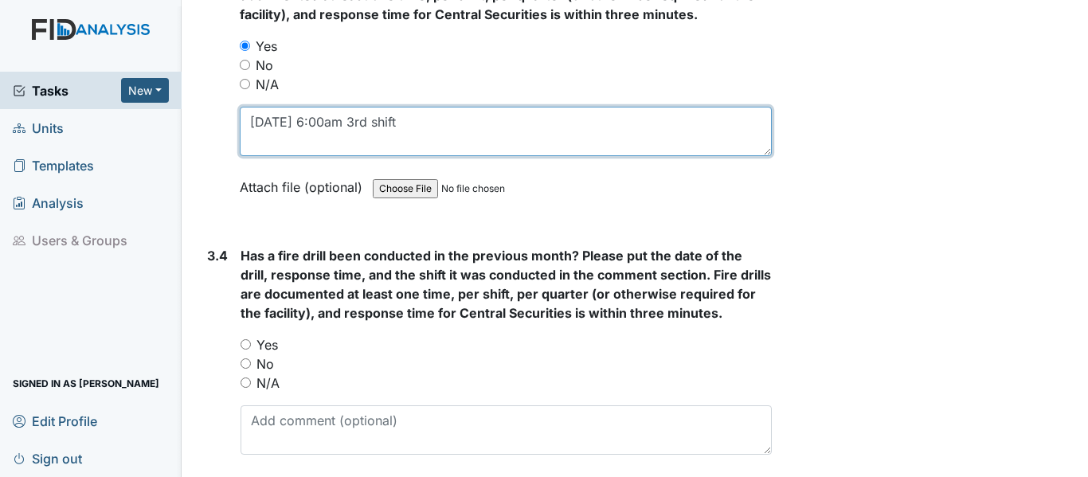
scroll to position [7168, 0]
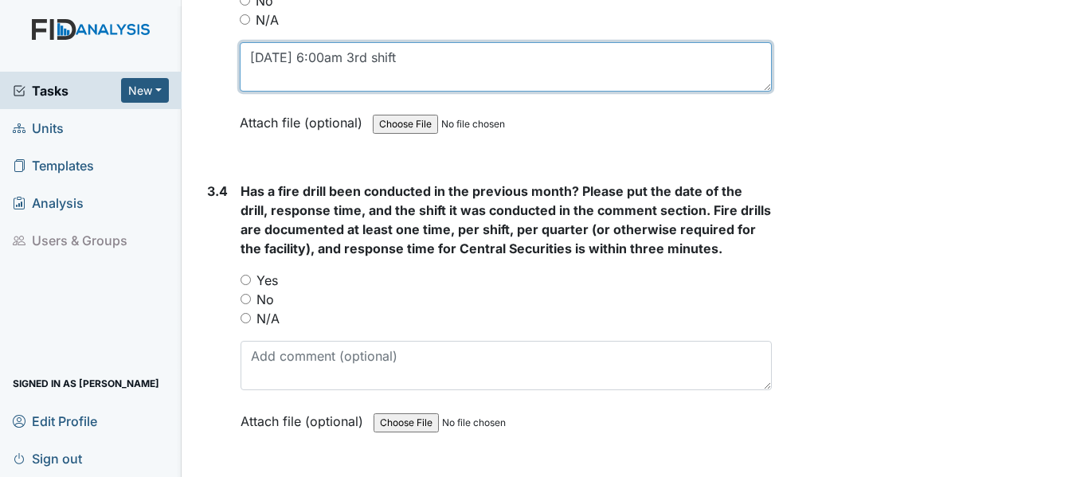
type textarea "9/29 6:00am 3rd shift"
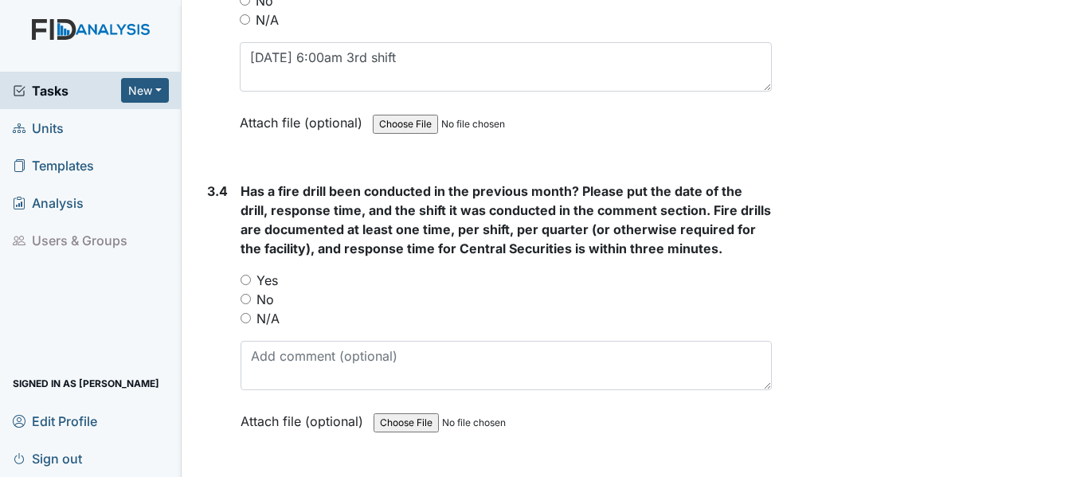
click at [263, 281] on label "Yes" at bounding box center [267, 280] width 22 height 19
click at [251, 281] on input "Yes" at bounding box center [246, 280] width 10 height 10
radio input "true"
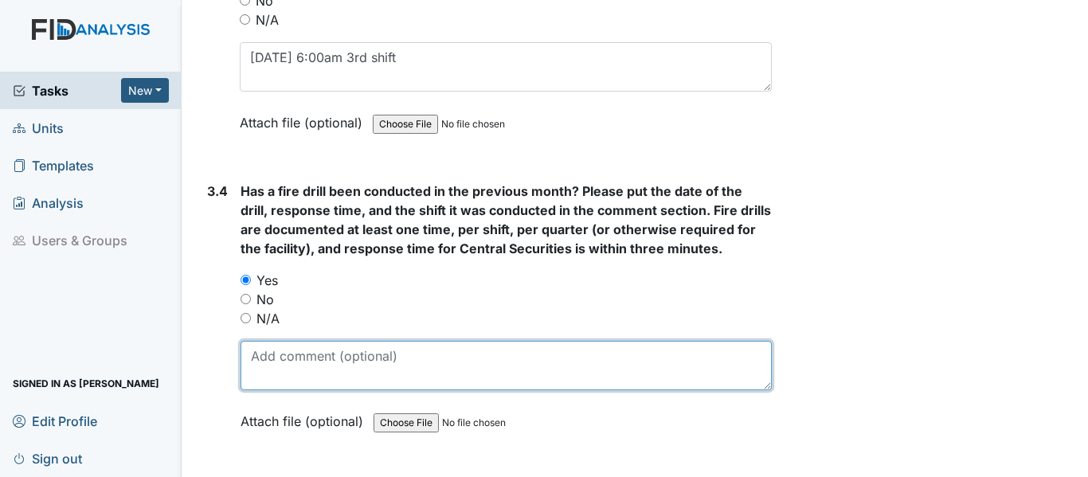
click at [302, 362] on textarea at bounding box center [506, 365] width 531 height 49
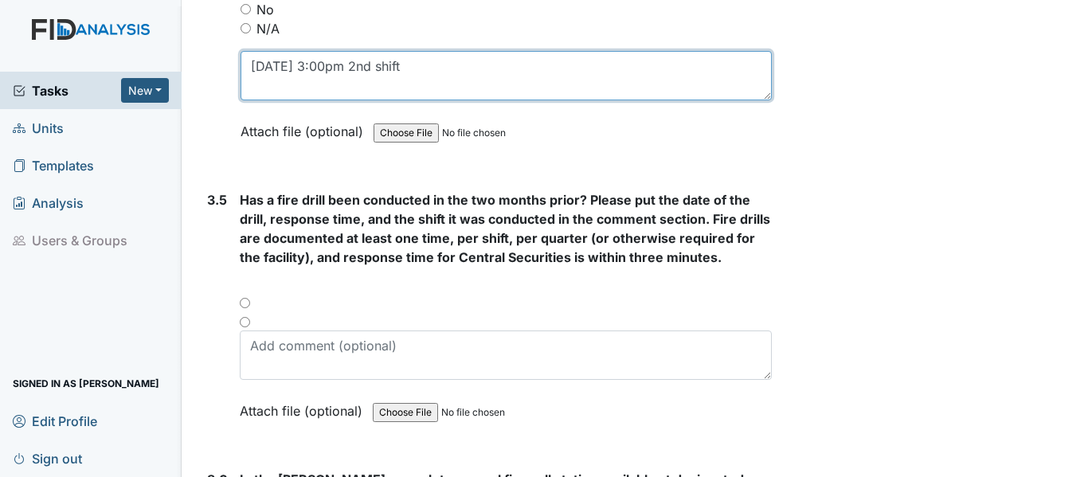
scroll to position [7487, 0]
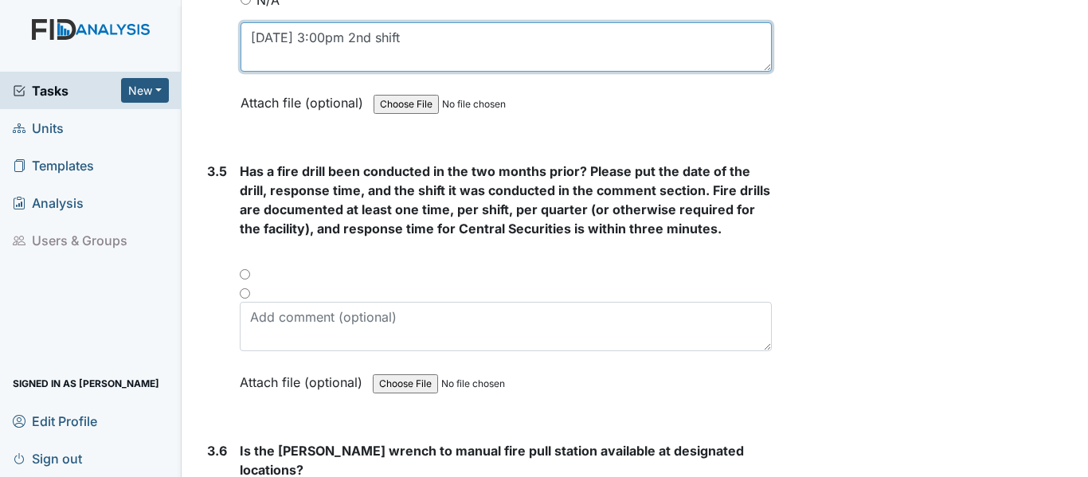
type textarea "8/14 3:00pm 2nd shift"
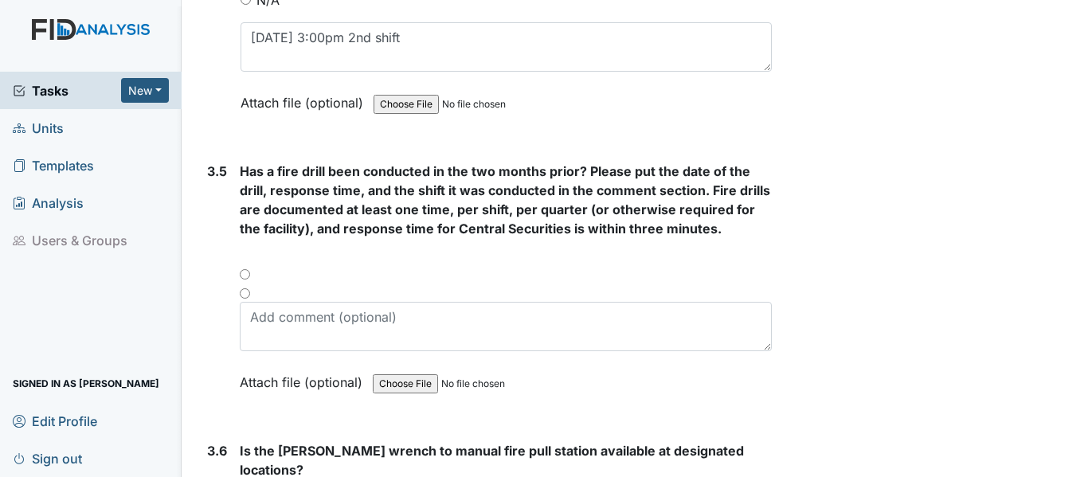
click at [248, 277] on div at bounding box center [506, 279] width 532 height 19
click at [244, 291] on input "radio" at bounding box center [245, 293] width 10 height 10
radio input "true"
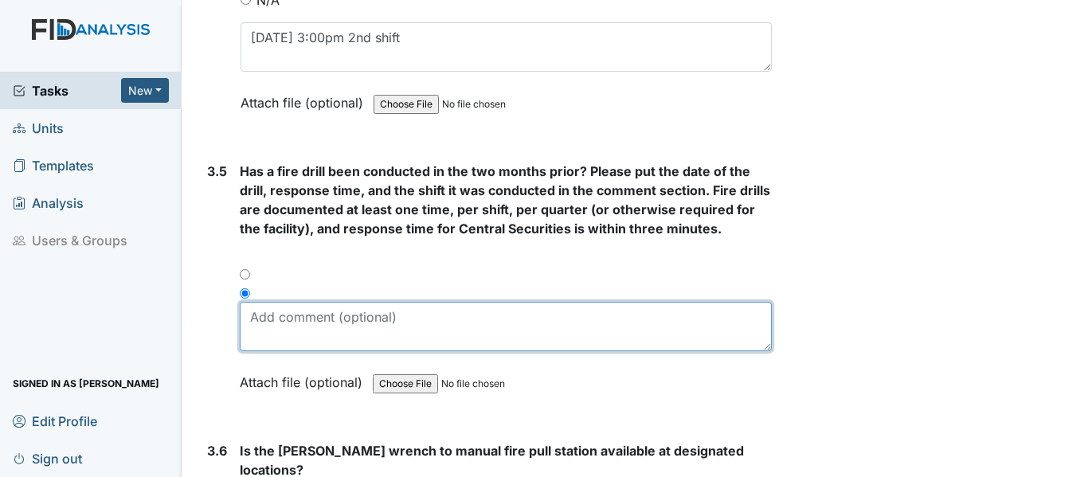
click at [302, 312] on textarea at bounding box center [506, 326] width 532 height 49
type textarea "J"
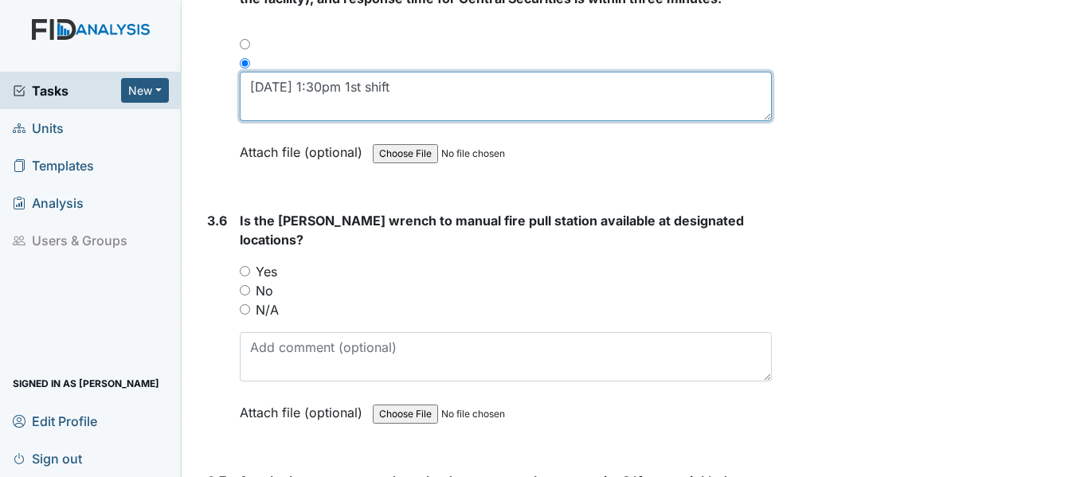
scroll to position [7725, 0]
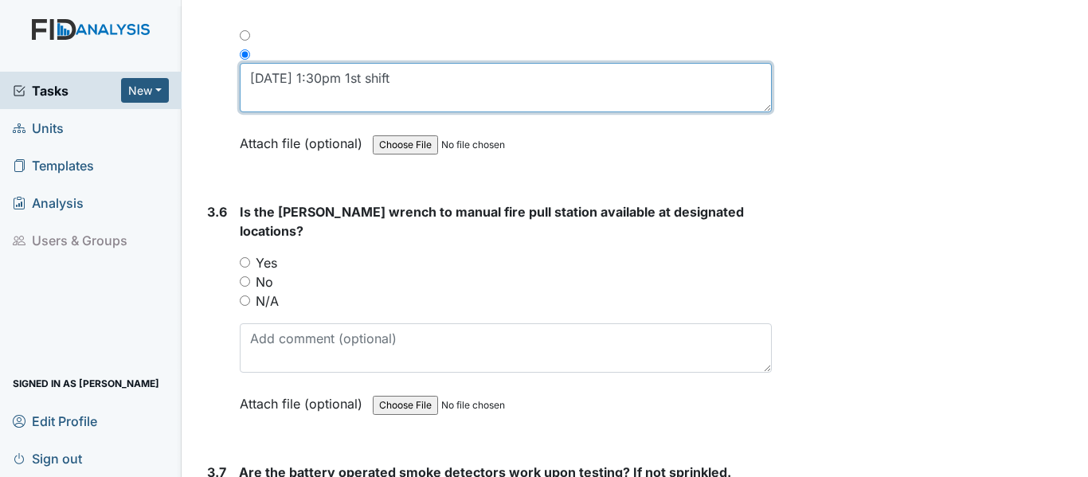
type textarea "7/25 1:30pm 1st shift"
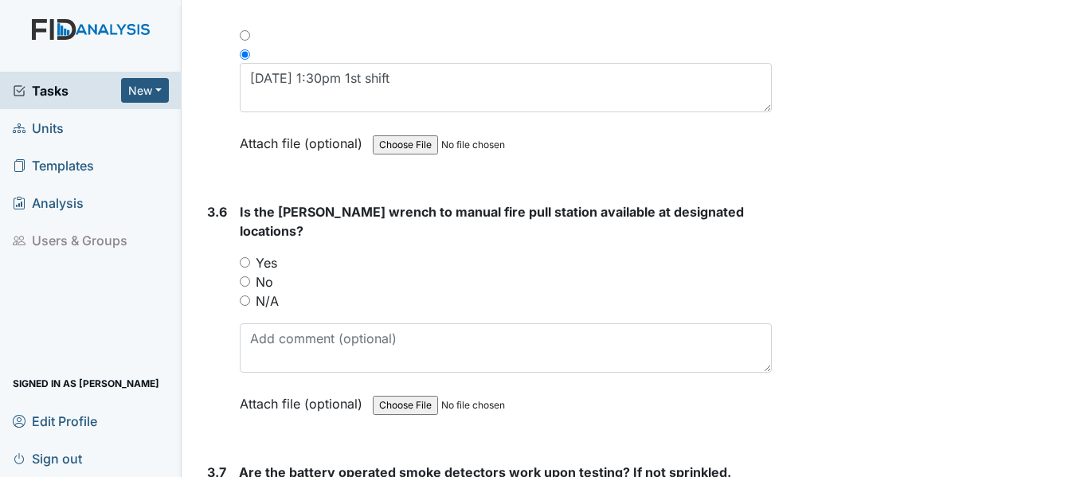
click at [268, 253] on label "Yes" at bounding box center [267, 262] width 22 height 19
click at [250, 257] on input "Yes" at bounding box center [245, 262] width 10 height 10
radio input "true"
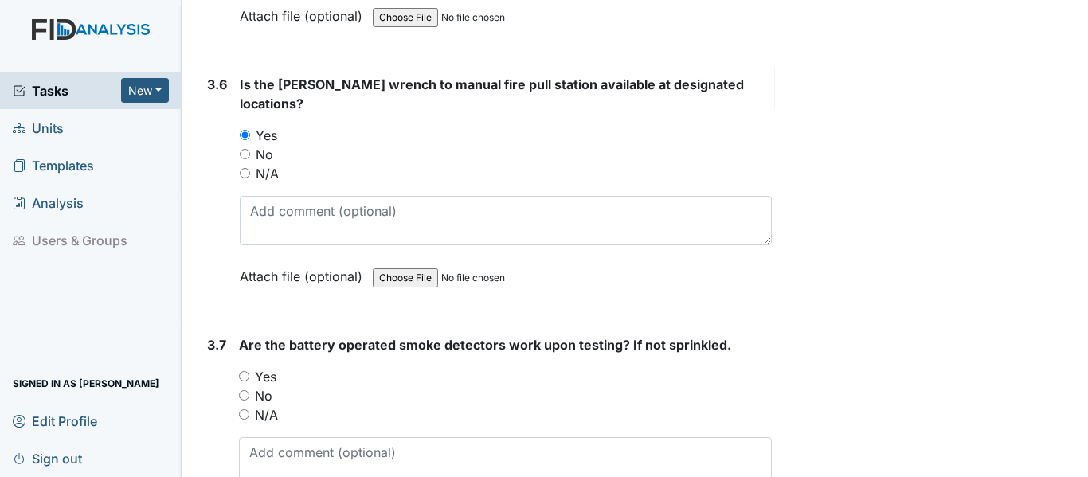
scroll to position [7885, 0]
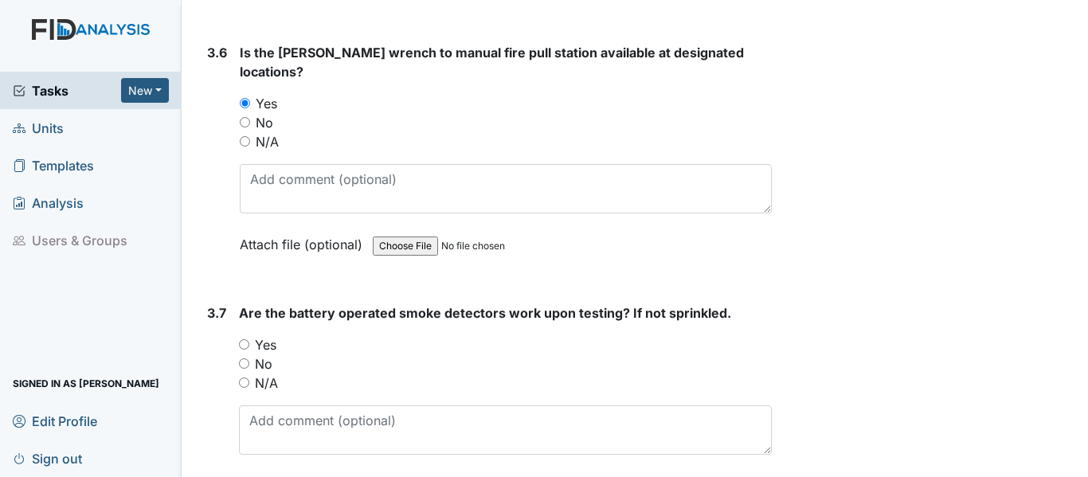
click at [271, 335] on label "Yes" at bounding box center [266, 344] width 22 height 19
click at [249, 339] on input "Yes" at bounding box center [244, 344] width 10 height 10
radio input "true"
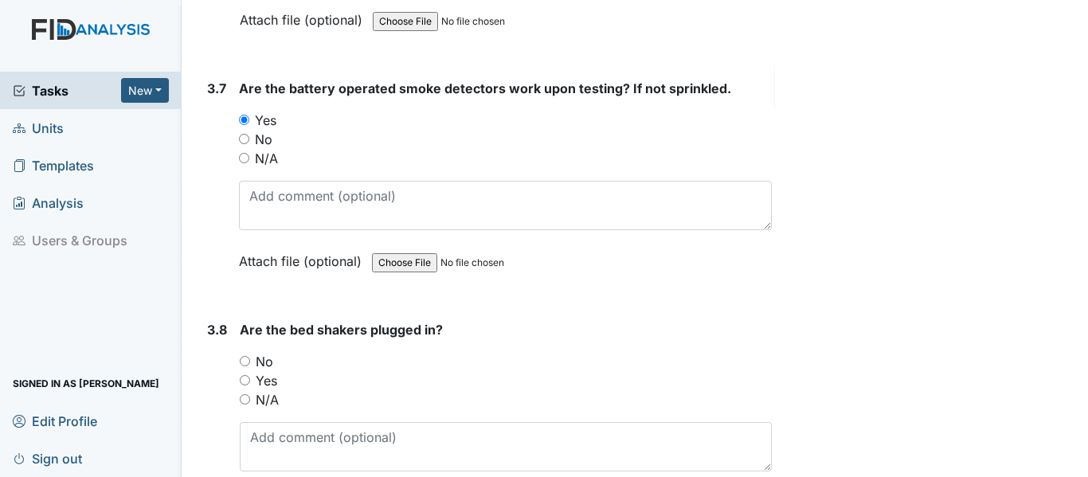
scroll to position [8124, 0]
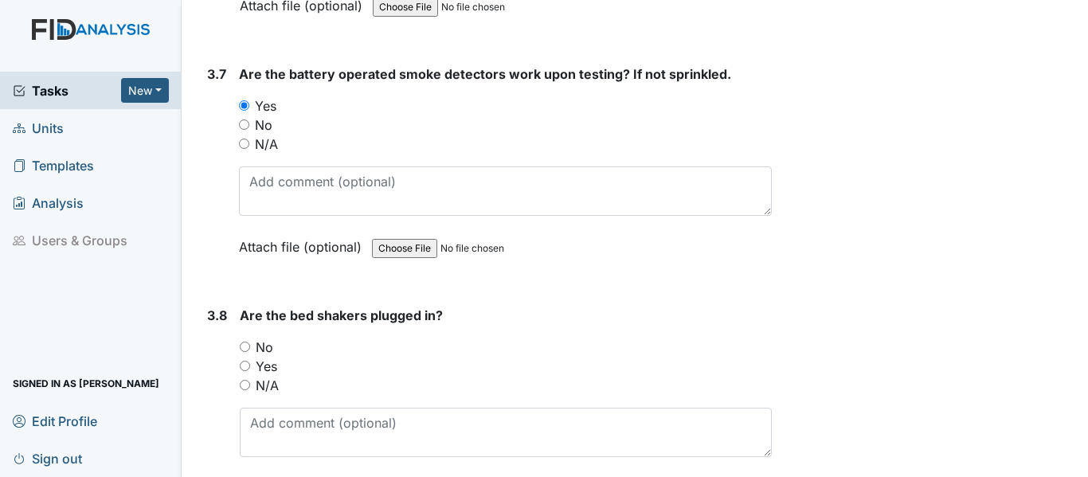
click at [271, 338] on label "No" at bounding box center [265, 347] width 18 height 19
click at [250, 342] on input "No" at bounding box center [245, 347] width 10 height 10
radio input "true"
click at [269, 376] on label "N/A" at bounding box center [267, 385] width 23 height 19
click at [250, 380] on input "N/A" at bounding box center [245, 385] width 10 height 10
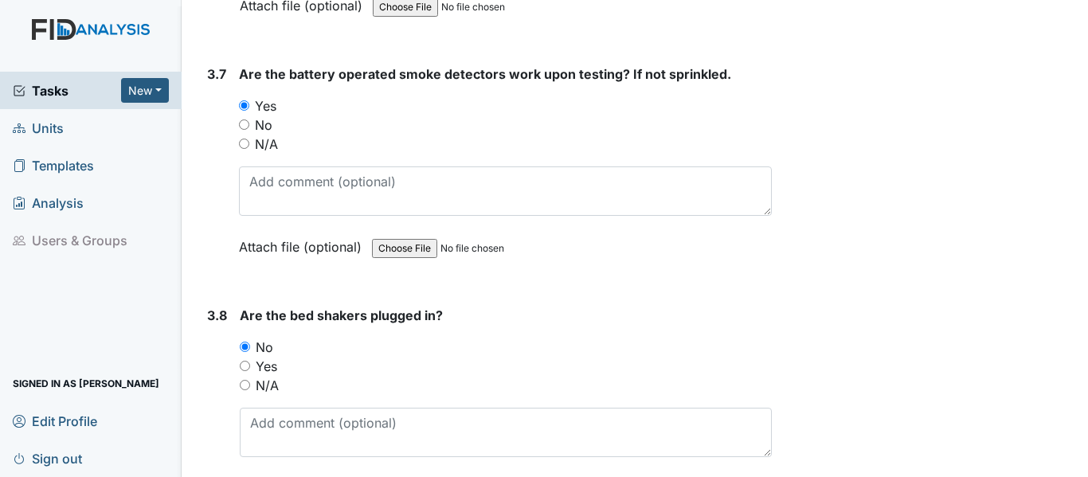
radio input "true"
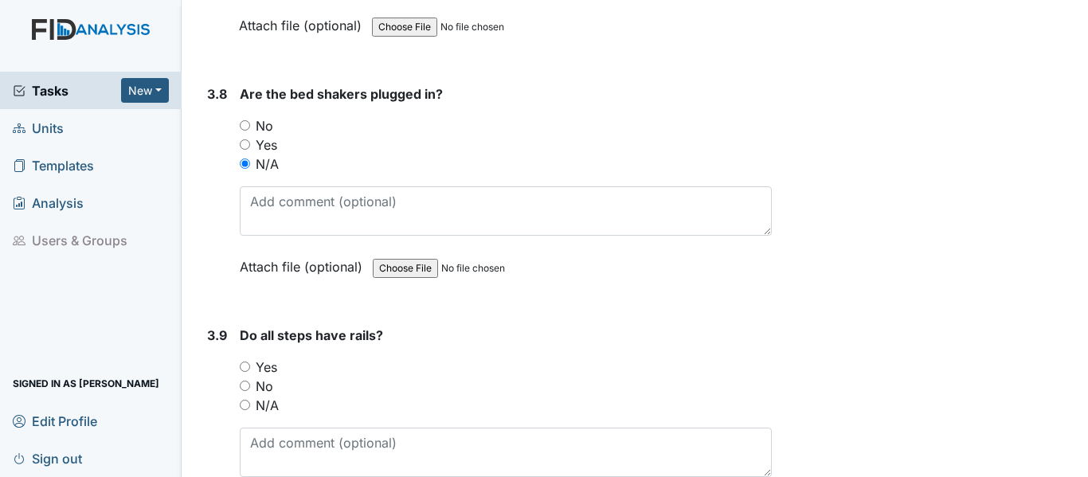
scroll to position [8442, 0]
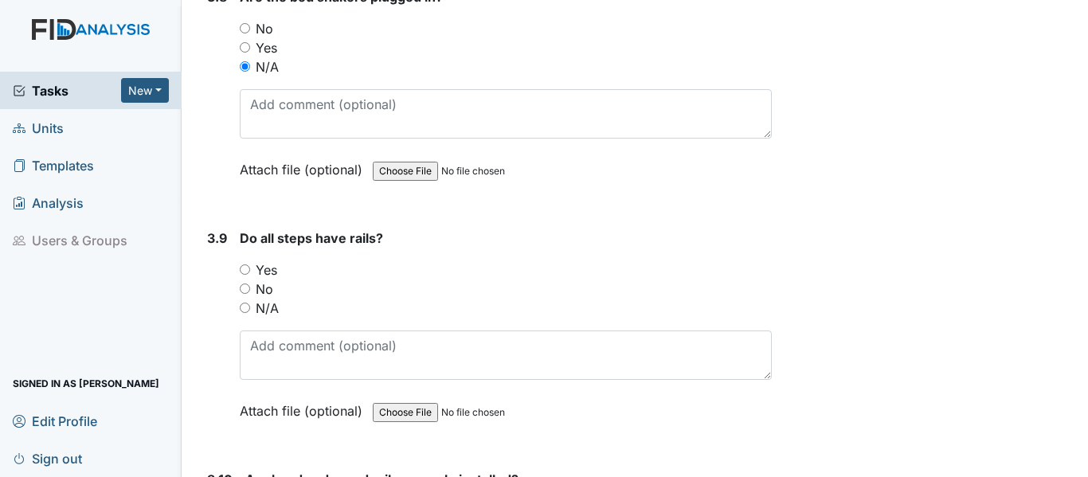
click at [272, 299] on label "N/A" at bounding box center [267, 308] width 23 height 19
click at [250, 303] on input "N/A" at bounding box center [245, 308] width 10 height 10
radio input "true"
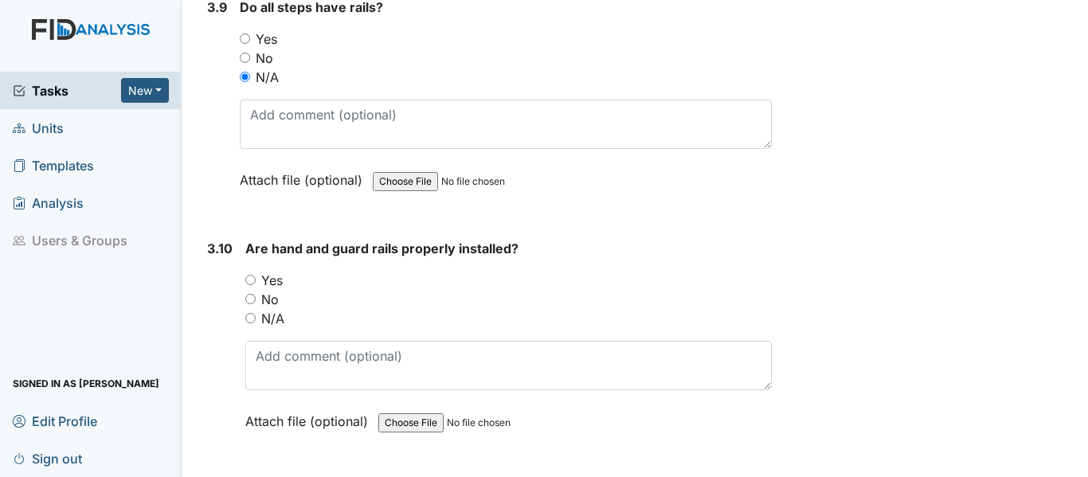
scroll to position [8681, 0]
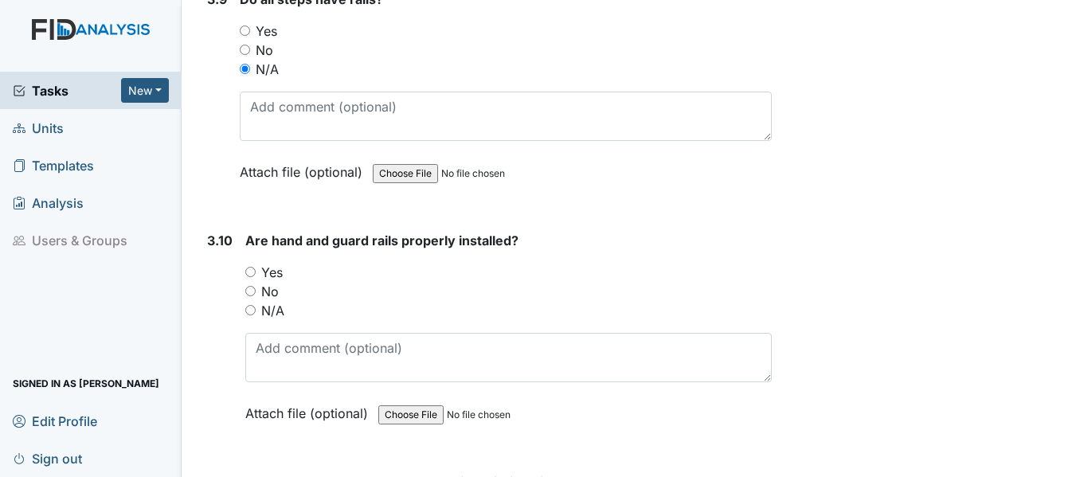
click at [272, 263] on label "Yes" at bounding box center [272, 272] width 22 height 19
click at [256, 267] on input "Yes" at bounding box center [250, 272] width 10 height 10
radio input "true"
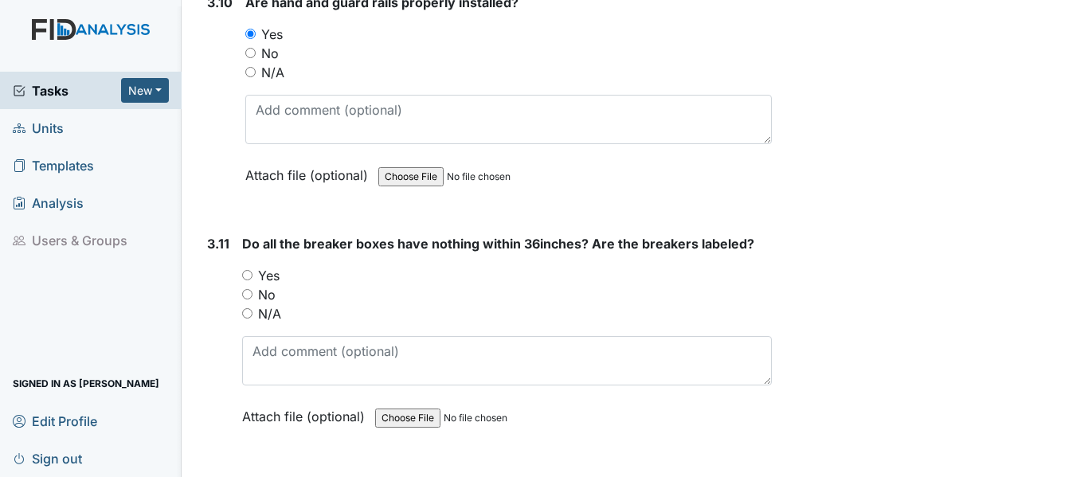
scroll to position [8920, 0]
click at [271, 265] on label "Yes" at bounding box center [269, 274] width 22 height 19
click at [252, 269] on input "Yes" at bounding box center [247, 274] width 10 height 10
radio input "true"
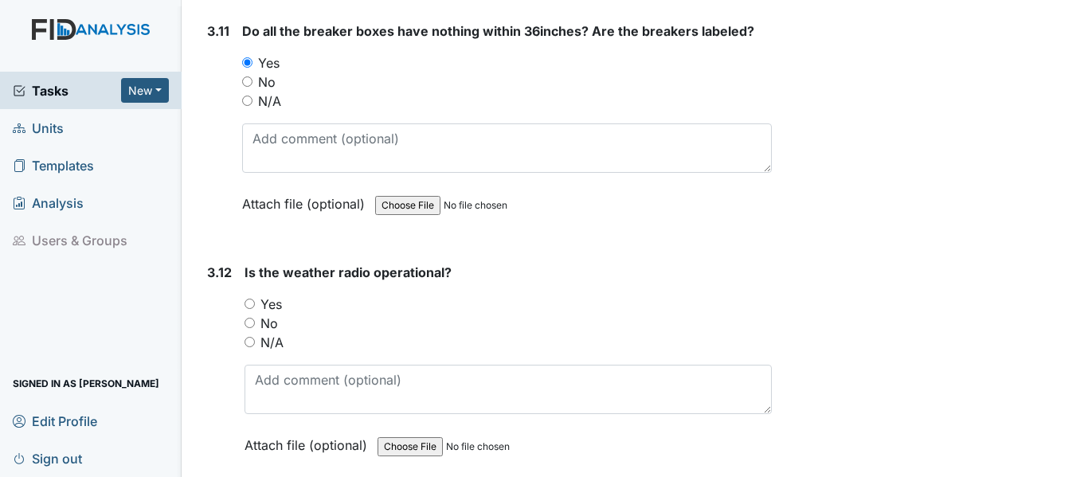
scroll to position [9159, 0]
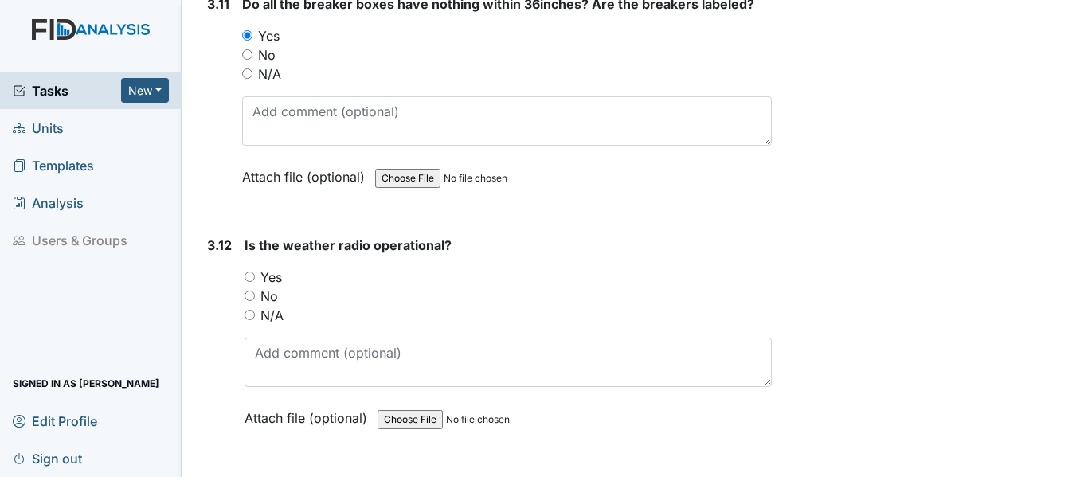
click at [275, 268] on label "Yes" at bounding box center [271, 277] width 22 height 19
click at [255, 272] on input "Yes" at bounding box center [250, 277] width 10 height 10
radio input "true"
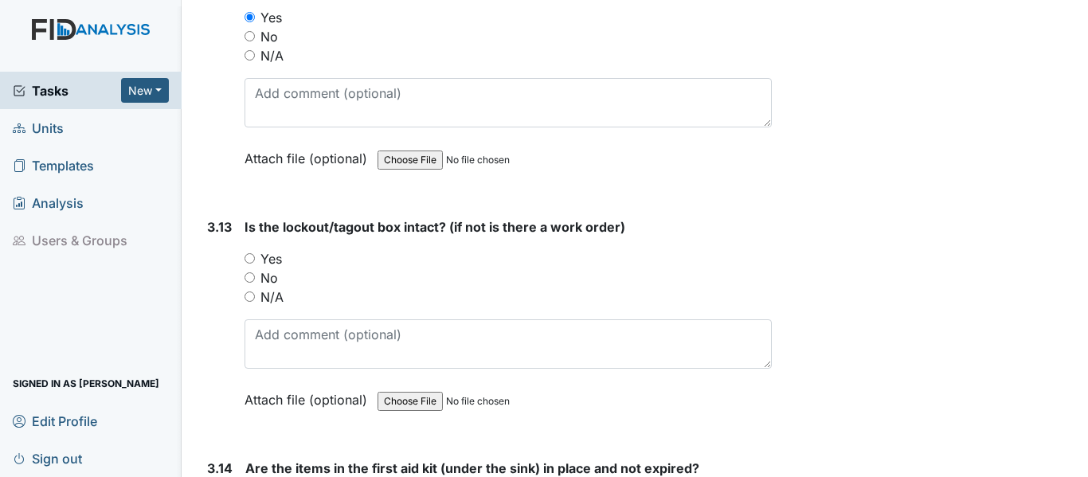
scroll to position [9557, 0]
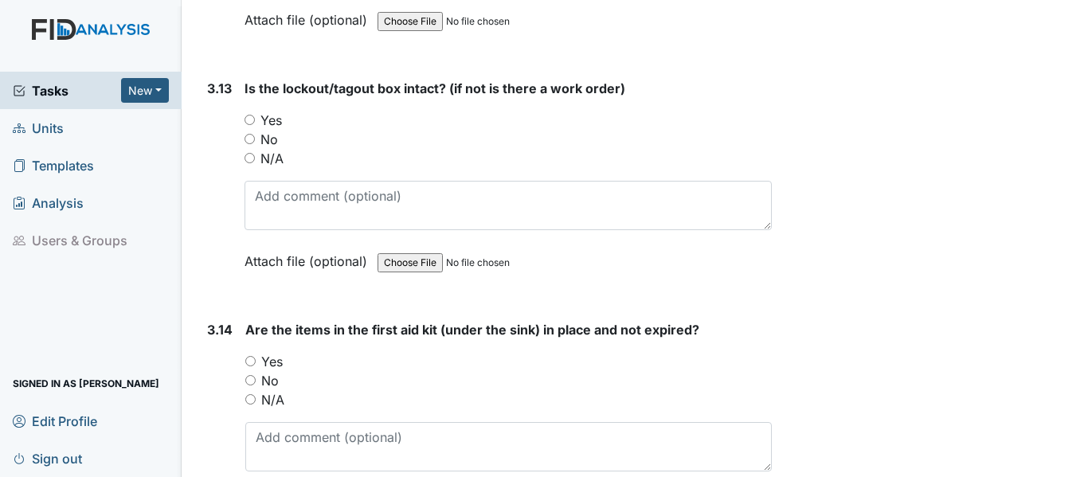
click at [264, 111] on label "Yes" at bounding box center [271, 120] width 22 height 19
click at [255, 115] on input "Yes" at bounding box center [250, 120] width 10 height 10
radio input "true"
click at [280, 352] on label "Yes" at bounding box center [272, 361] width 22 height 19
click at [256, 356] on input "Yes" at bounding box center [250, 361] width 10 height 10
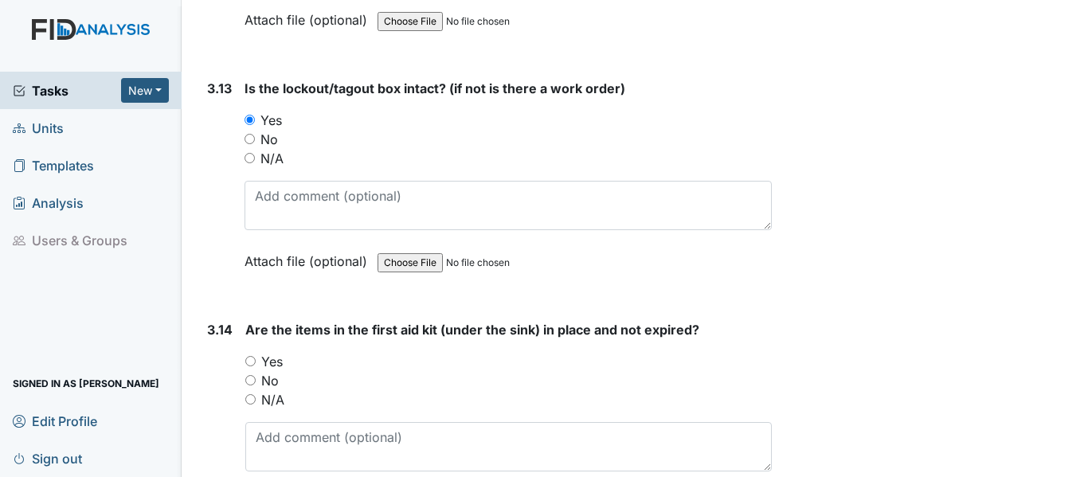
radio input "true"
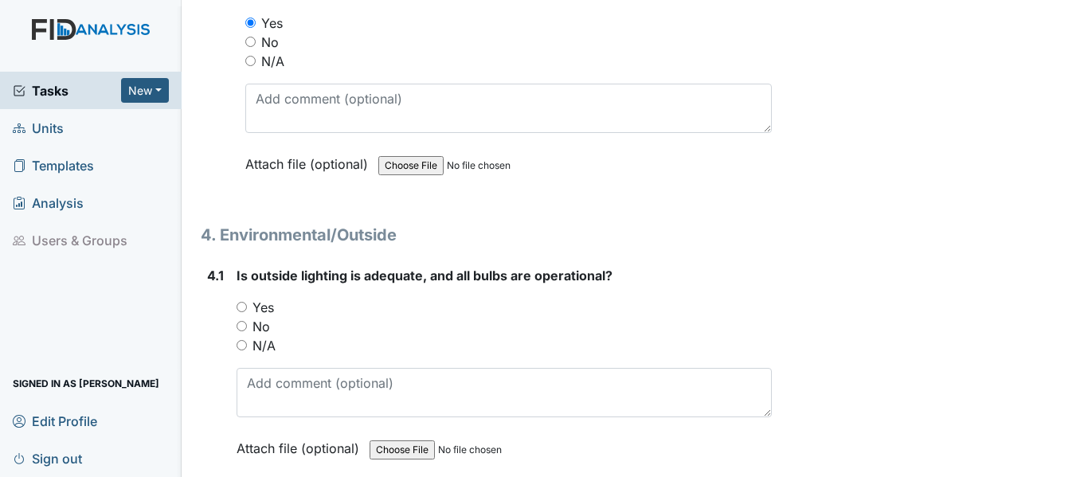
scroll to position [9955, 0]
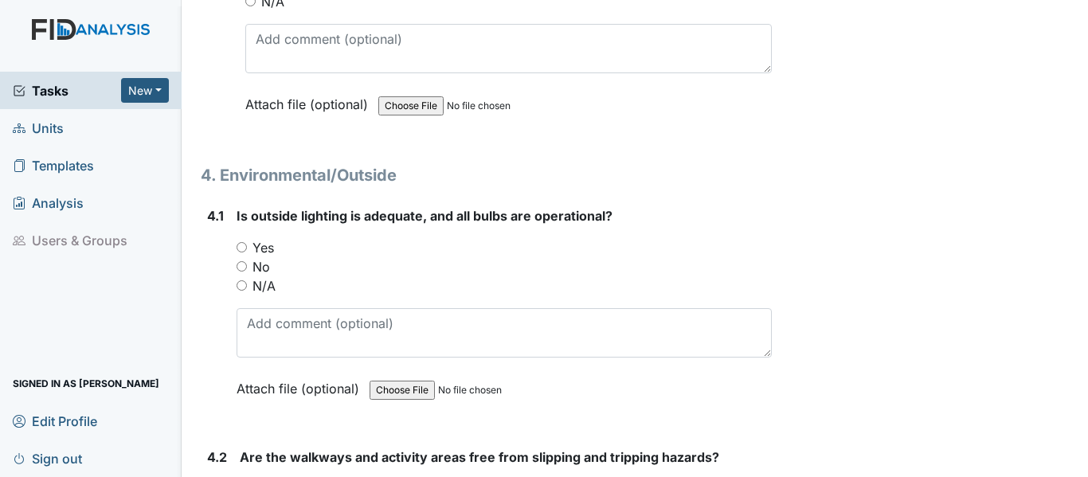
click at [268, 238] on label "Yes" at bounding box center [263, 247] width 22 height 19
click at [247, 242] on input "Yes" at bounding box center [242, 247] width 10 height 10
radio input "true"
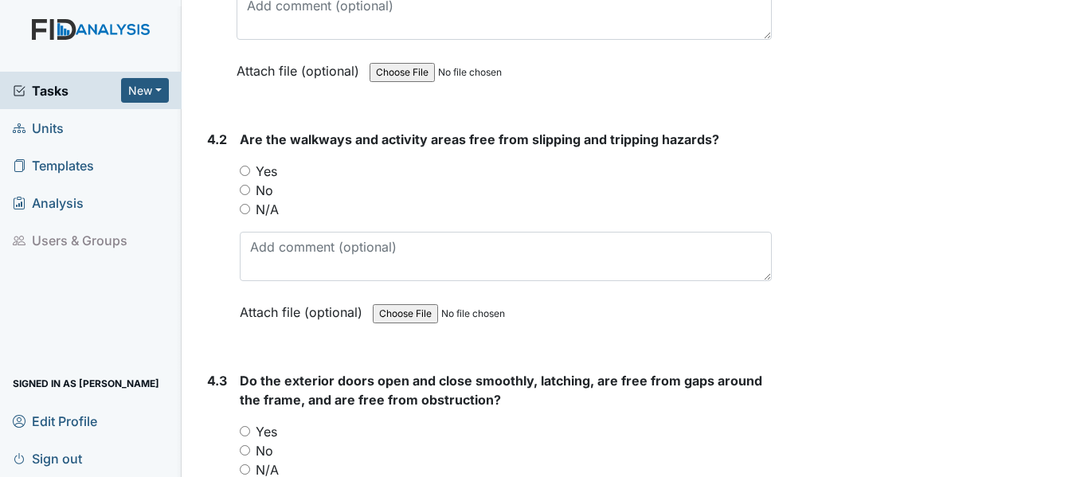
scroll to position [10274, 0]
click at [264, 199] on label "N/A" at bounding box center [267, 208] width 23 height 19
click at [250, 203] on input "N/A" at bounding box center [245, 208] width 10 height 10
radio input "true"
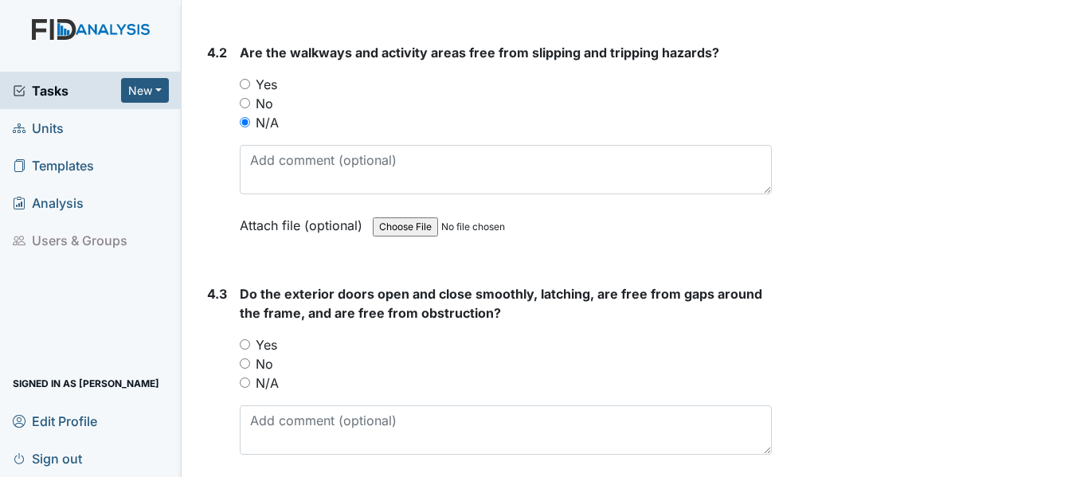
scroll to position [10354, 0]
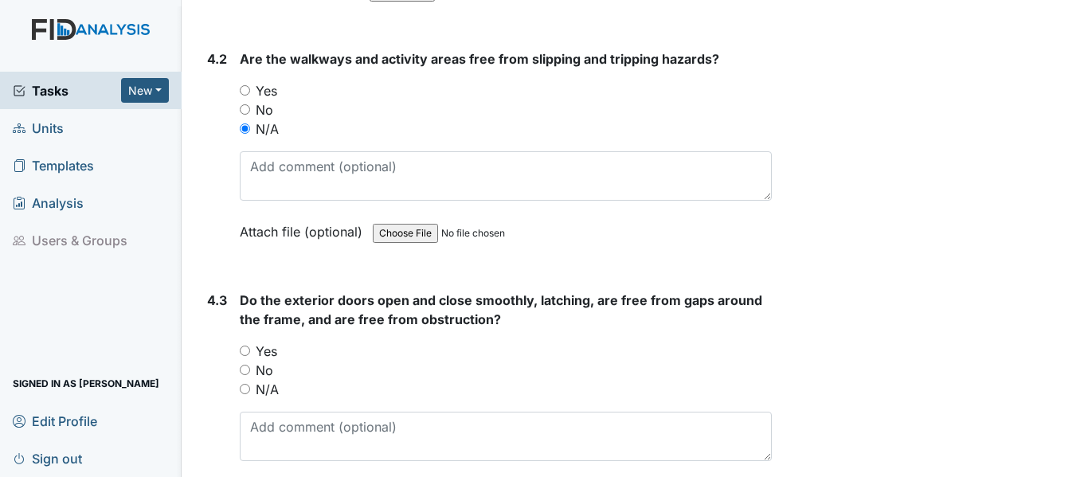
click at [262, 100] on label "No" at bounding box center [265, 109] width 18 height 19
click at [250, 104] on input "No" at bounding box center [245, 109] width 10 height 10
radio input "true"
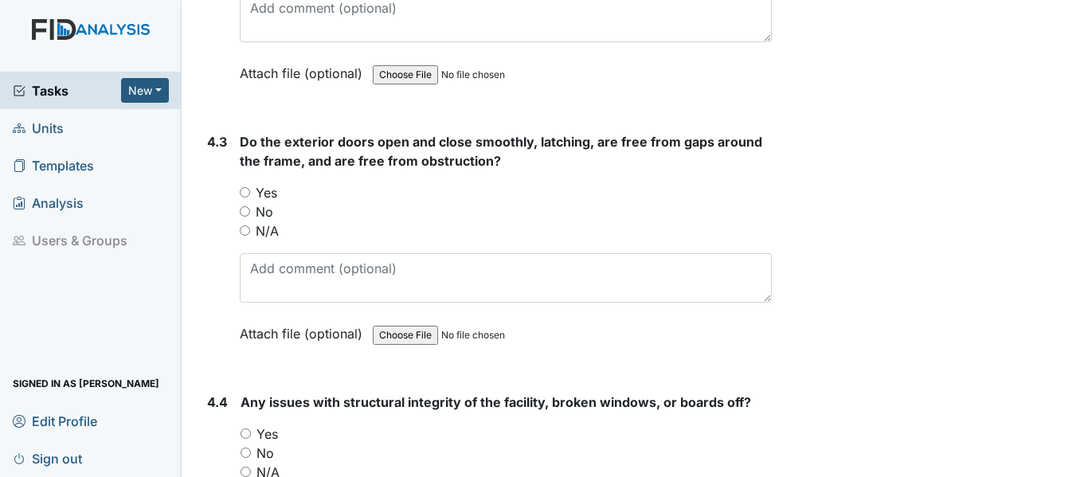
scroll to position [10513, 0]
click at [267, 182] on label "Yes" at bounding box center [267, 191] width 22 height 19
click at [250, 186] on input "Yes" at bounding box center [245, 191] width 10 height 10
radio input "true"
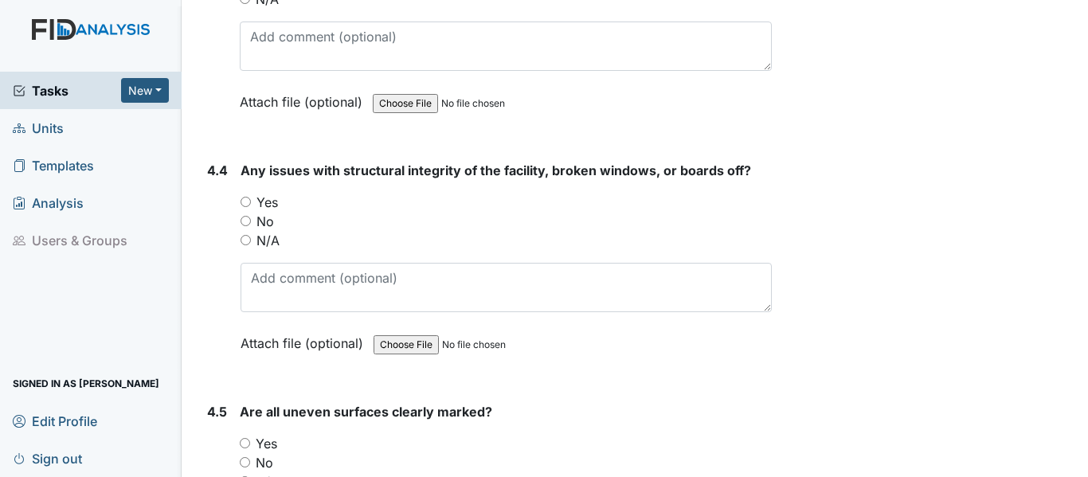
scroll to position [10752, 0]
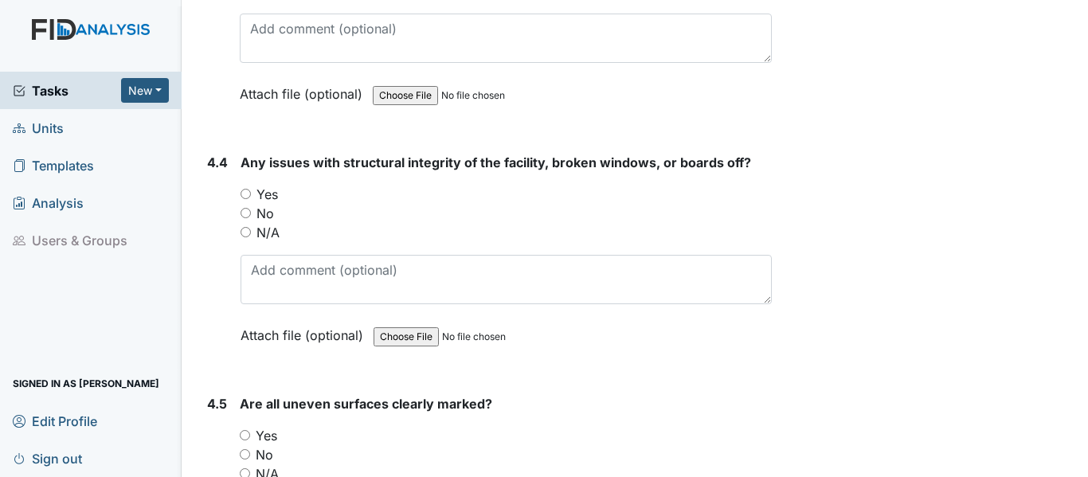
click at [273, 185] on label "Yes" at bounding box center [267, 194] width 22 height 19
click at [251, 189] on input "Yes" at bounding box center [246, 194] width 10 height 10
radio input "true"
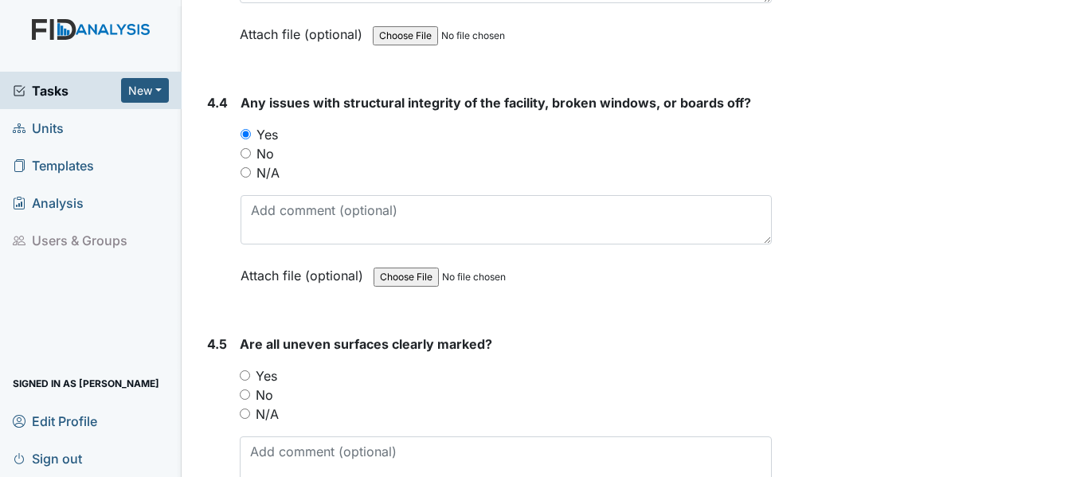
scroll to position [10991, 0]
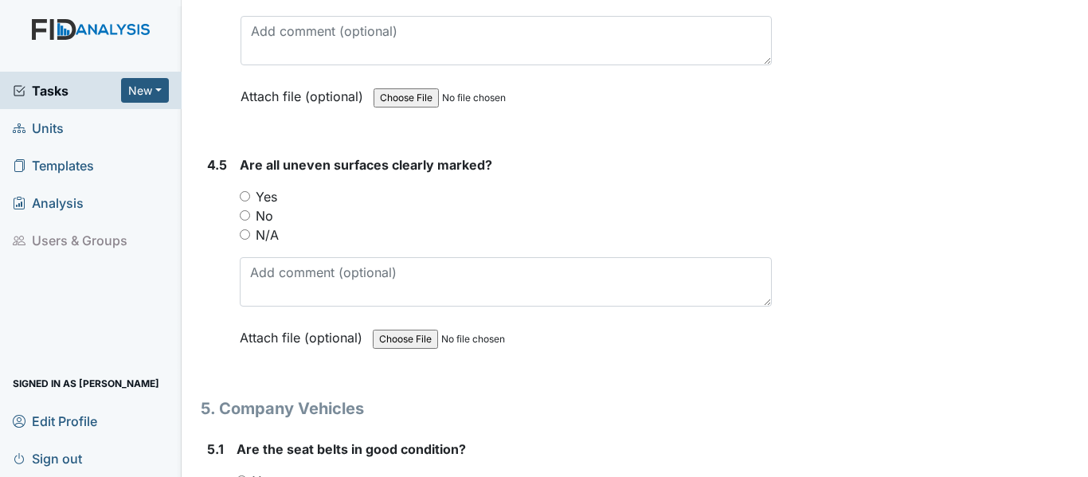
click at [268, 187] on label "Yes" at bounding box center [267, 196] width 22 height 19
click at [250, 191] on input "Yes" at bounding box center [245, 196] width 10 height 10
radio input "true"
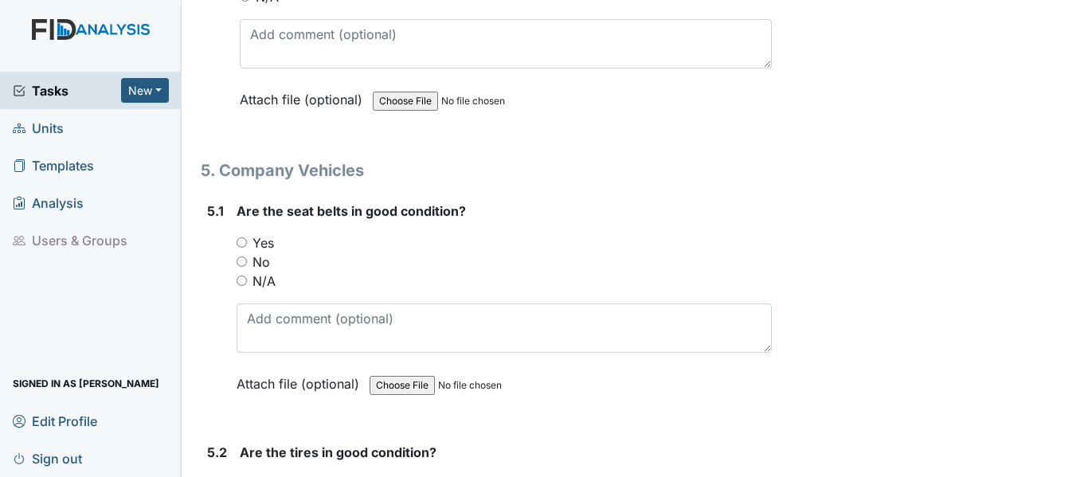
scroll to position [11230, 0]
click at [257, 233] on label "Yes" at bounding box center [263, 242] width 22 height 19
click at [247, 237] on input "Yes" at bounding box center [242, 242] width 10 height 10
radio input "true"
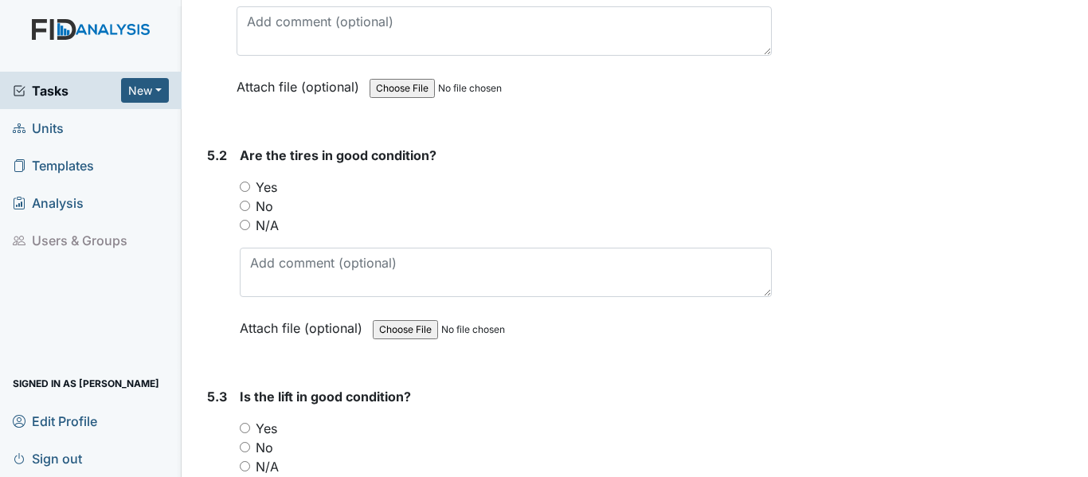
scroll to position [11548, 0]
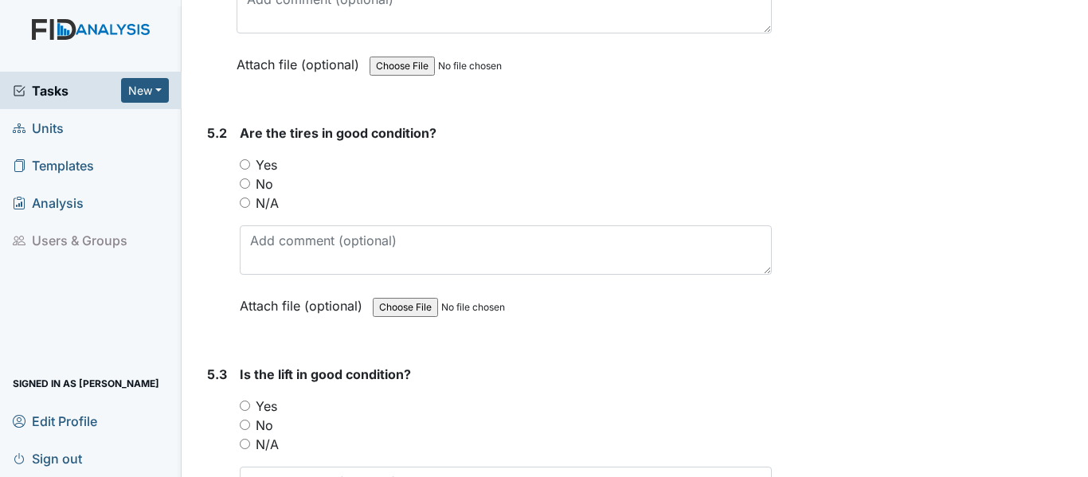
click at [272, 155] on label "Yes" at bounding box center [267, 164] width 22 height 19
click at [250, 159] on input "Yes" at bounding box center [245, 164] width 10 height 10
radio input "true"
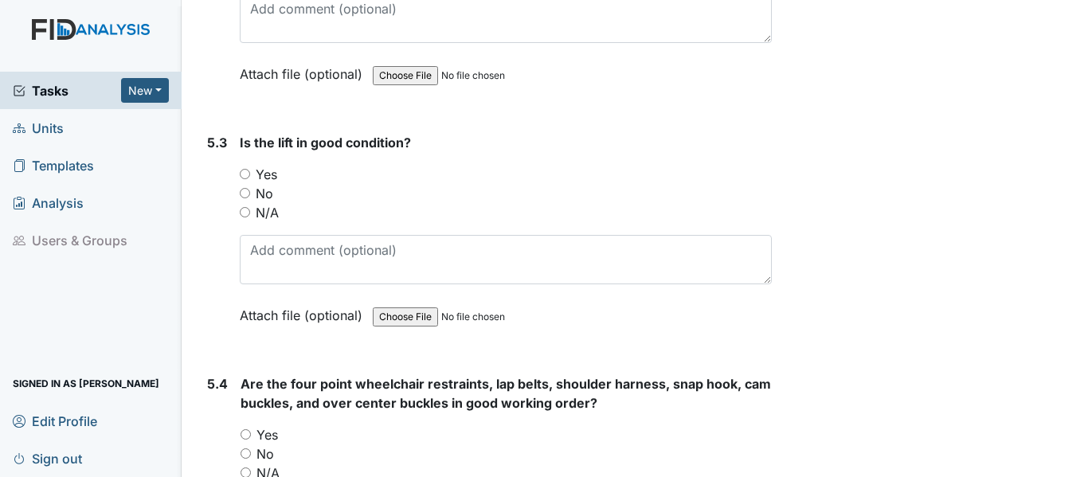
scroll to position [11787, 0]
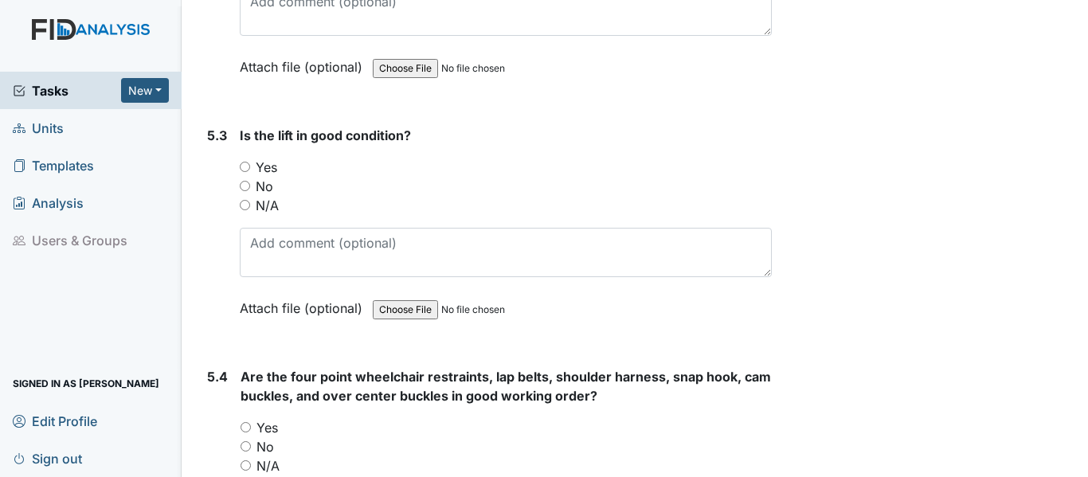
click at [266, 196] on label "N/A" at bounding box center [267, 205] width 23 height 19
click at [250, 200] on input "N/A" at bounding box center [245, 205] width 10 height 10
radio input "true"
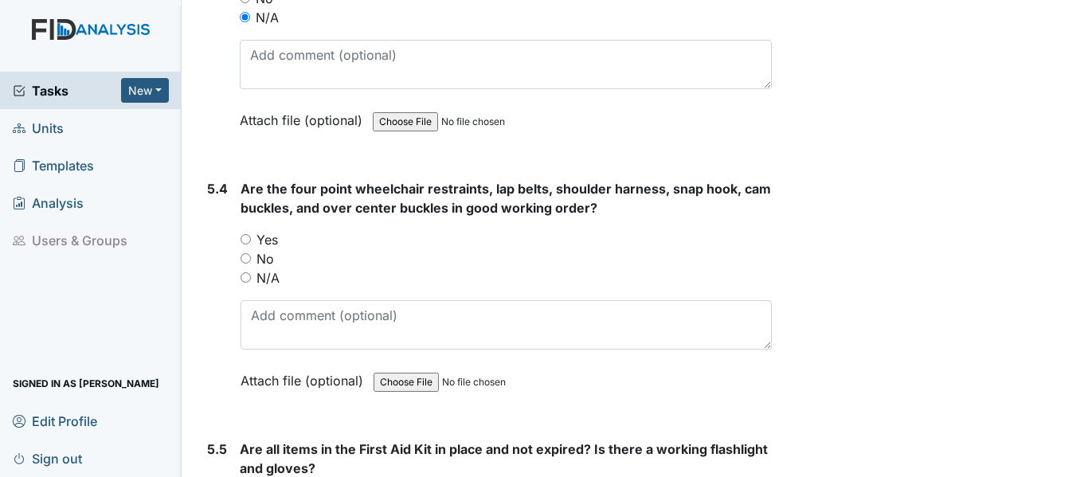
scroll to position [12026, 0]
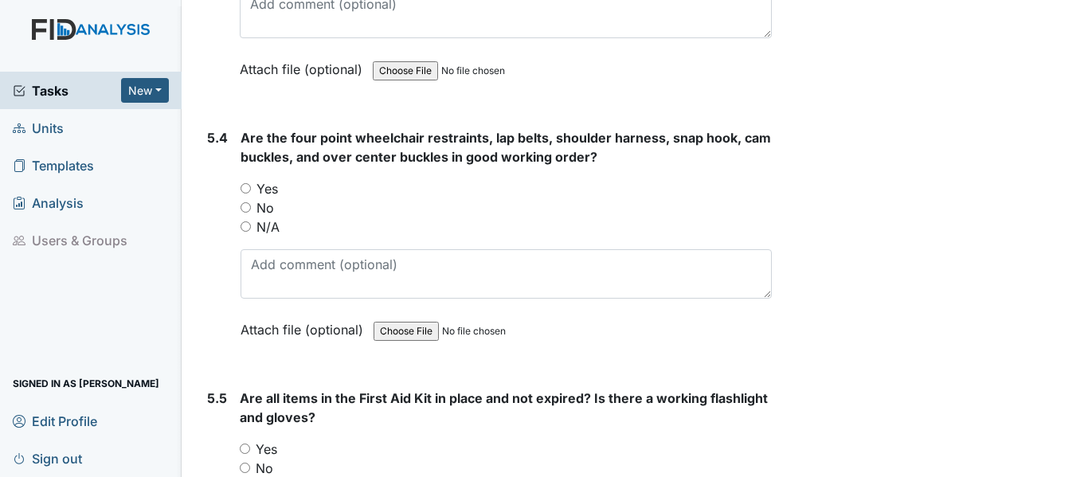
click at [264, 217] on label "N/A" at bounding box center [267, 226] width 23 height 19
click at [251, 221] on input "N/A" at bounding box center [246, 226] width 10 height 10
radio input "true"
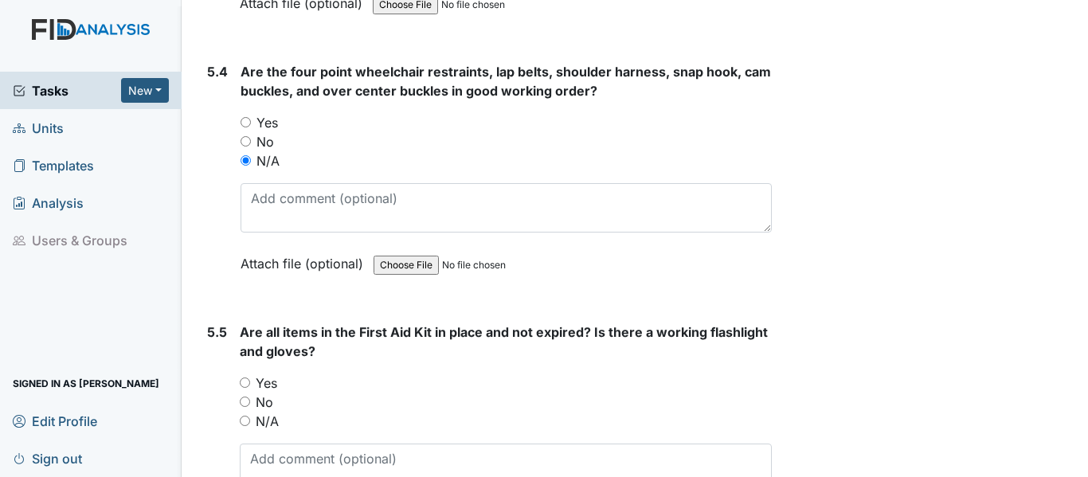
scroll to position [12345, 0]
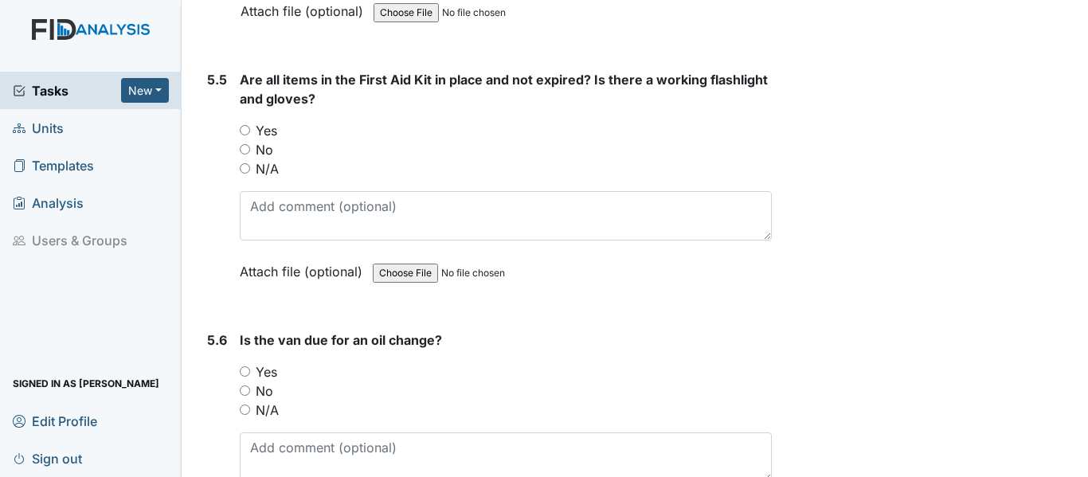
click at [262, 121] on label "Yes" at bounding box center [267, 130] width 22 height 19
click at [250, 125] on input "Yes" at bounding box center [245, 130] width 10 height 10
radio input "true"
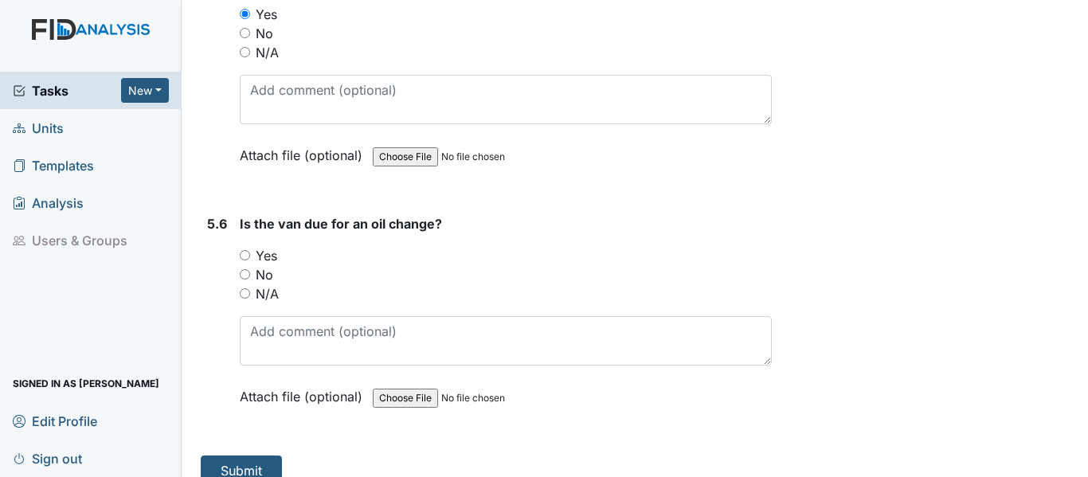
scroll to position [12463, 0]
click at [265, 263] on label "No" at bounding box center [265, 272] width 18 height 19
click at [250, 267] on input "No" at bounding box center [245, 272] width 10 height 10
radio input "true"
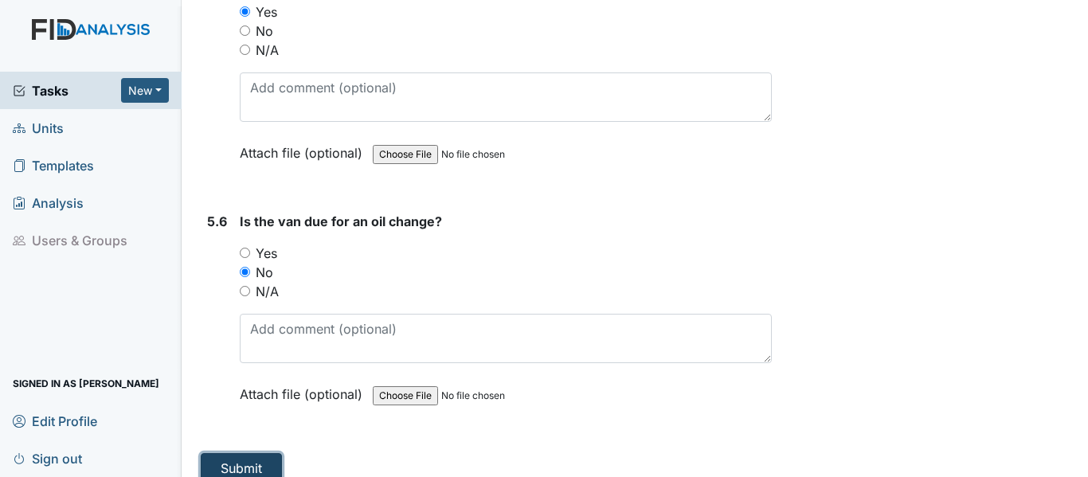
click at [264, 453] on button "Submit" at bounding box center [241, 468] width 81 height 30
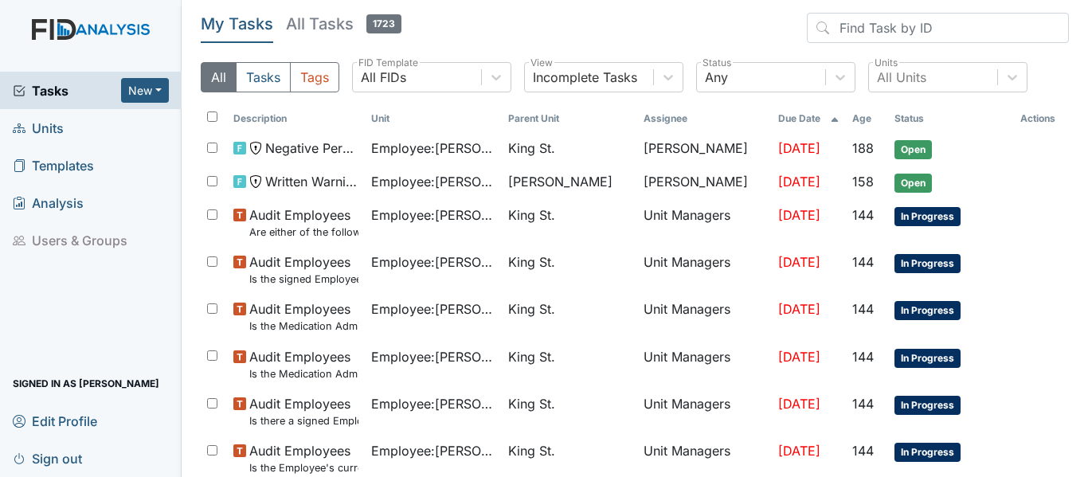
click at [56, 130] on span "Units" at bounding box center [38, 127] width 51 height 25
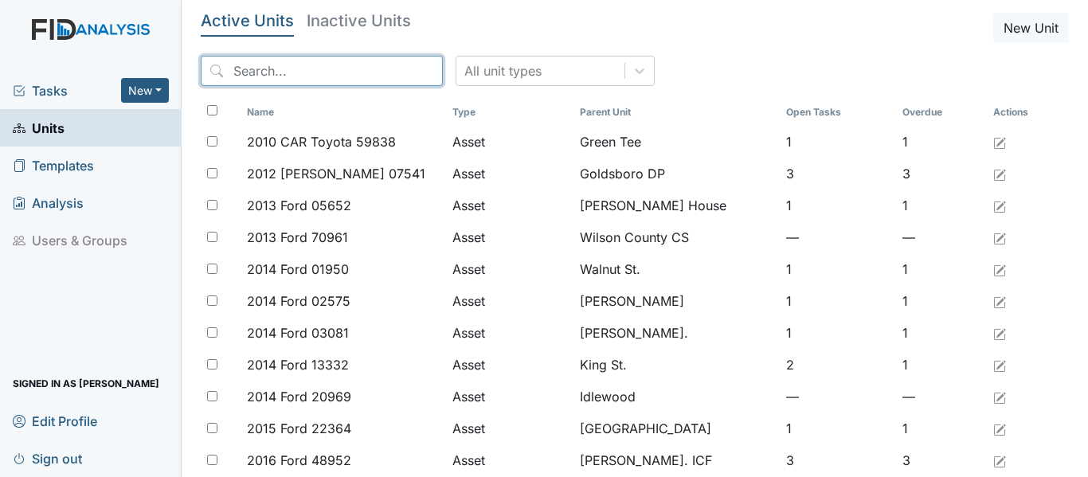
click at [291, 72] on input "search" at bounding box center [322, 71] width 242 height 30
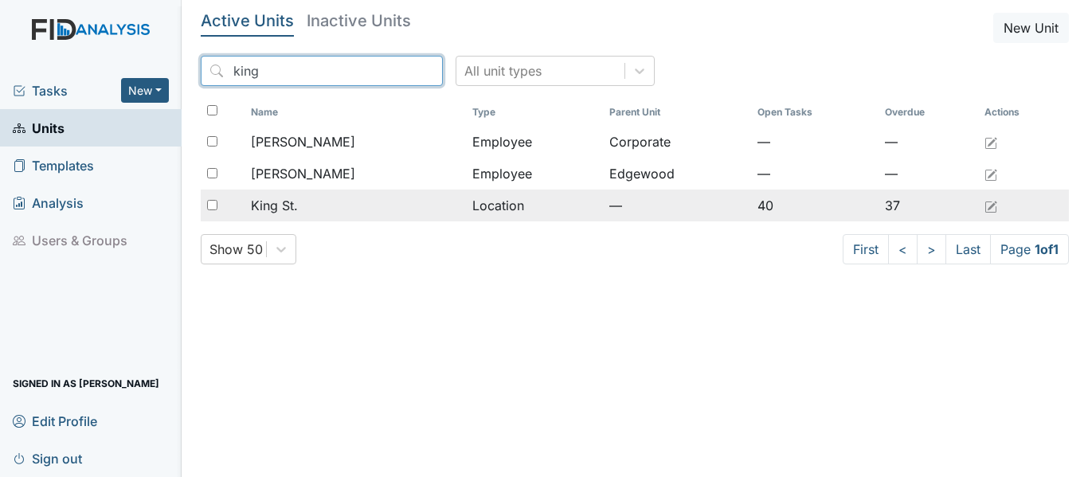
type input "king"
click at [308, 209] on div "King St." at bounding box center [355, 205] width 209 height 19
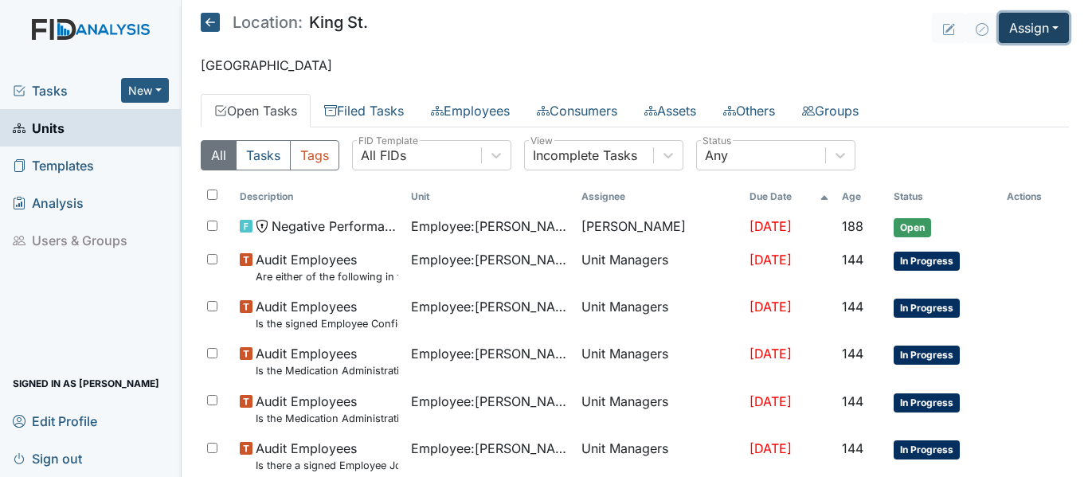
click at [1011, 25] on button "Assign" at bounding box center [1034, 28] width 70 height 30
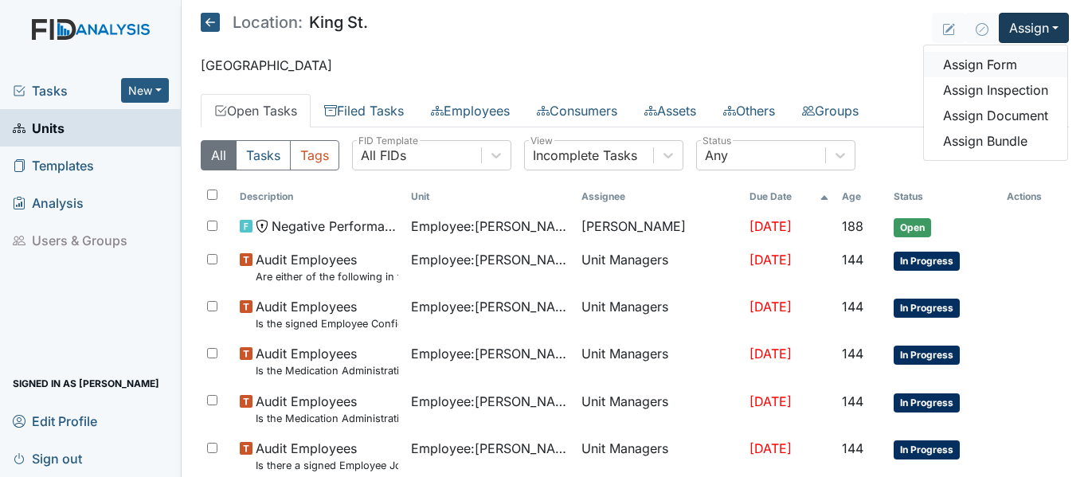
click at [1000, 61] on link "Assign Form" at bounding box center [995, 64] width 143 height 25
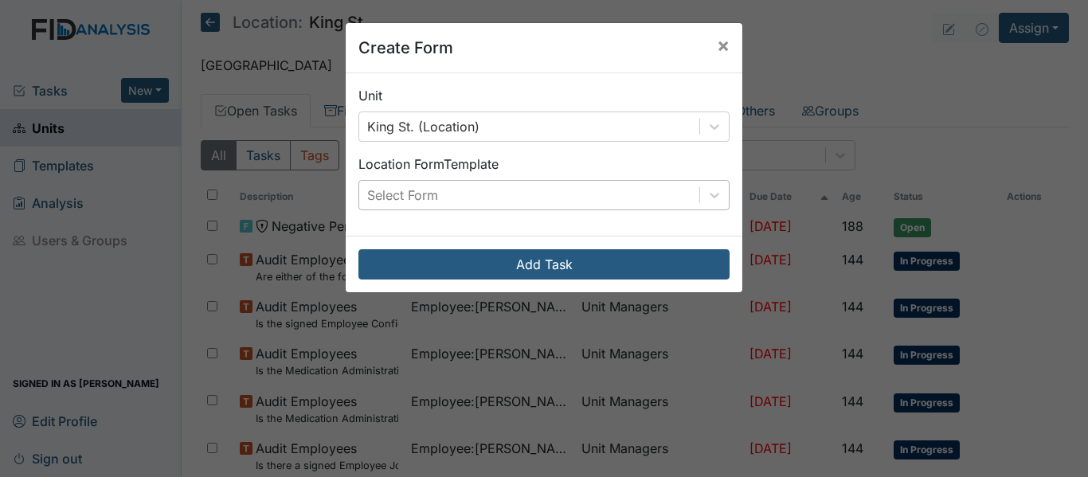
click at [549, 200] on div "Select Form" at bounding box center [529, 195] width 340 height 29
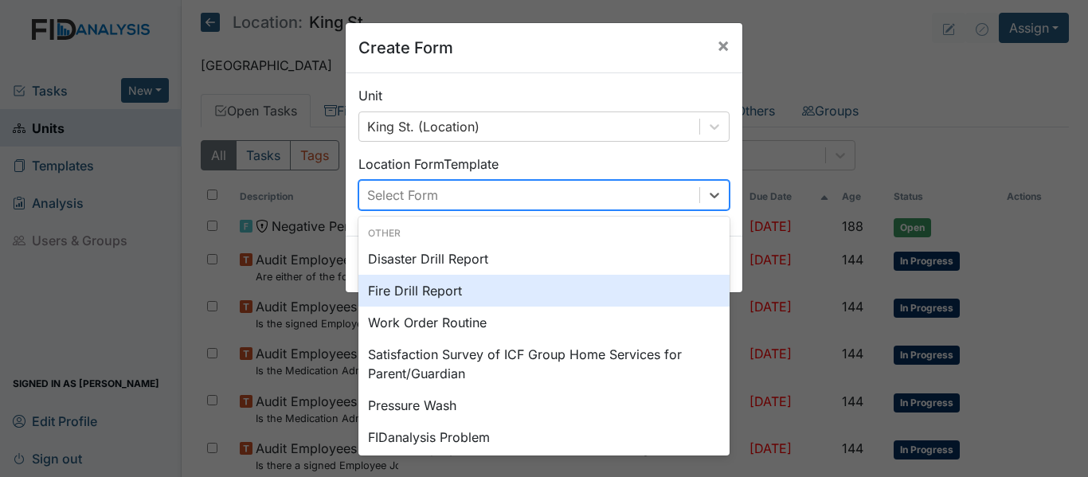
click at [438, 284] on div "Fire Drill Report" at bounding box center [543, 291] width 371 height 32
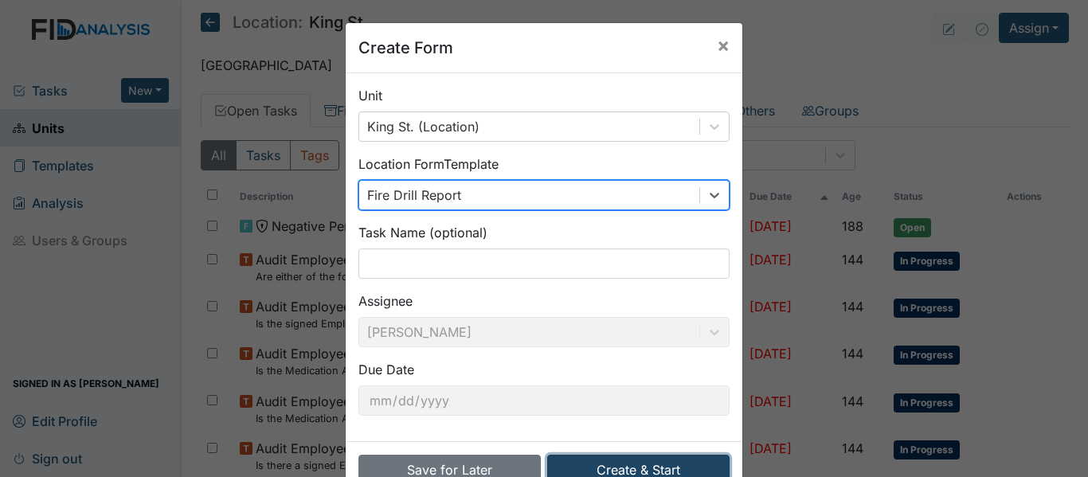
click at [636, 464] on button "Create & Start" at bounding box center [638, 470] width 182 height 30
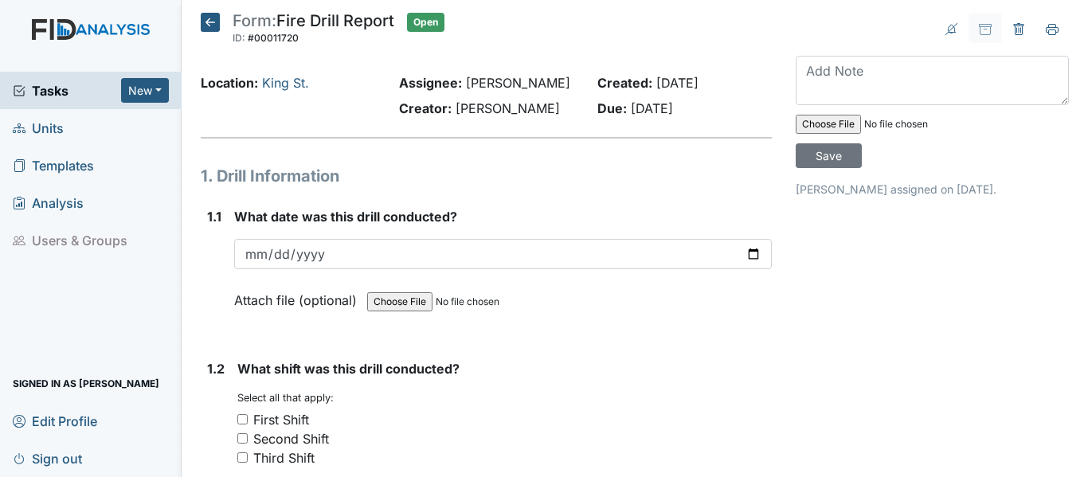
click at [836, 123] on input "file" at bounding box center [904, 124] width 217 height 38
type input "C:\fakepath\King fire drill.pdf"
click at [812, 156] on input "Save" at bounding box center [829, 155] width 66 height 25
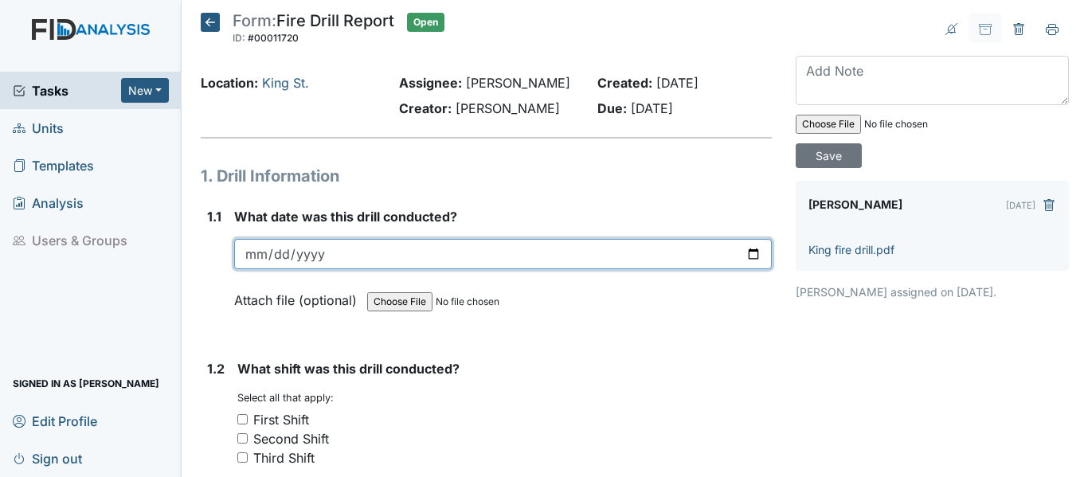
click at [747, 254] on input "date" at bounding box center [503, 254] width 538 height 30
type input "[DATE]"
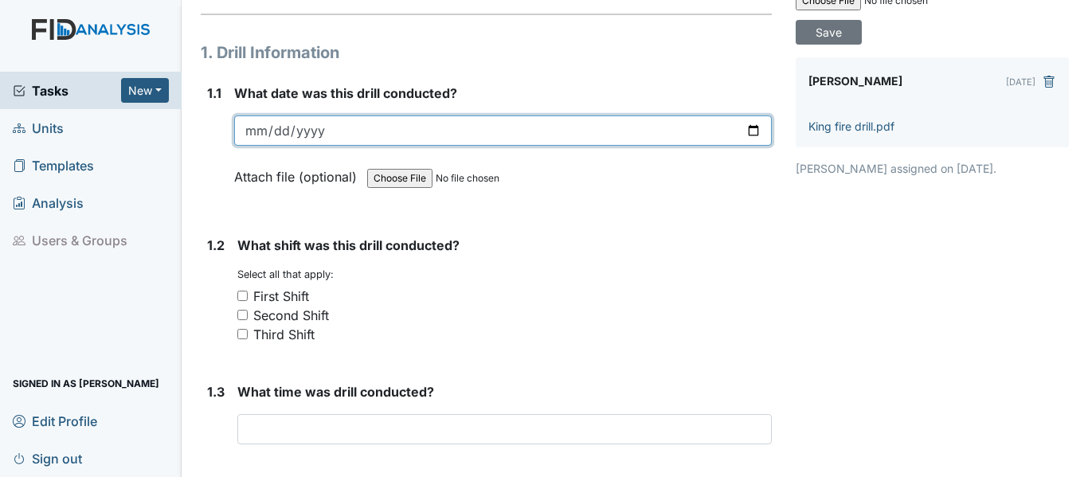
scroll to position [239, 0]
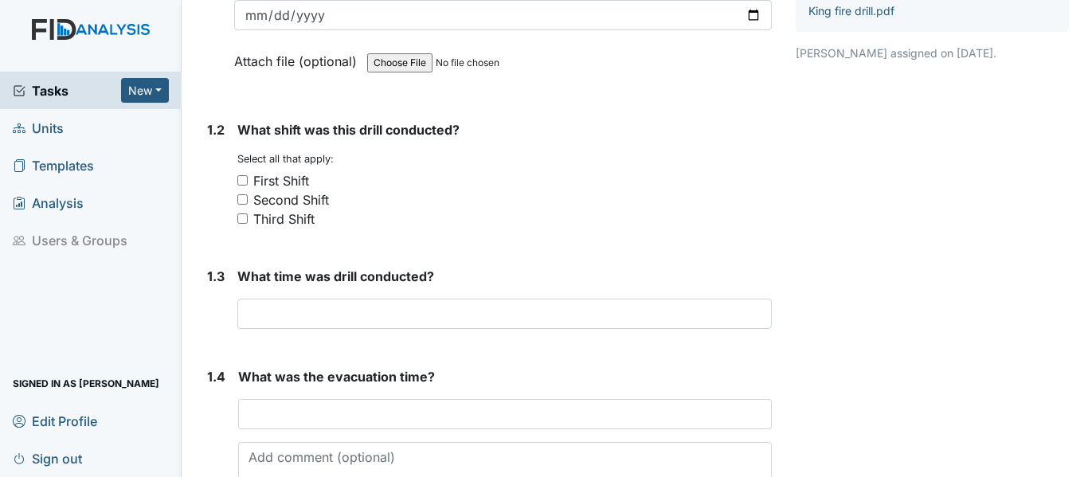
click at [293, 221] on div "Third Shift" at bounding box center [283, 218] width 61 height 19
click at [248, 221] on input "Third Shift" at bounding box center [242, 218] width 10 height 10
checkbox input "true"
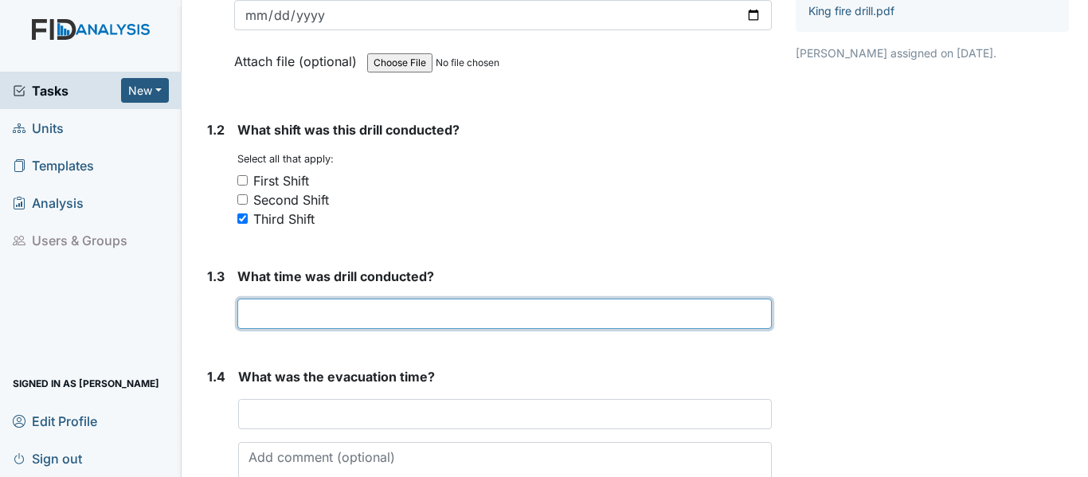
click at [347, 316] on input "text" at bounding box center [504, 314] width 534 height 30
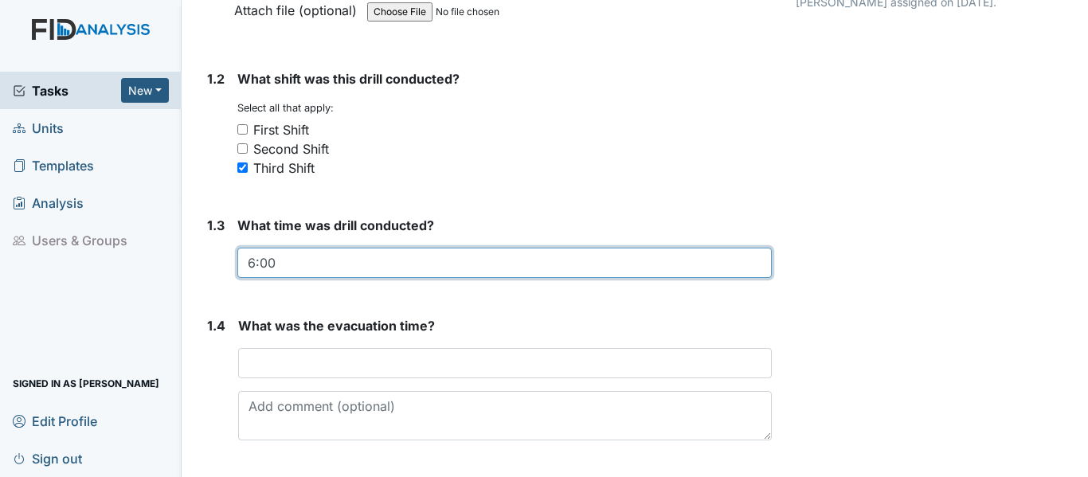
scroll to position [319, 0]
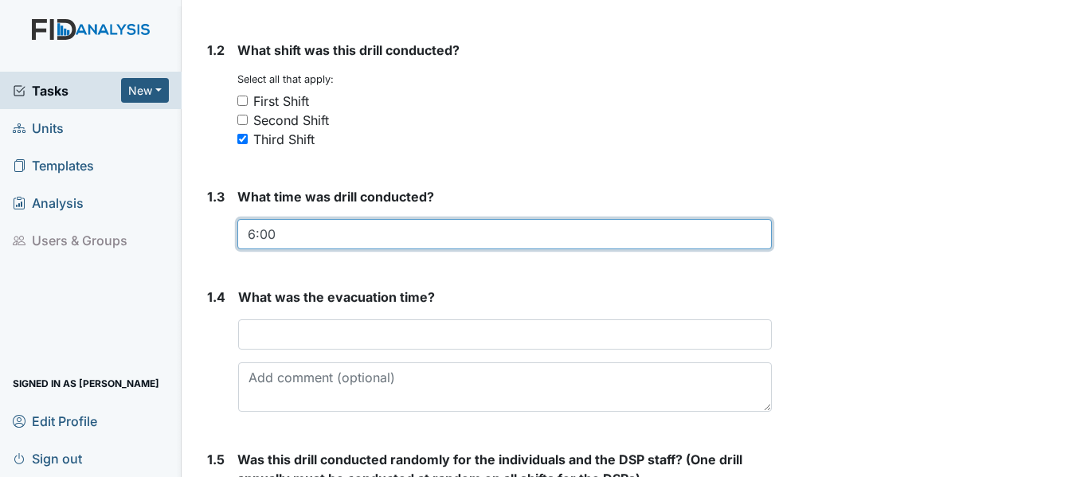
type input "6:00"
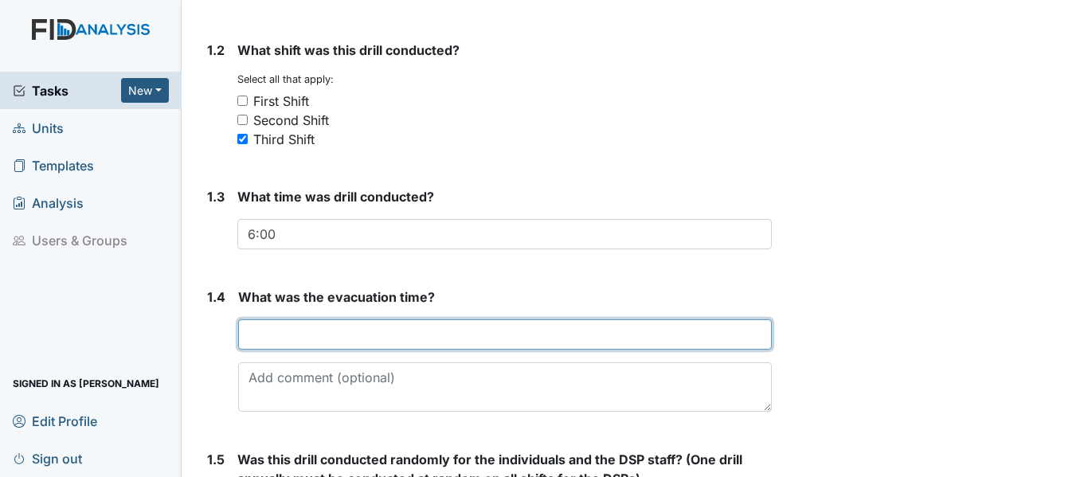
click at [348, 345] on input "text" at bounding box center [505, 334] width 534 height 30
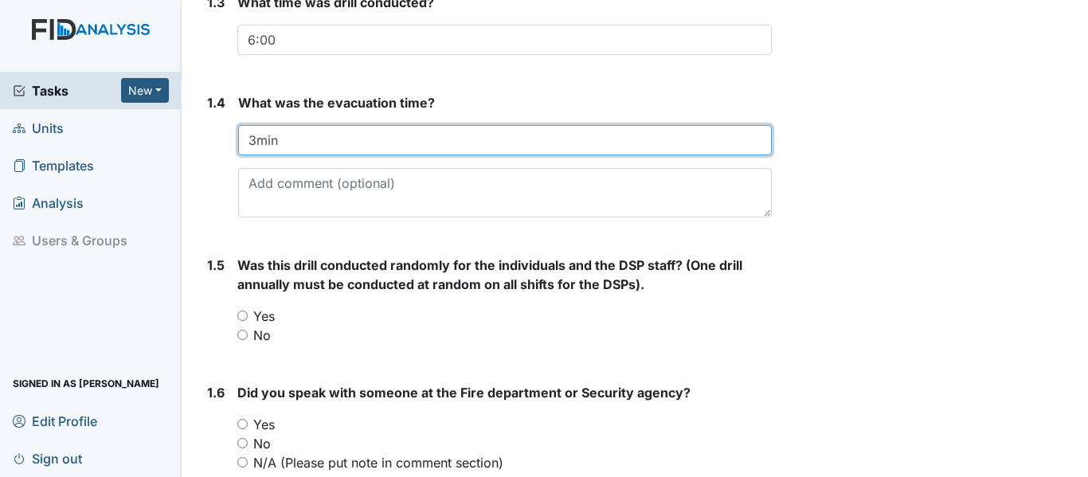
scroll to position [558, 0]
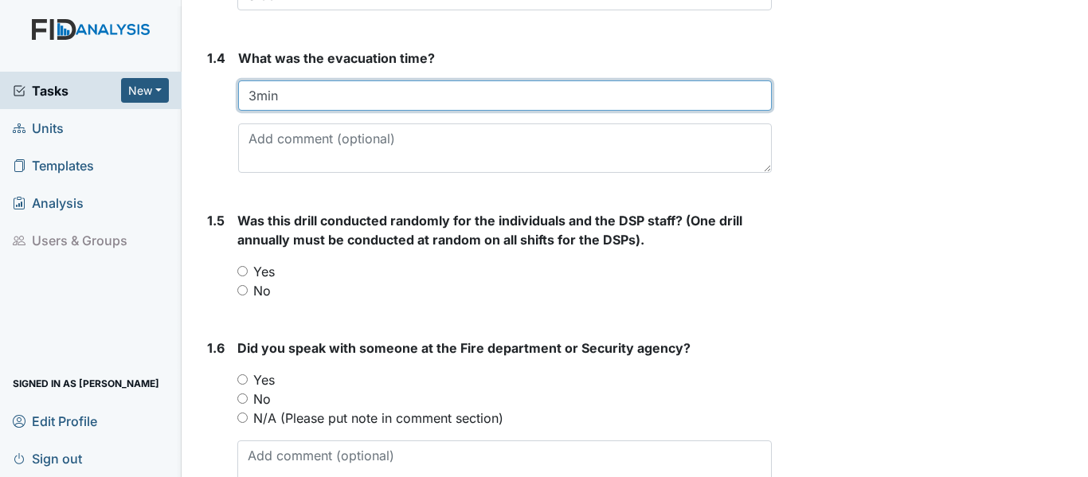
type input "3min"
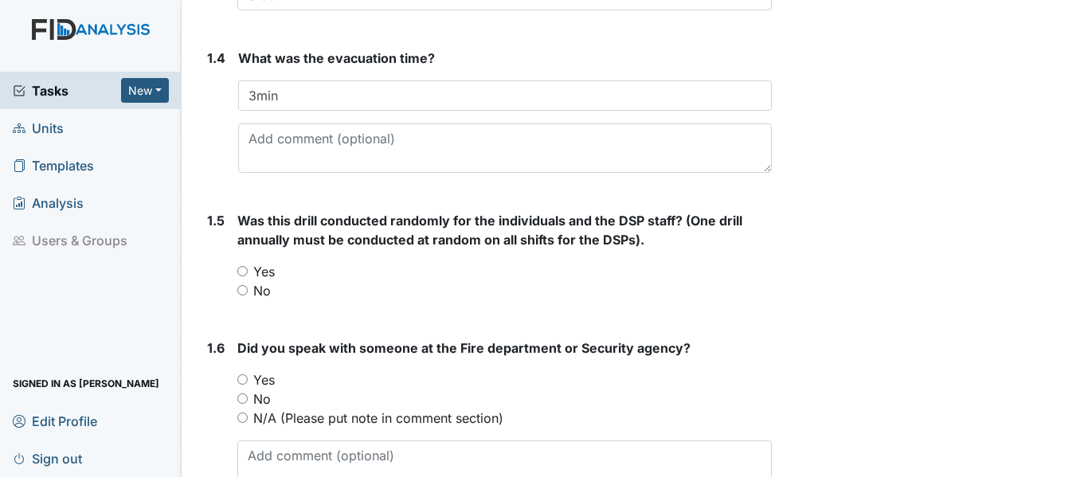
click at [264, 268] on label "Yes" at bounding box center [264, 271] width 22 height 19
click at [248, 268] on input "Yes" at bounding box center [242, 271] width 10 height 10
radio input "true"
click at [252, 380] on div "Yes" at bounding box center [504, 379] width 534 height 19
click at [266, 381] on label "Yes" at bounding box center [264, 379] width 22 height 19
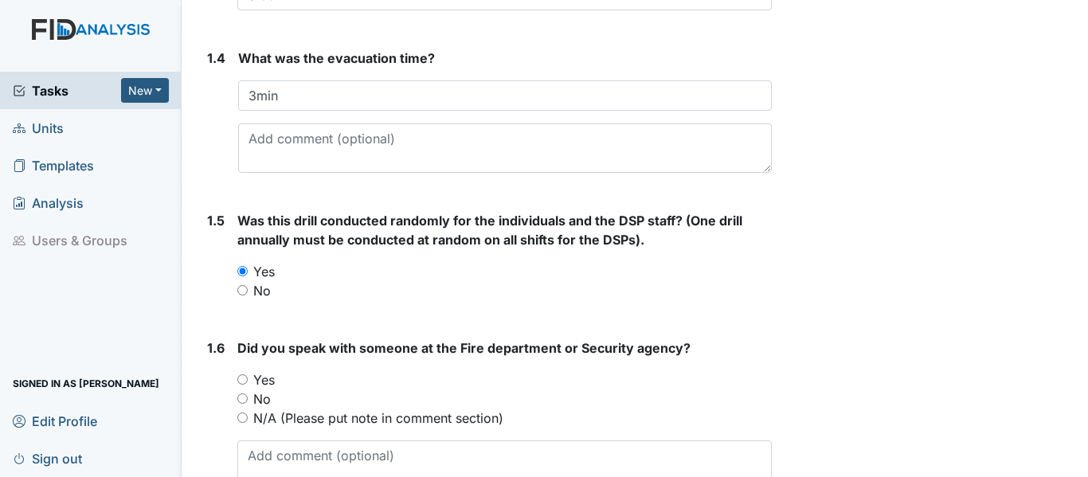
click at [248, 381] on input "Yes" at bounding box center [242, 379] width 10 height 10
radio input "true"
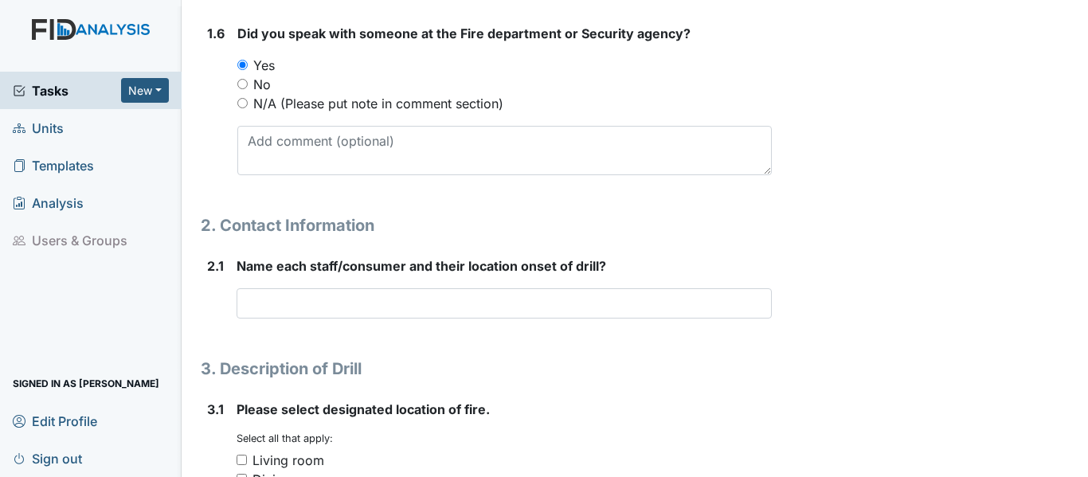
scroll to position [876, 0]
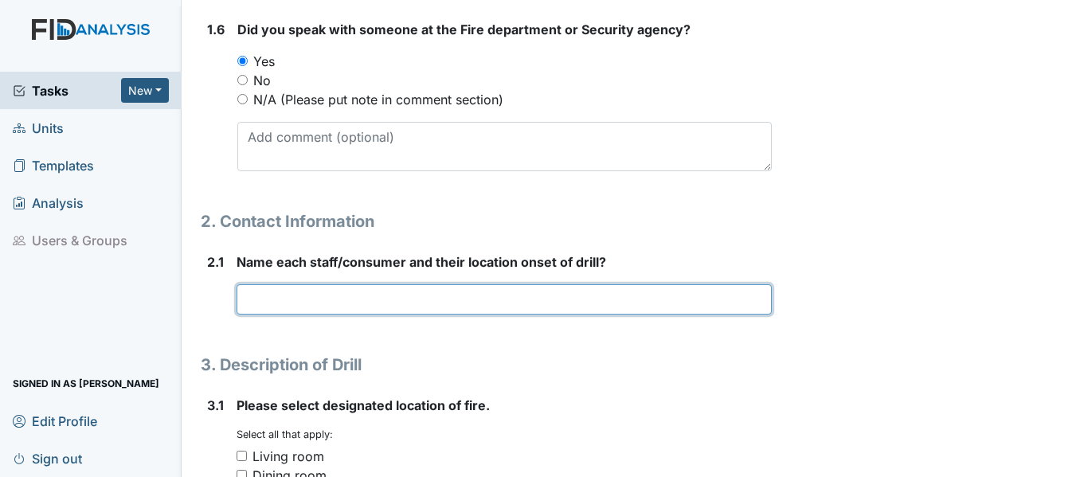
click at [282, 302] on input "text" at bounding box center [504, 299] width 535 height 30
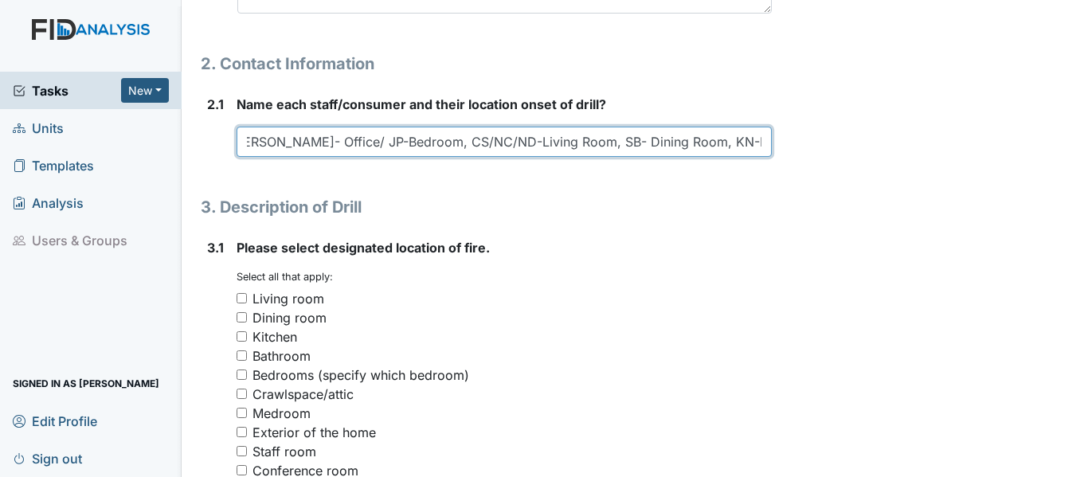
scroll to position [1035, 0]
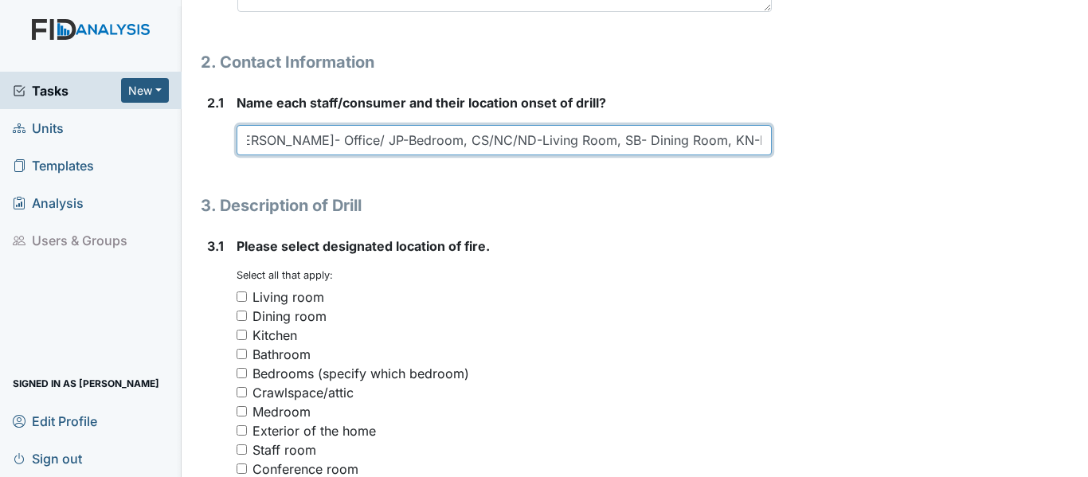
type input "Aliyah-Laundry room [PERSON_NAME]- Office/ JP-Bedroom, CS/NC/ND-Living Room, SB…"
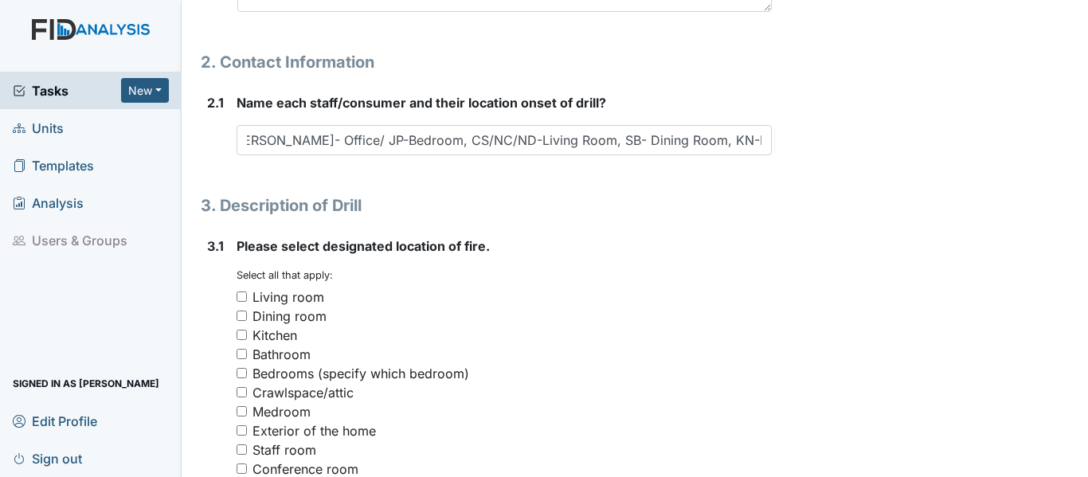
click at [294, 341] on div "Kitchen" at bounding box center [274, 335] width 45 height 19
click at [247, 340] on input "Kitchen" at bounding box center [242, 335] width 10 height 10
checkbox input "true"
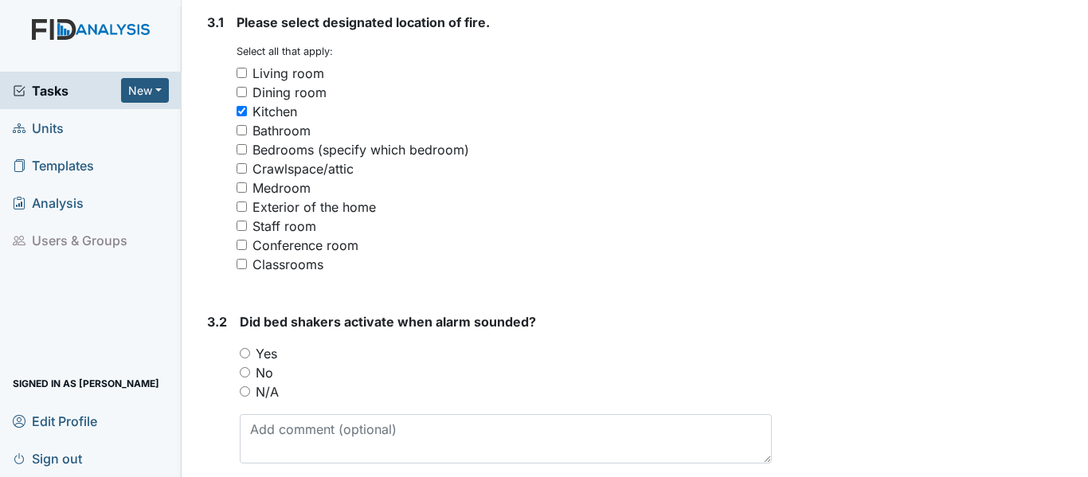
scroll to position [1274, 0]
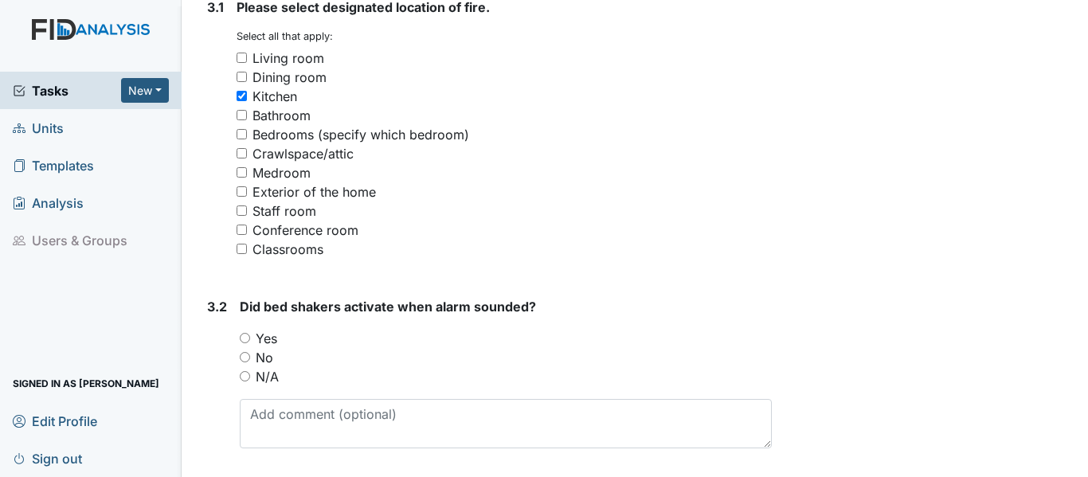
click at [266, 373] on label "N/A" at bounding box center [267, 376] width 23 height 19
click at [250, 373] on input "N/A" at bounding box center [245, 376] width 10 height 10
radio input "true"
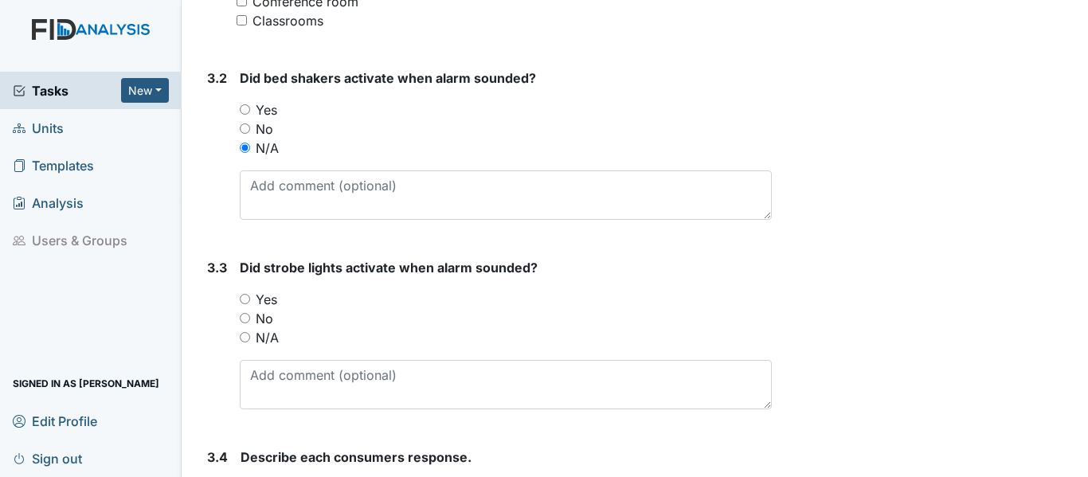
scroll to position [1513, 0]
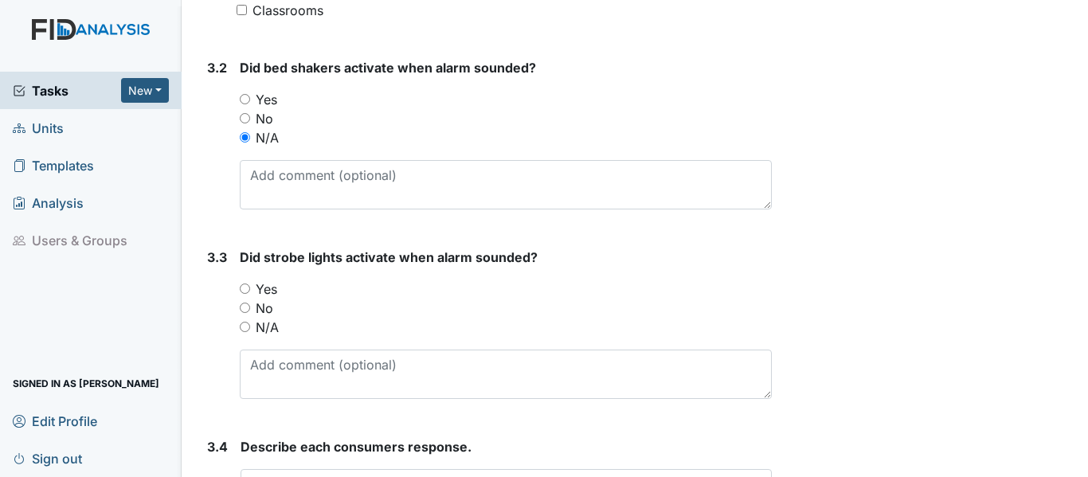
click at [272, 292] on label "Yes" at bounding box center [267, 289] width 22 height 19
click at [250, 292] on input "Yes" at bounding box center [245, 289] width 10 height 10
radio input "true"
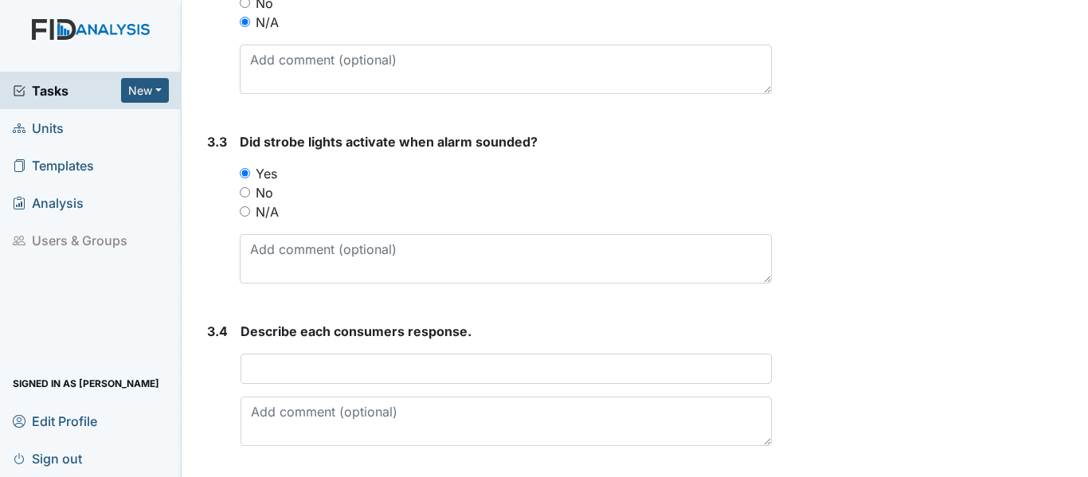
scroll to position [1752, 0]
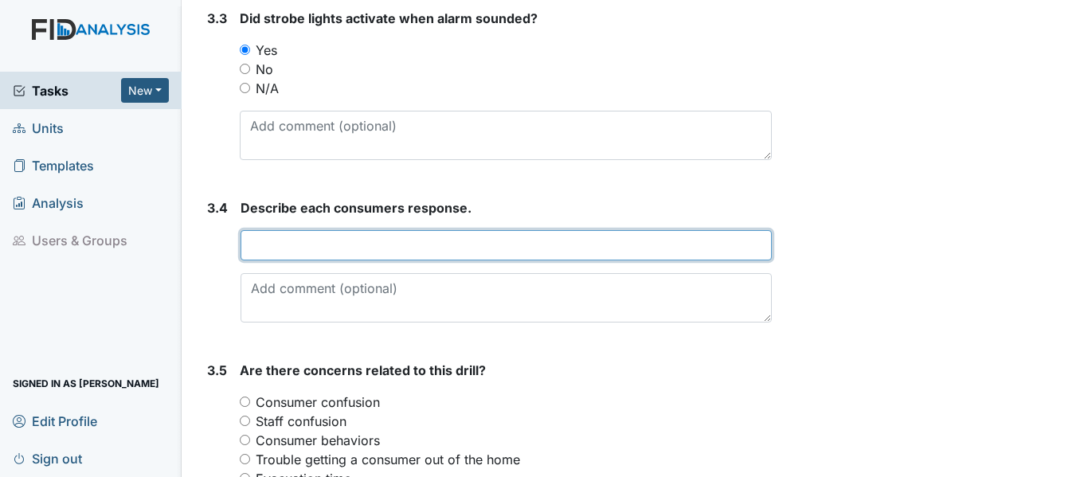
click at [300, 256] on input "text" at bounding box center [506, 245] width 531 height 30
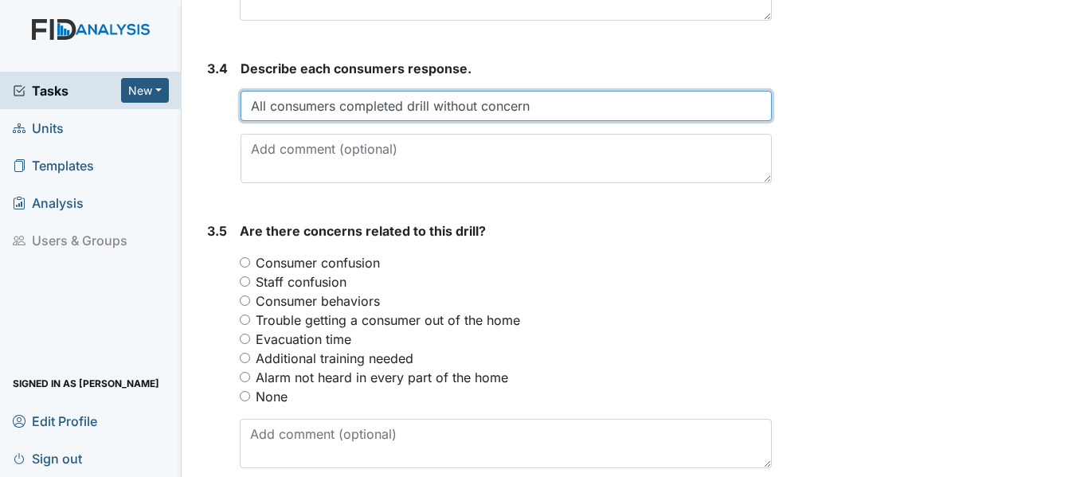
scroll to position [1911, 0]
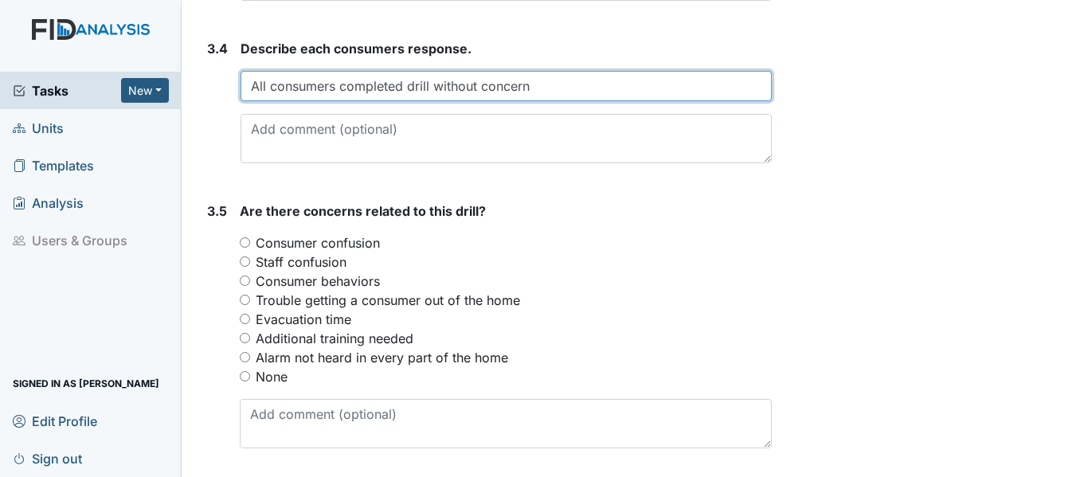
type input "All consumers completed drill without concern"
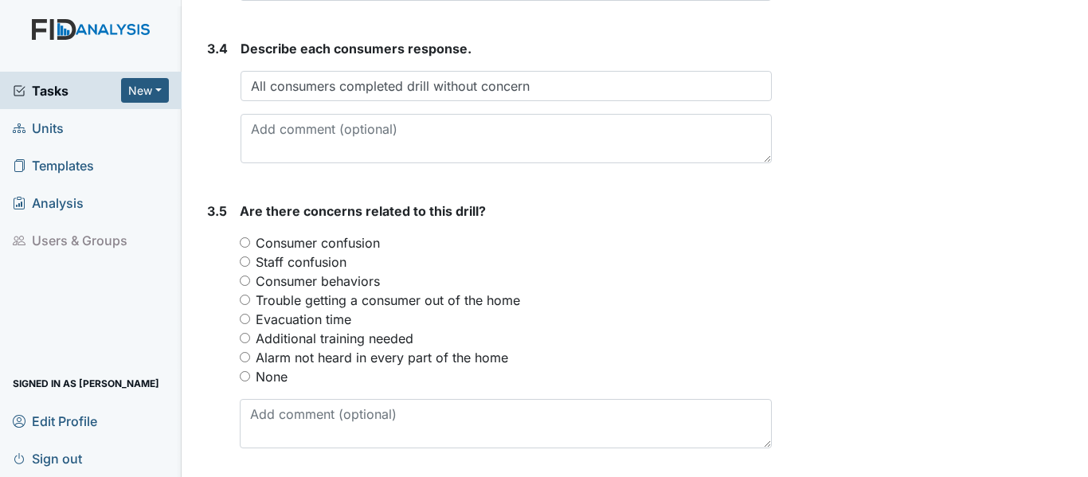
click at [276, 373] on label "None" at bounding box center [272, 376] width 32 height 19
click at [250, 373] on input "None" at bounding box center [245, 376] width 10 height 10
radio input "true"
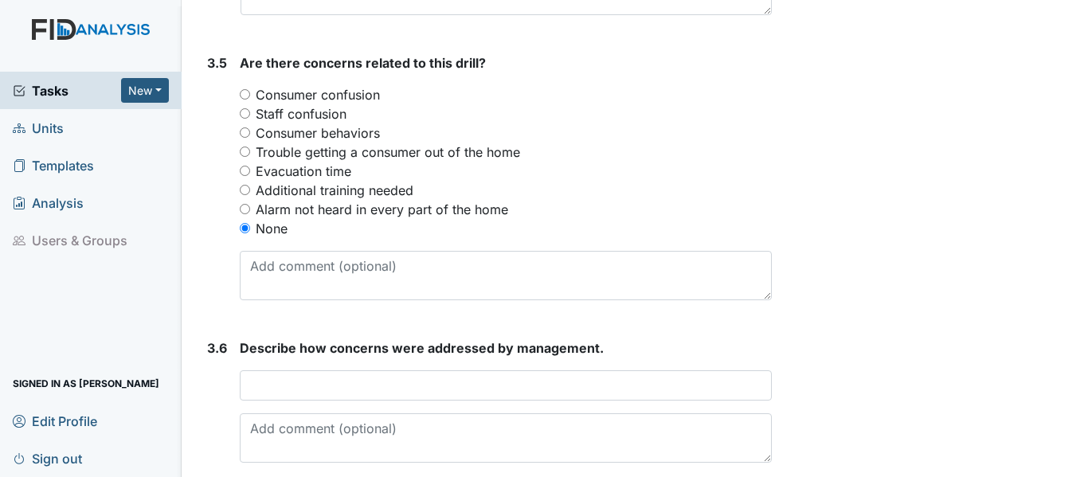
scroll to position [2071, 0]
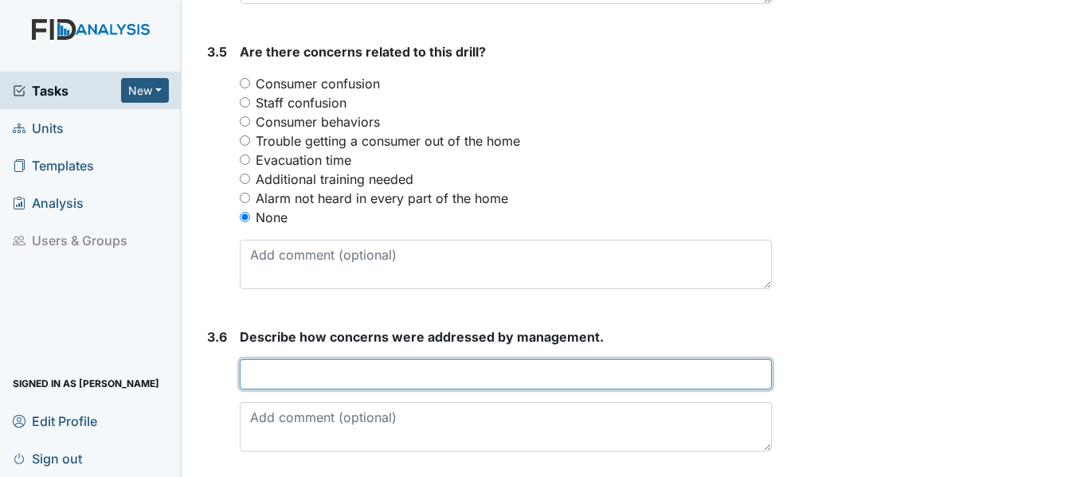
click at [291, 364] on input "text" at bounding box center [506, 374] width 532 height 30
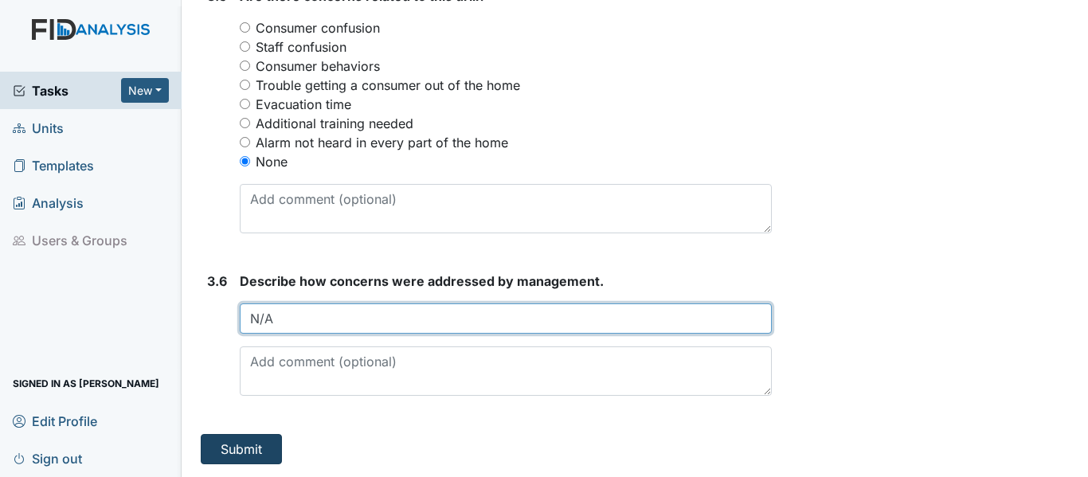
type input "N/A"
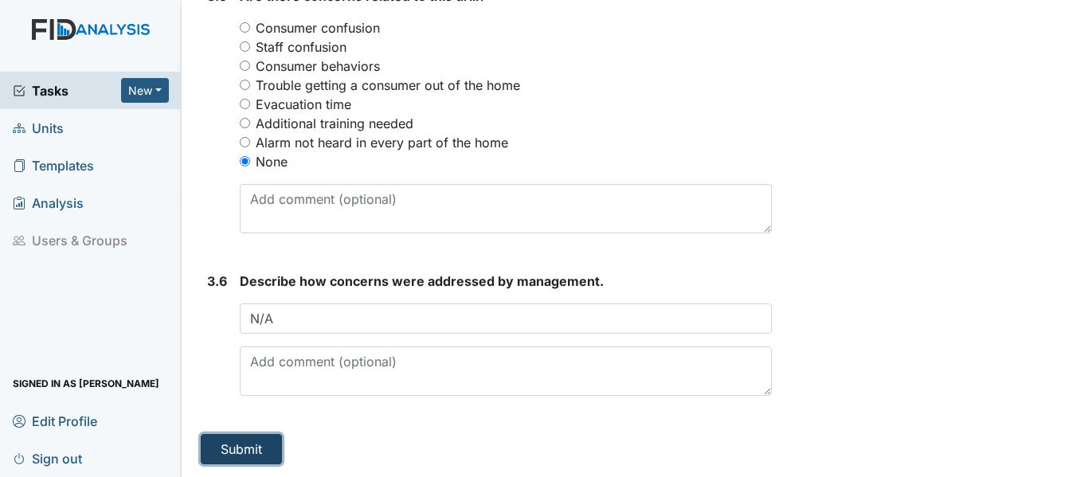
click at [247, 447] on button "Submit" at bounding box center [241, 449] width 81 height 30
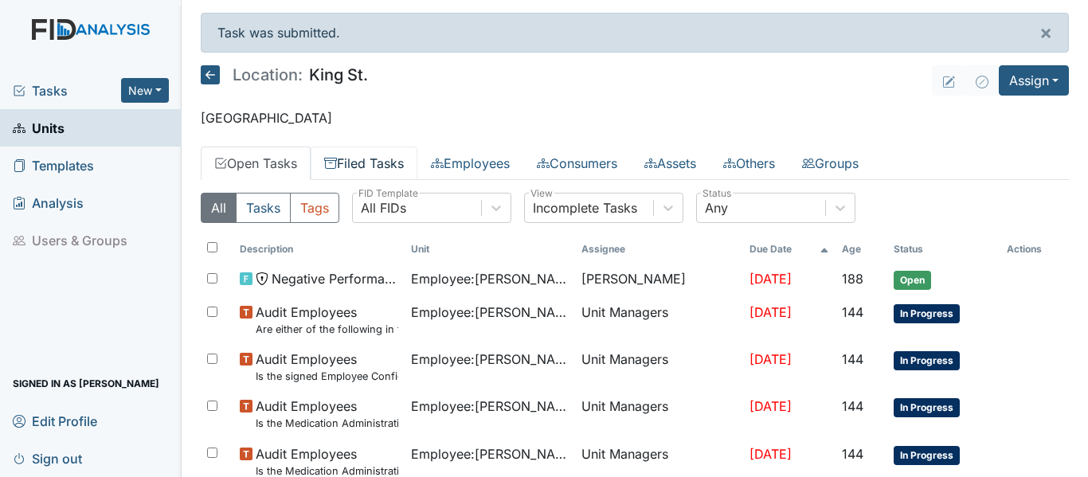
click at [342, 150] on link "Filed Tasks" at bounding box center [364, 163] width 107 height 33
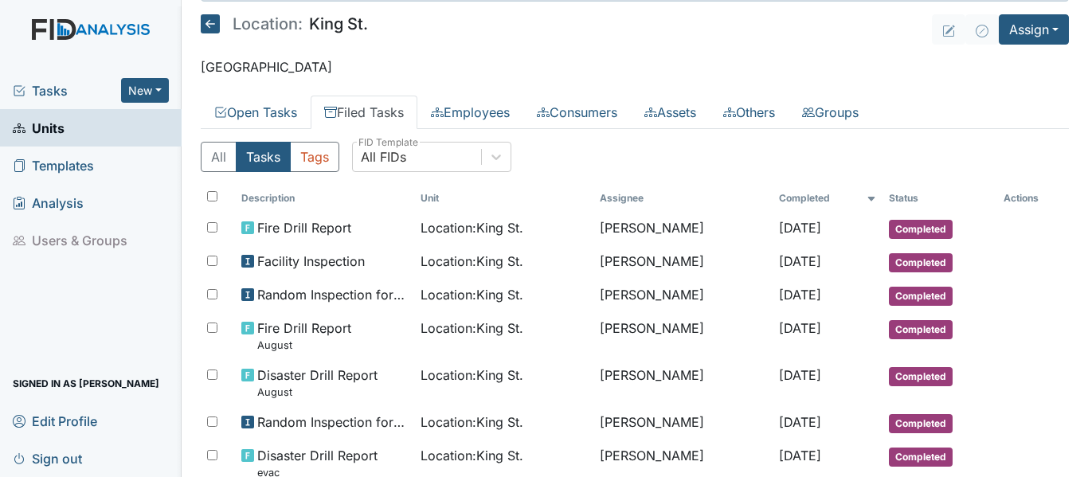
scroll to position [80, 0]
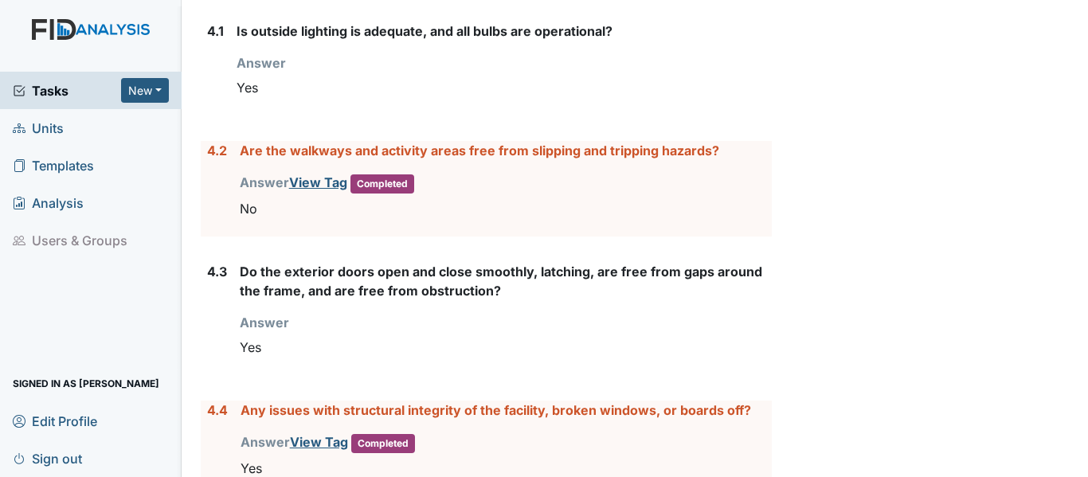
scroll to position [5729, 0]
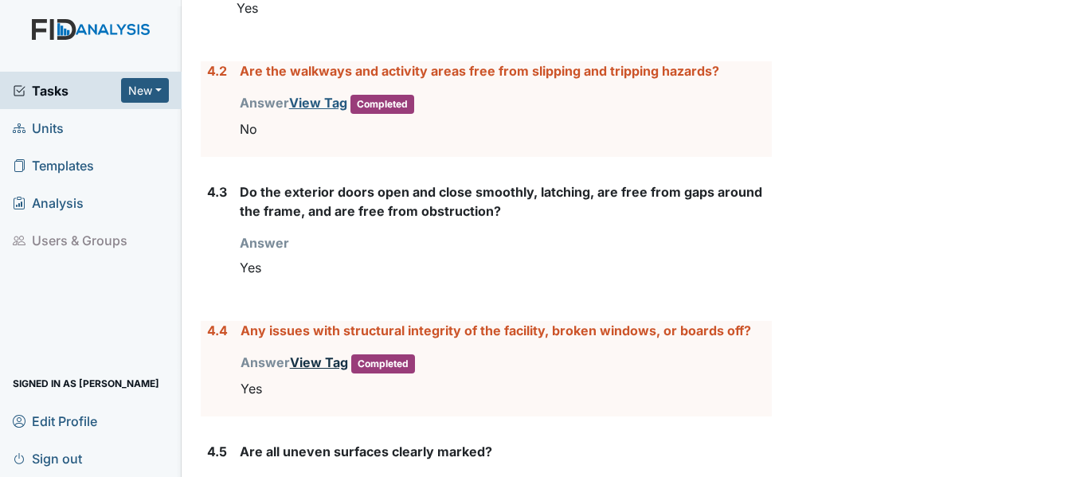
click at [327, 354] on link "View Tag" at bounding box center [319, 362] width 58 height 16
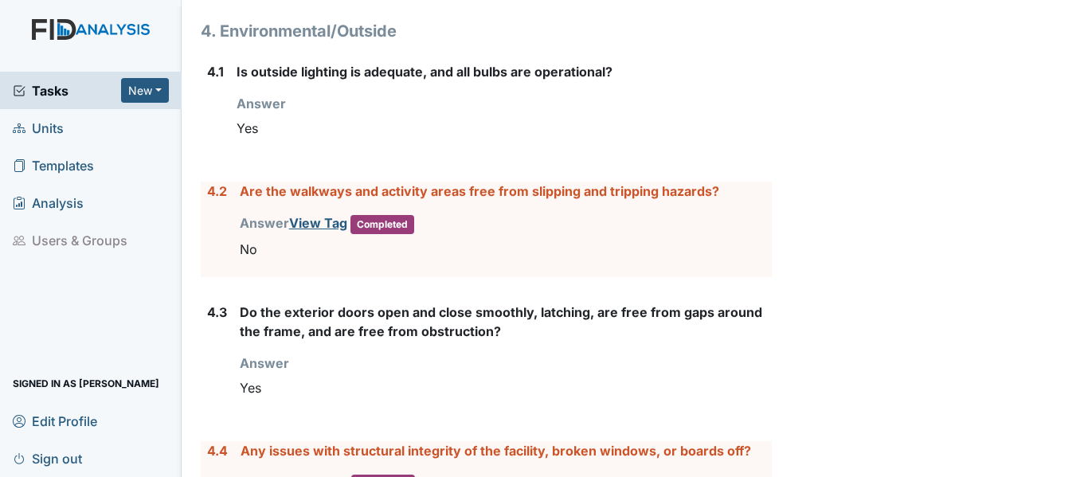
scroll to position [5569, 0]
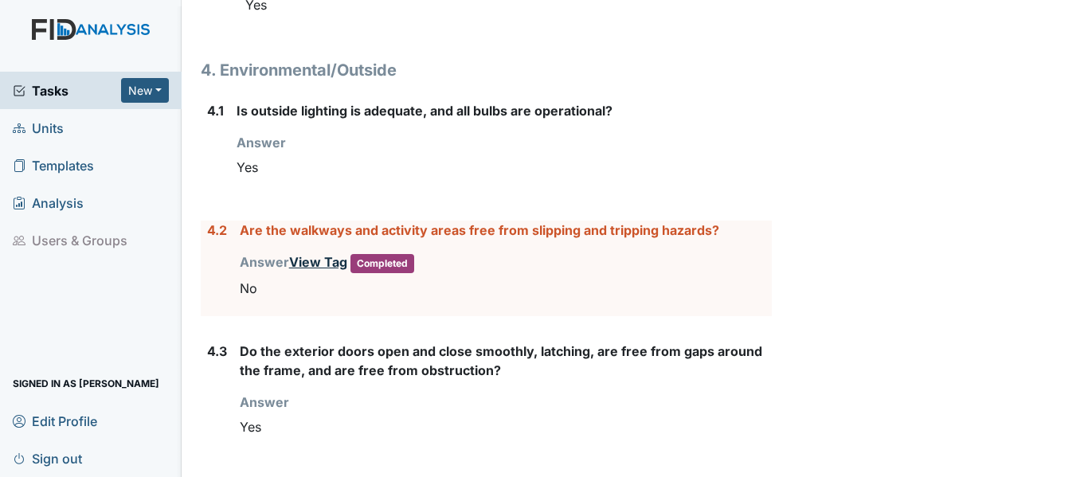
click at [303, 254] on link "View Tag" at bounding box center [318, 262] width 58 height 16
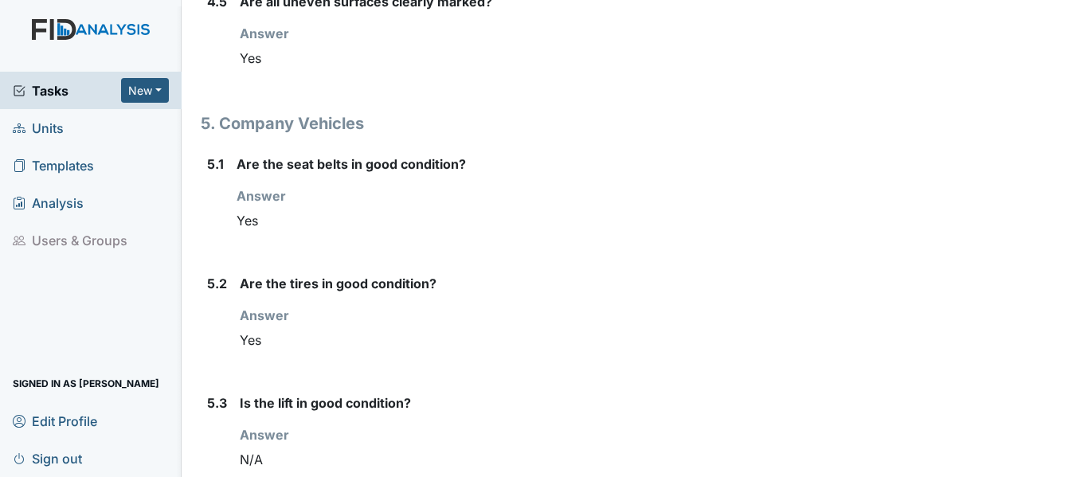
scroll to position [6605, 0]
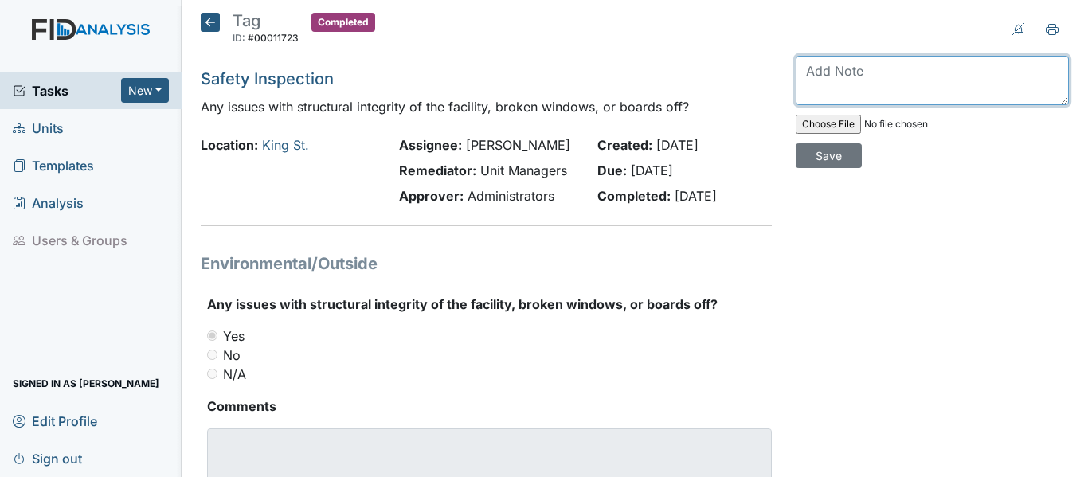
click at [824, 74] on textarea at bounding box center [932, 80] width 273 height 49
type textarea "should be no"
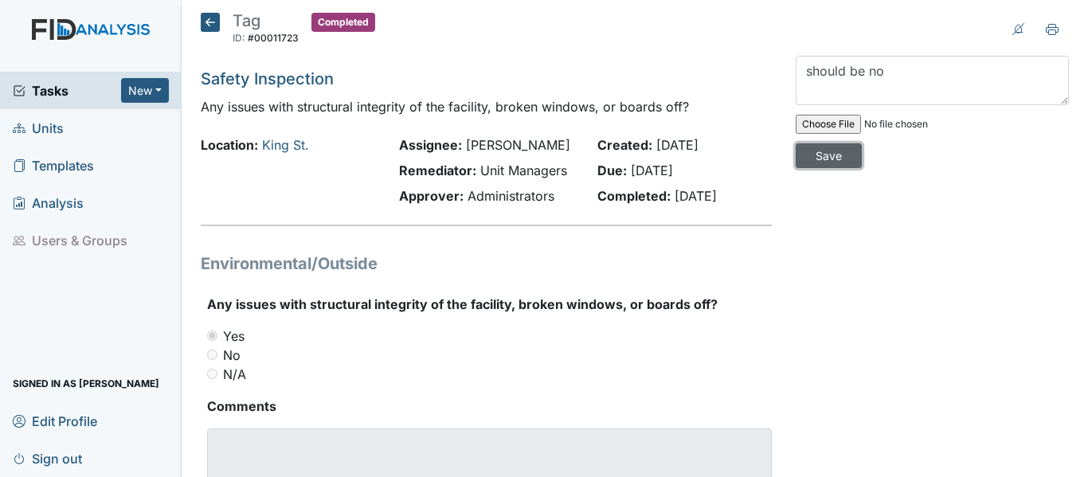
click at [846, 159] on input "Save" at bounding box center [829, 155] width 66 height 25
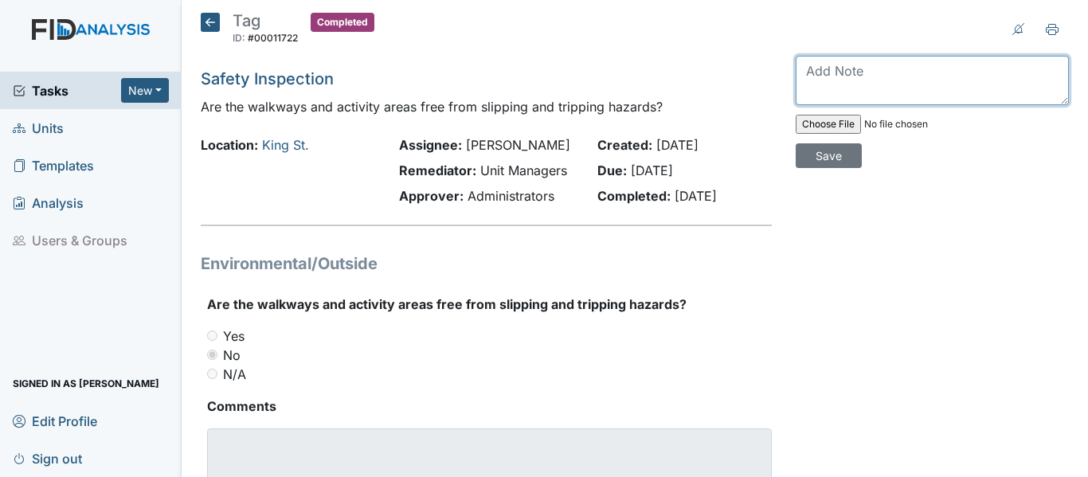
click at [827, 80] on textarea at bounding box center [932, 80] width 273 height 49
type textarea "should be yes"
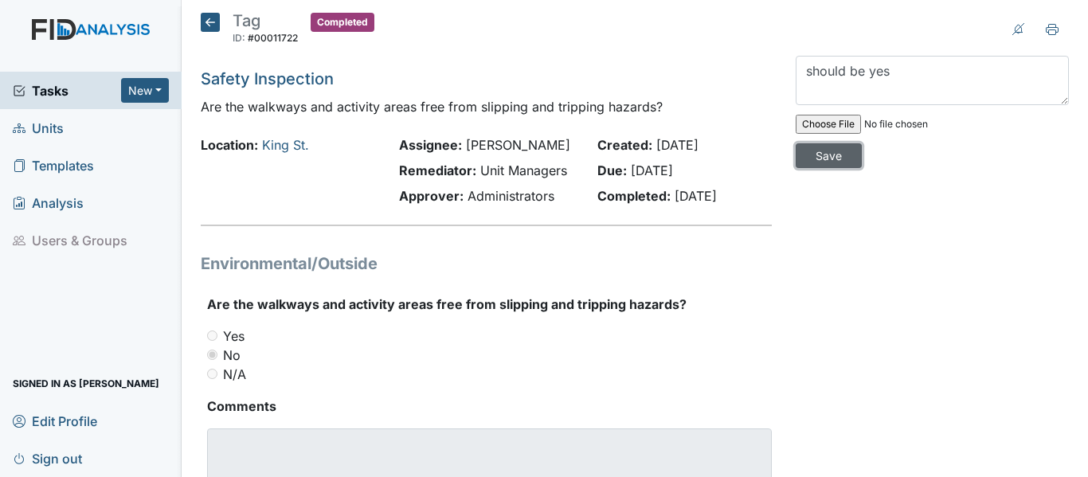
click at [835, 158] on input "Save" at bounding box center [829, 155] width 66 height 25
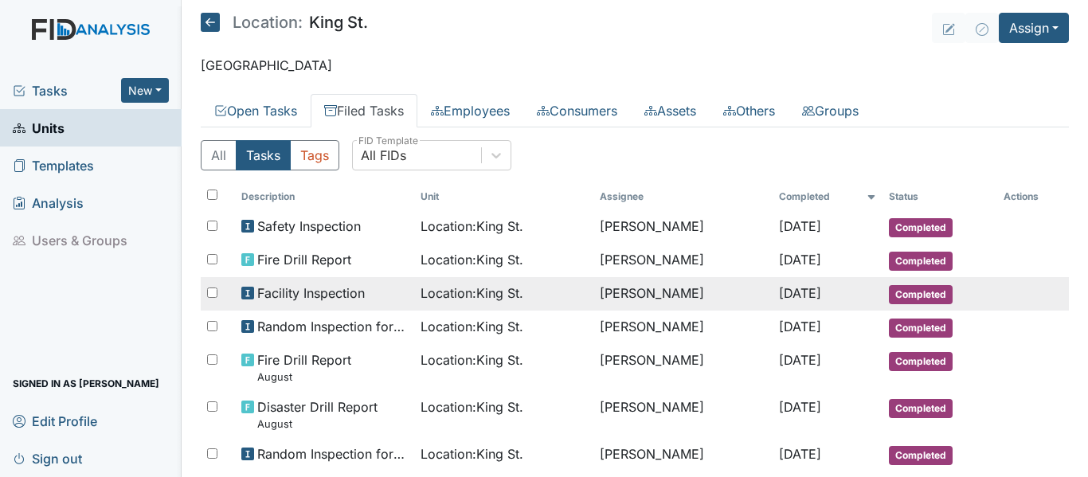
click at [284, 289] on span "Facility Inspection" at bounding box center [311, 293] width 108 height 19
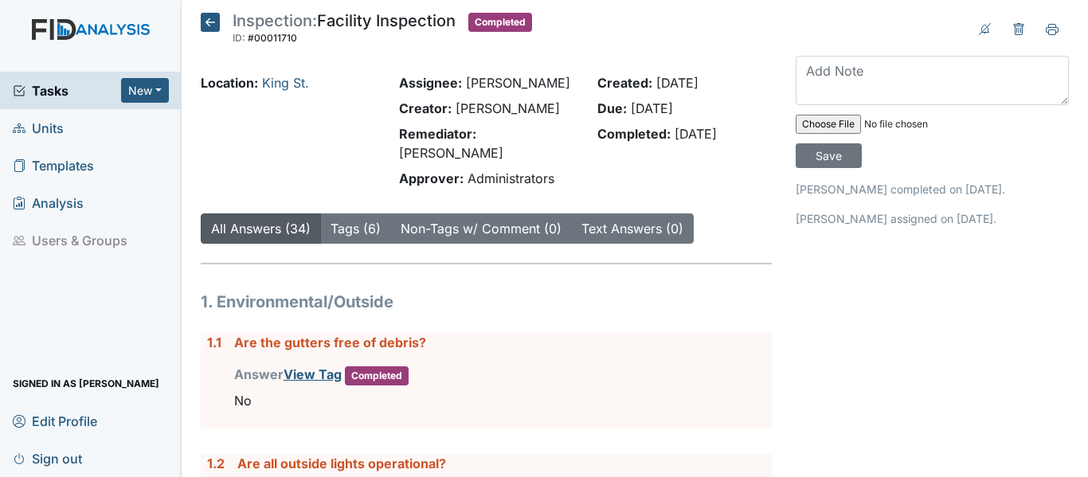
click at [45, 126] on span "Units" at bounding box center [38, 127] width 51 height 25
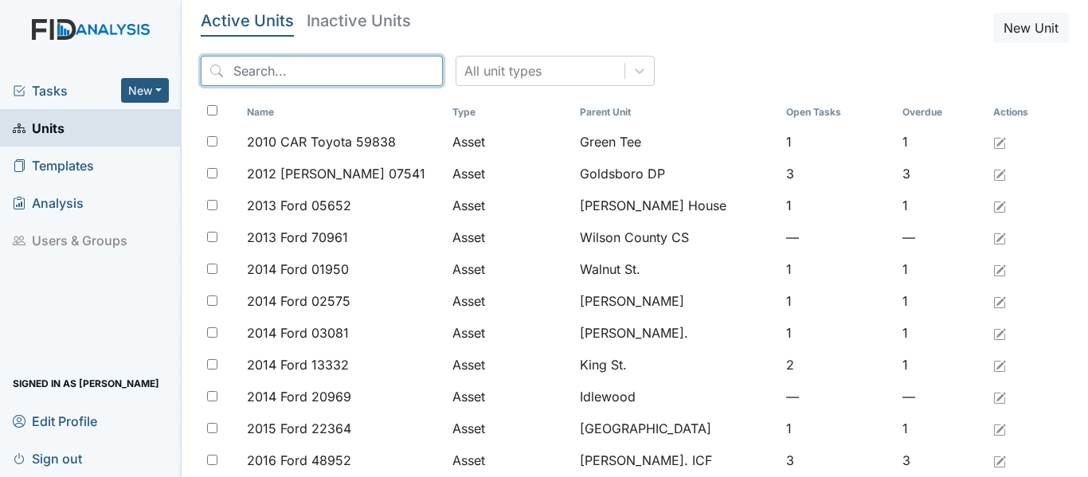
click at [323, 77] on input "search" at bounding box center [322, 71] width 242 height 30
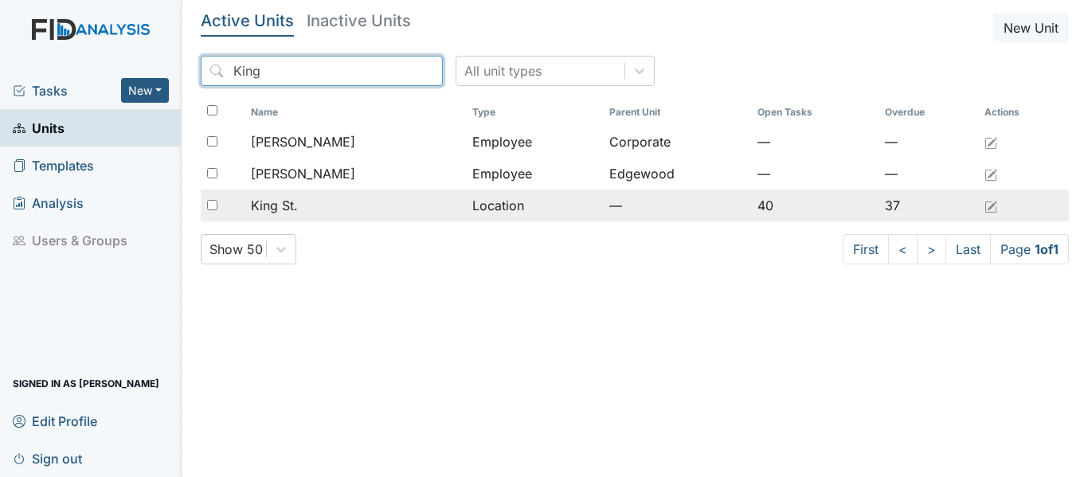
type input "King"
click at [260, 207] on span "King St." at bounding box center [274, 205] width 47 height 19
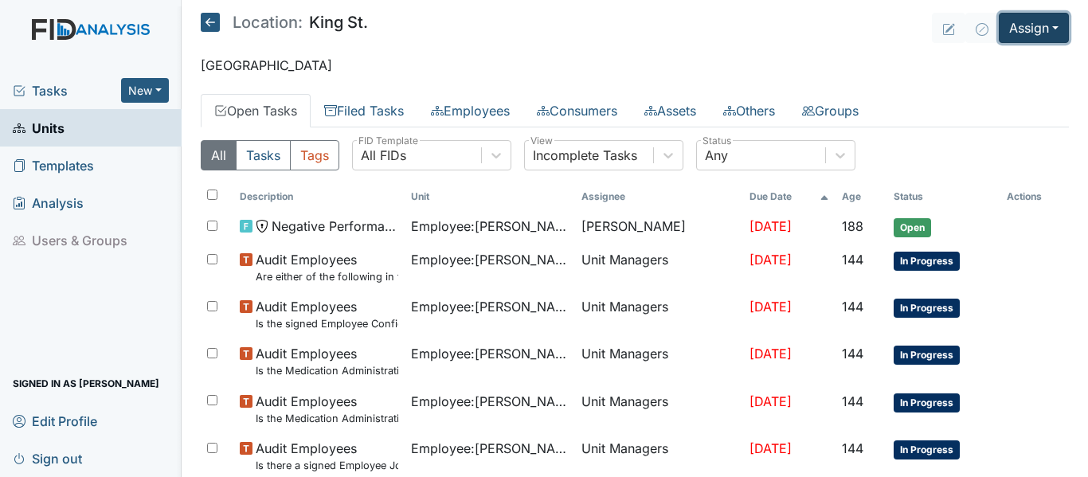
click at [1014, 25] on button "Assign" at bounding box center [1034, 28] width 70 height 30
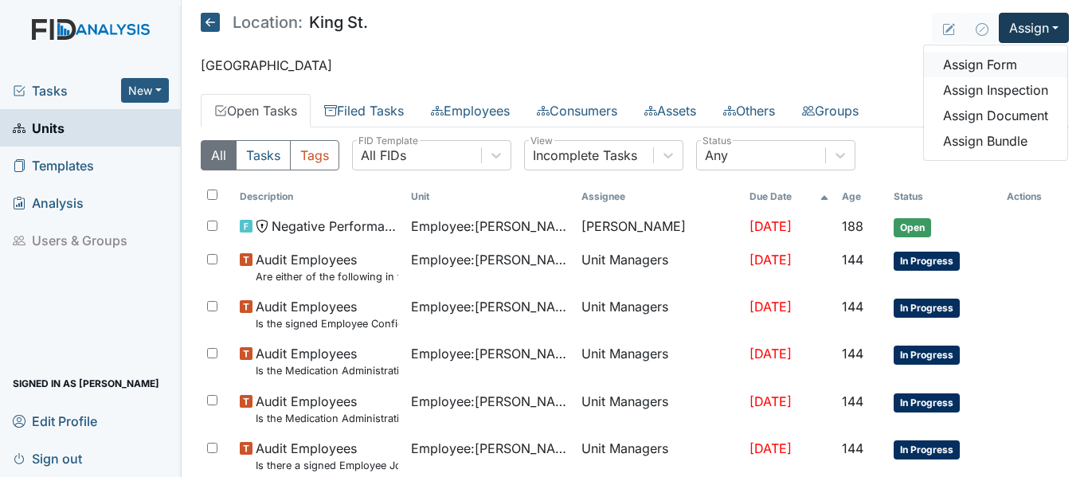
click at [960, 65] on link "Assign Form" at bounding box center [995, 64] width 143 height 25
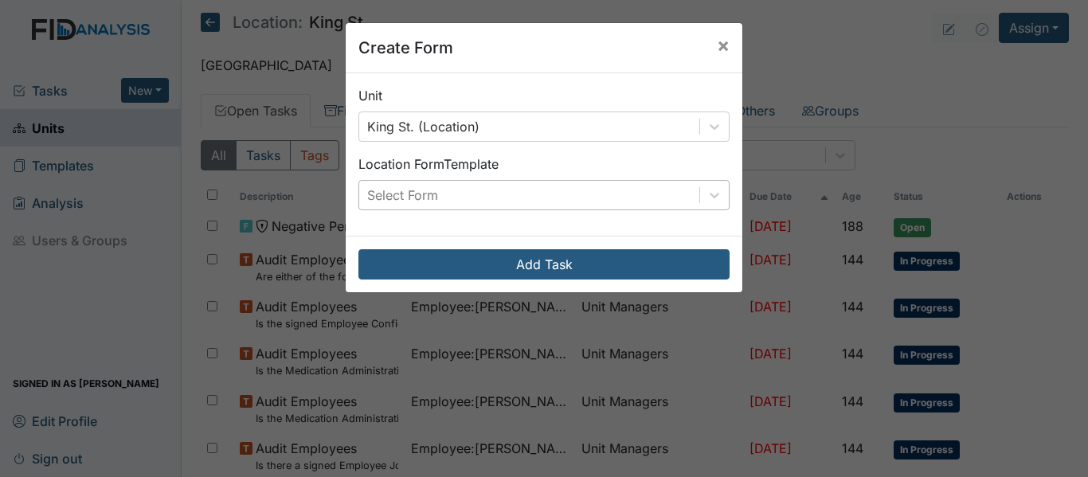
click at [556, 198] on div "Select Form" at bounding box center [529, 195] width 340 height 29
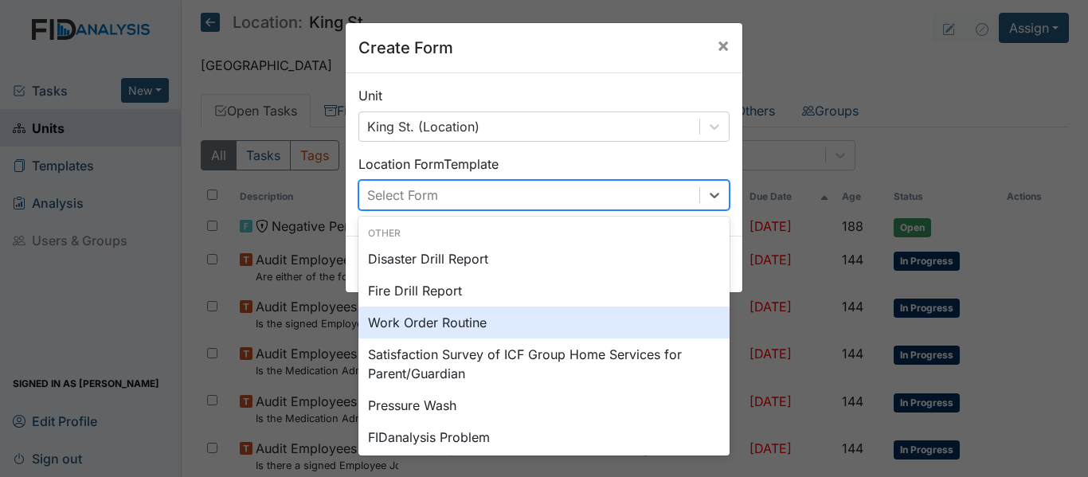
click at [432, 324] on div "Work Order Routine" at bounding box center [543, 323] width 371 height 32
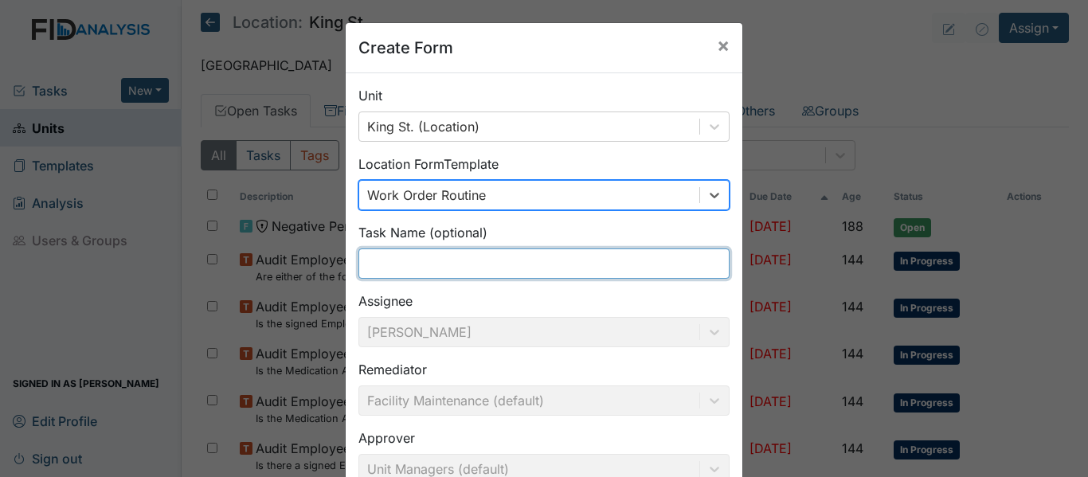
click at [437, 268] on input "text" at bounding box center [543, 263] width 371 height 30
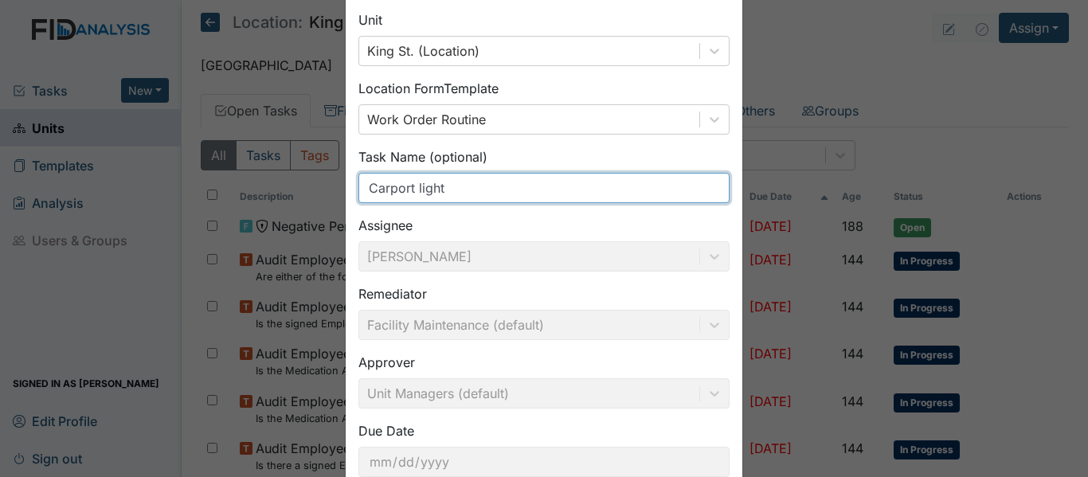
scroll to position [181, 0]
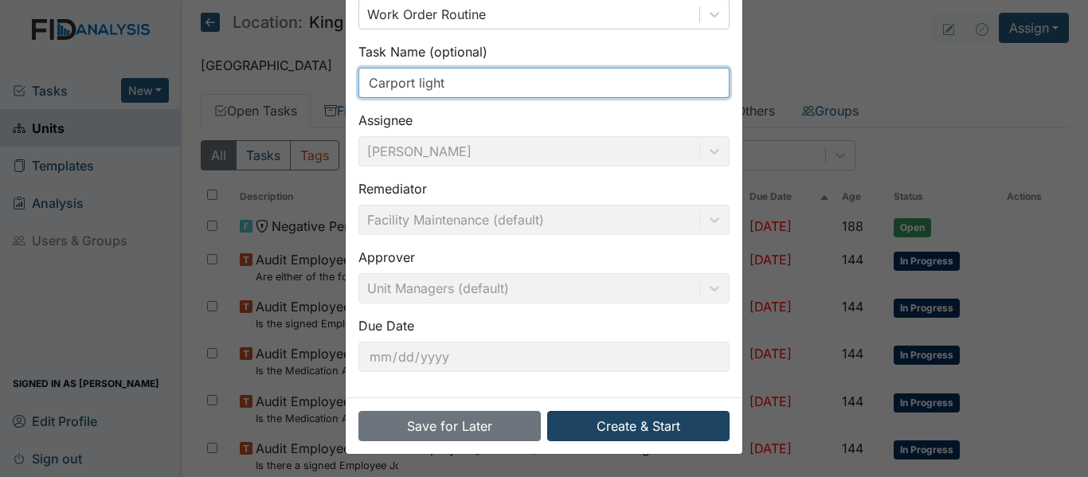
type input "Carport light"
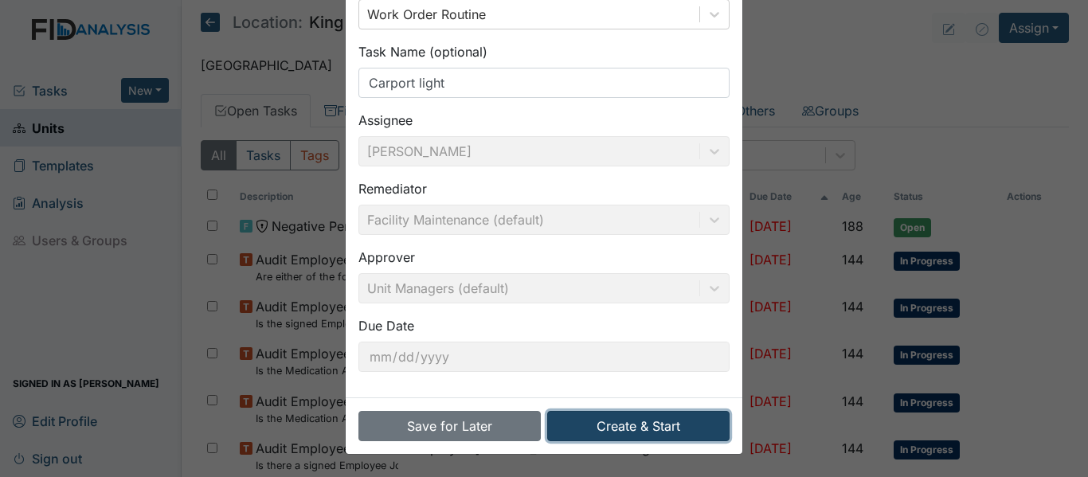
click at [597, 438] on button "Create & Start" at bounding box center [638, 426] width 182 height 30
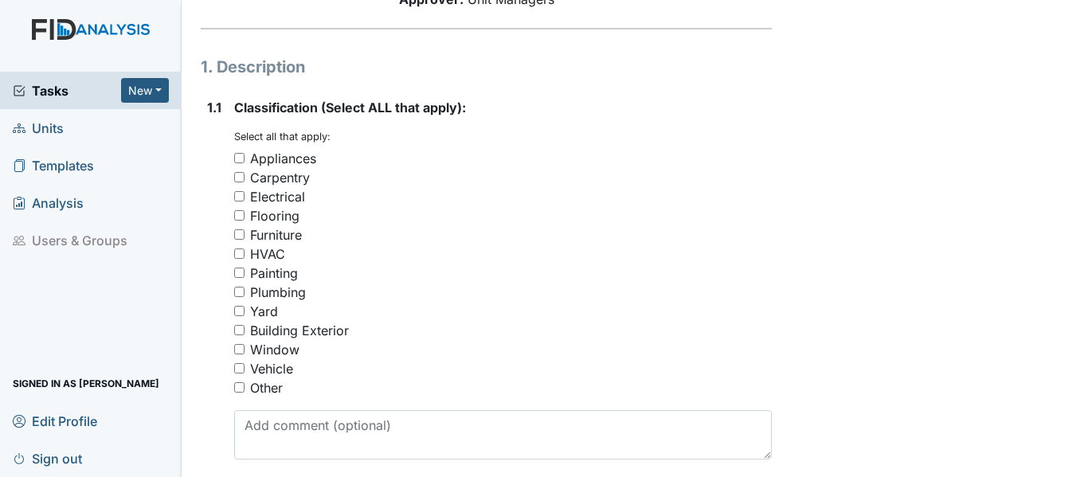
scroll to position [239, 0]
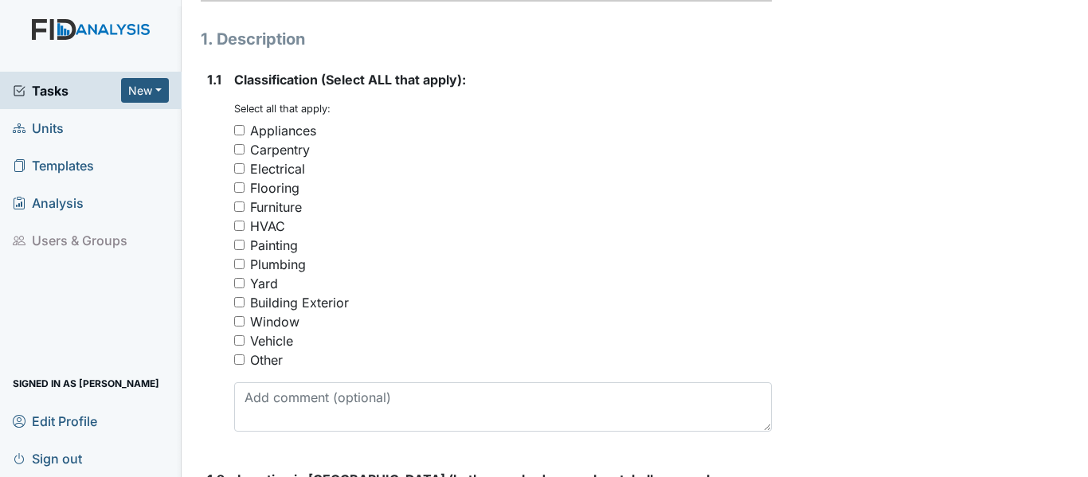
click at [276, 166] on div "Electrical" at bounding box center [277, 168] width 55 height 19
click at [245, 166] on input "Electrical" at bounding box center [239, 168] width 10 height 10
checkbox input "true"
click at [319, 304] on div "Building Exterior" at bounding box center [299, 302] width 99 height 19
click at [245, 304] on input "Building Exterior" at bounding box center [239, 302] width 10 height 10
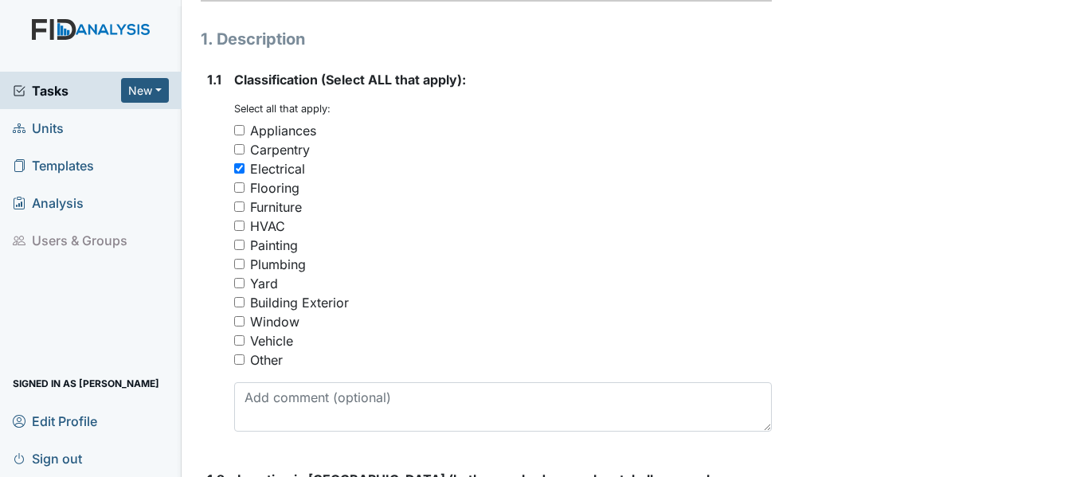
checkbox input "true"
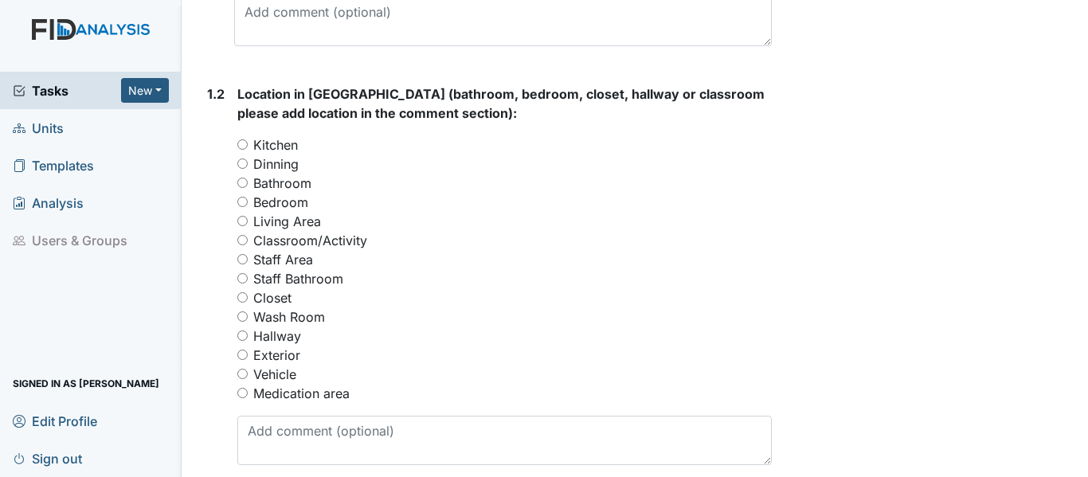
scroll to position [717, 0]
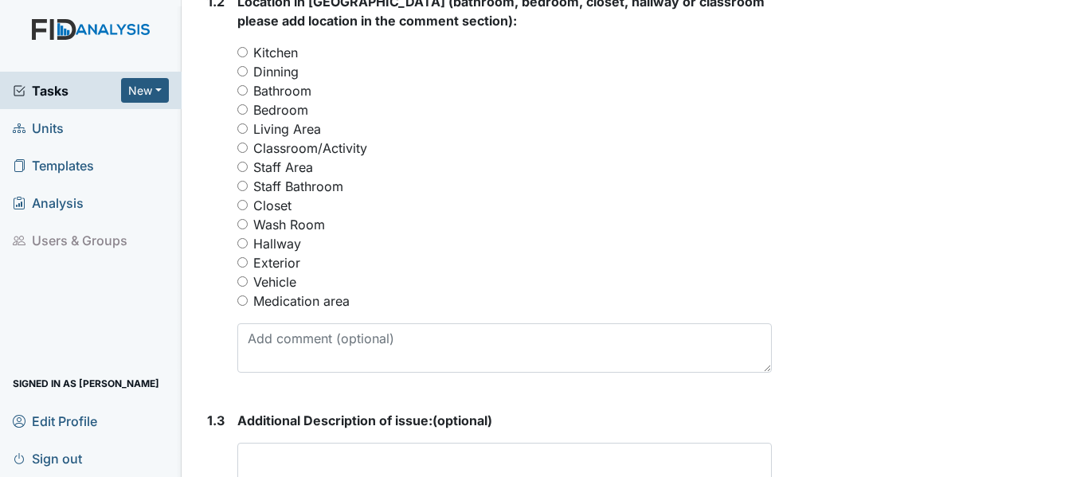
click at [275, 261] on label "Exterior" at bounding box center [276, 262] width 47 height 19
click at [248, 261] on input "Exterior" at bounding box center [242, 262] width 10 height 10
radio input "true"
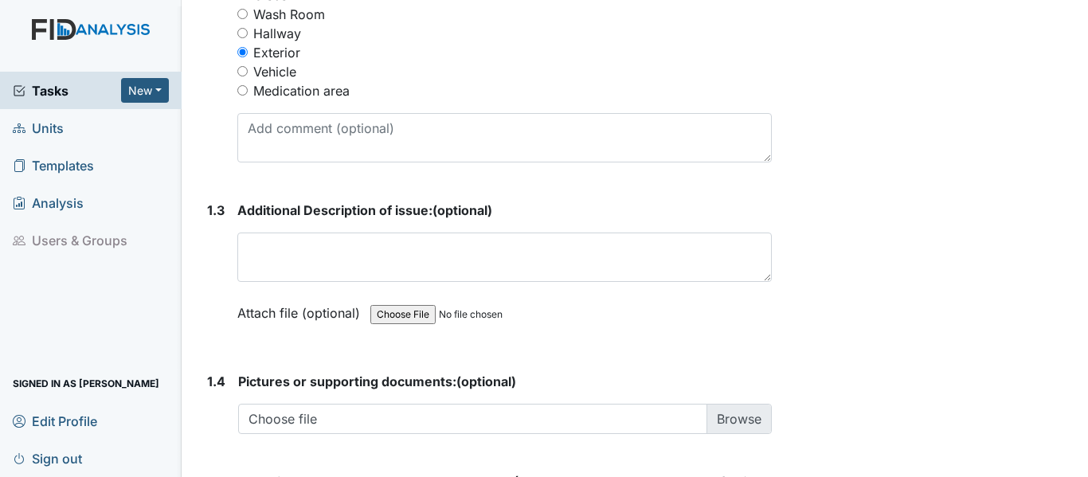
scroll to position [956, 0]
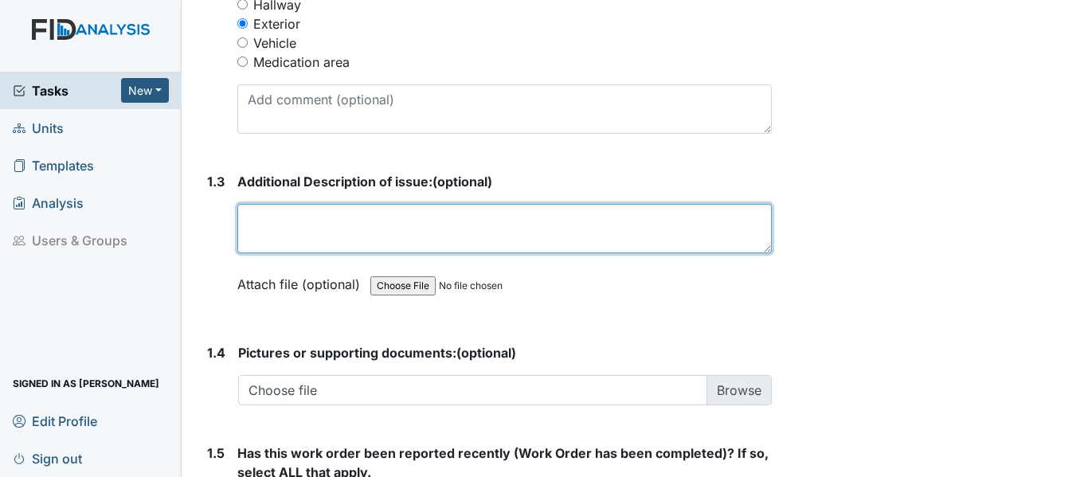
click at [296, 230] on textarea at bounding box center [504, 228] width 534 height 49
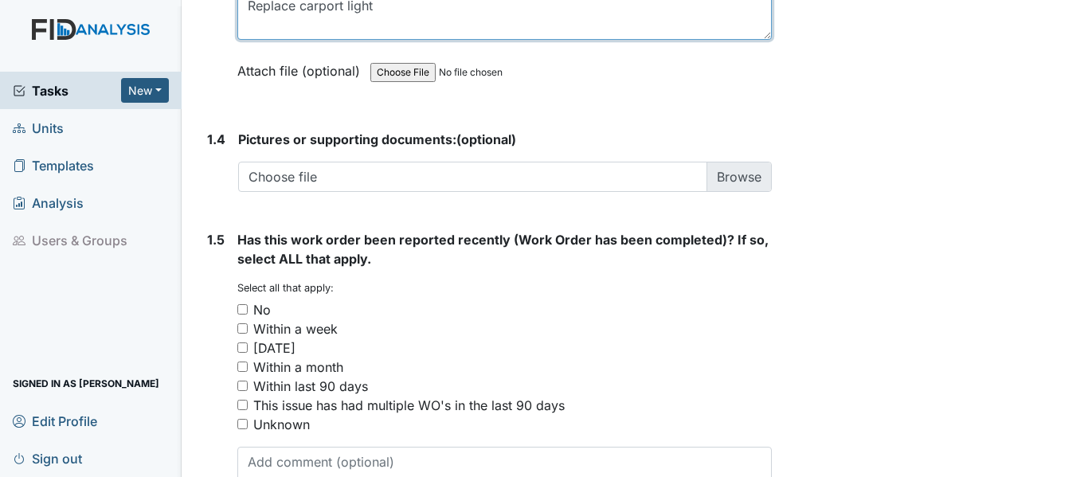
scroll to position [1195, 0]
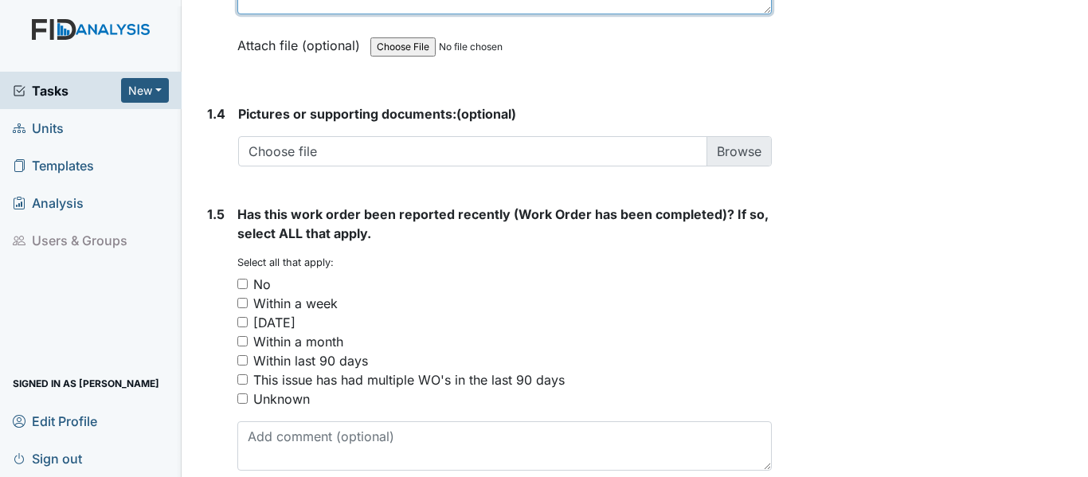
type textarea "Replace carport light"
click at [253, 279] on div "No" at bounding box center [262, 284] width 18 height 19
click at [248, 279] on input "No" at bounding box center [242, 284] width 10 height 10
checkbox input "true"
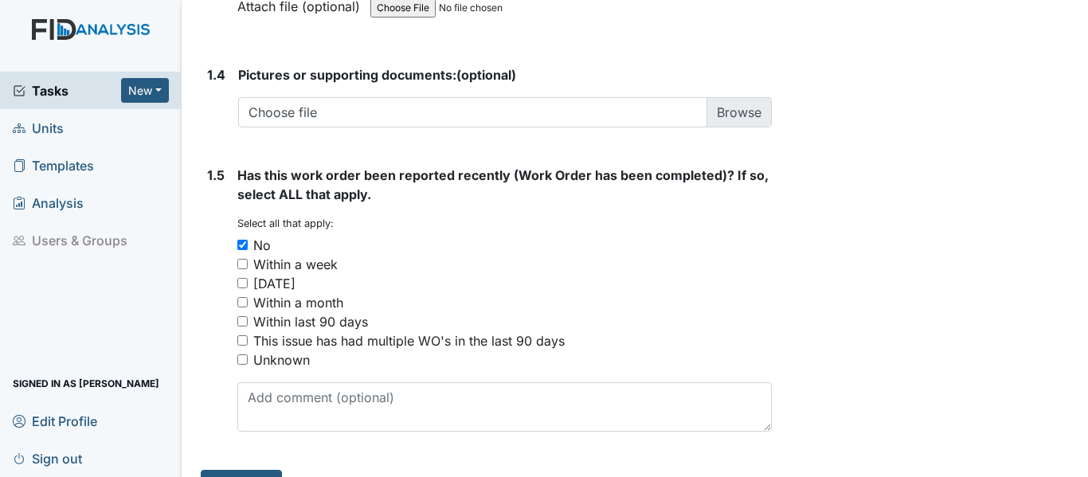
scroll to position [1270, 0]
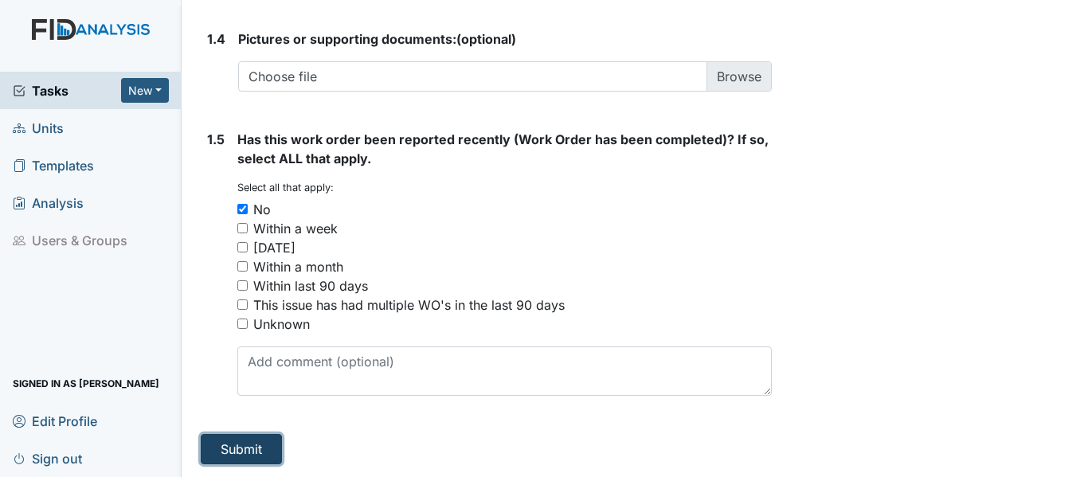
click at [230, 456] on button "Submit" at bounding box center [241, 449] width 81 height 30
